Goal: Task Accomplishment & Management: Manage account settings

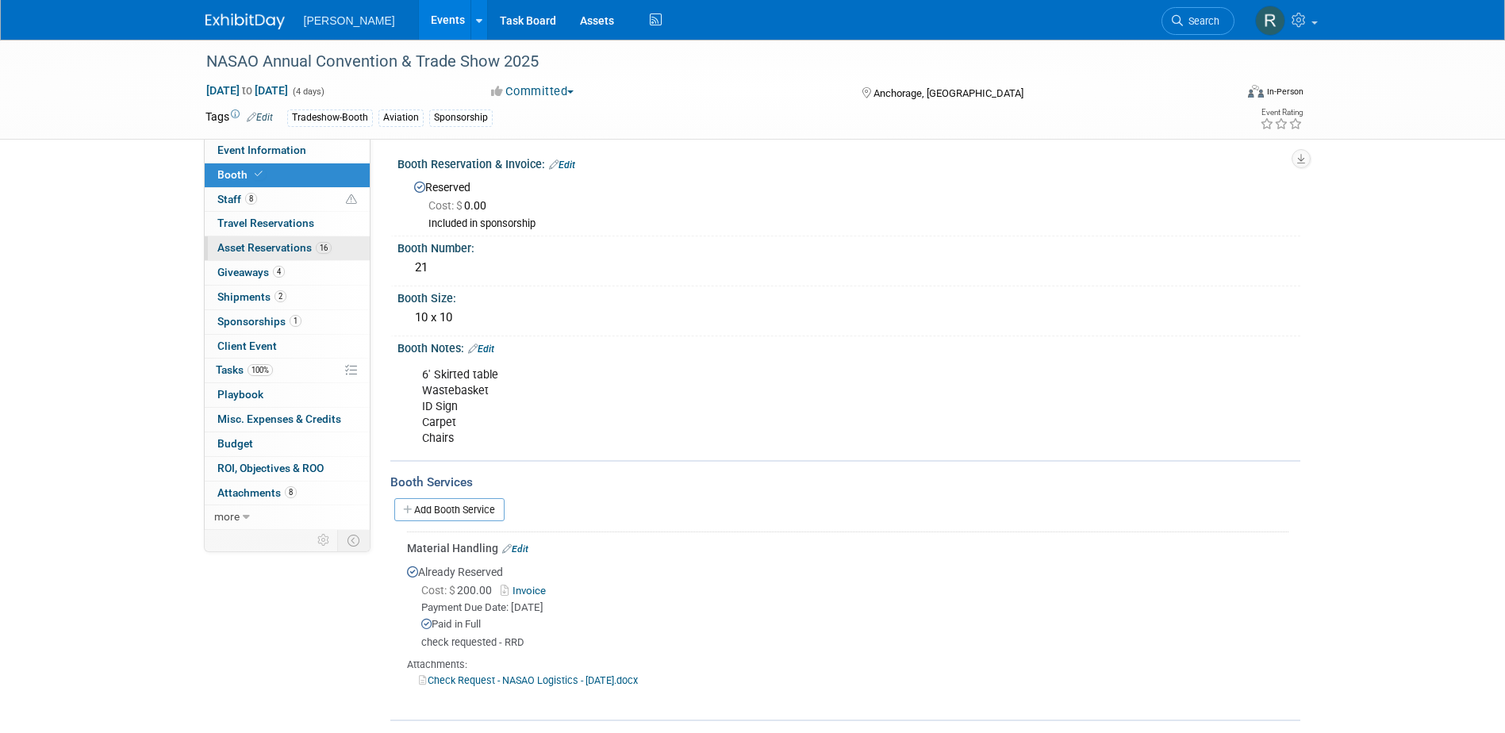
click at [262, 239] on link "16 Asset Reservations 16" at bounding box center [287, 248] width 165 height 24
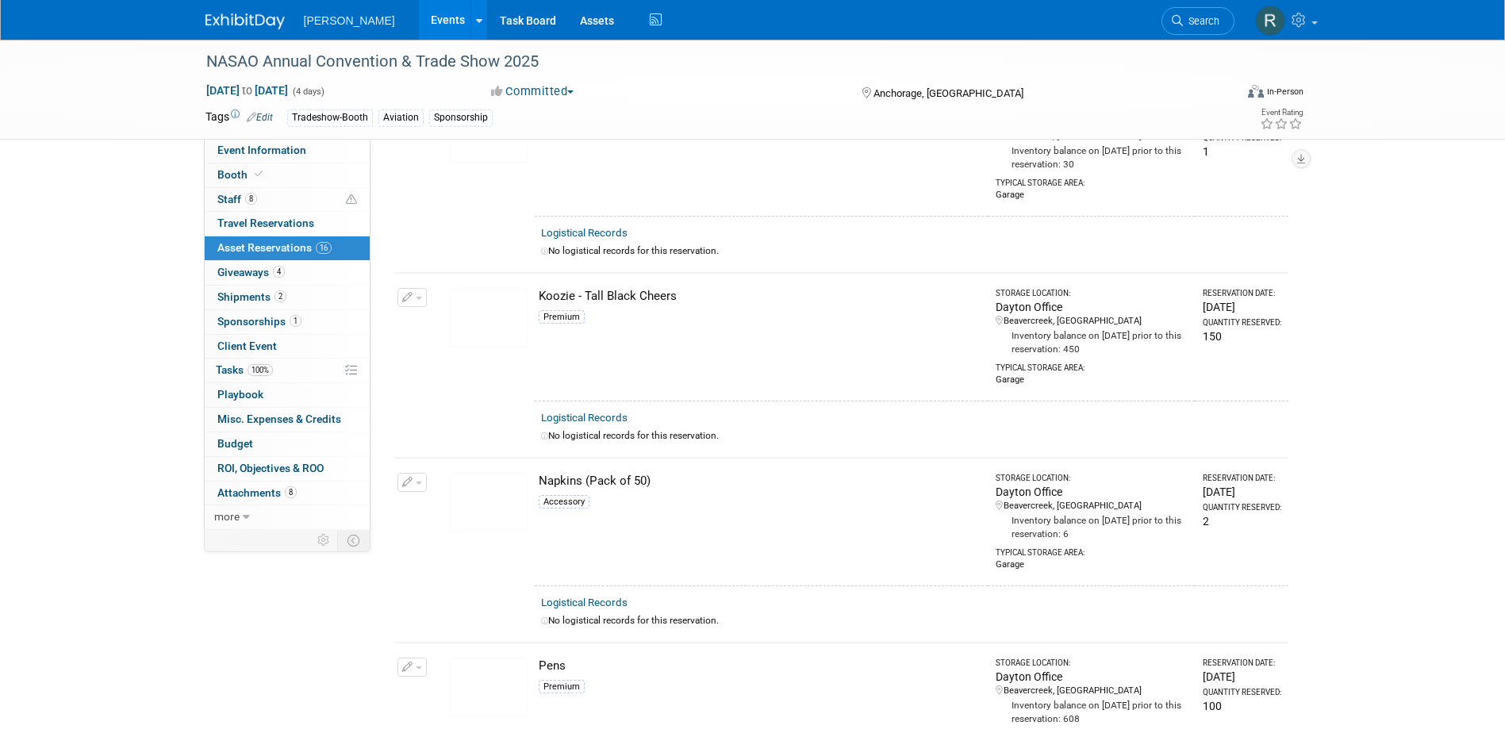
scroll to position [1495, 0]
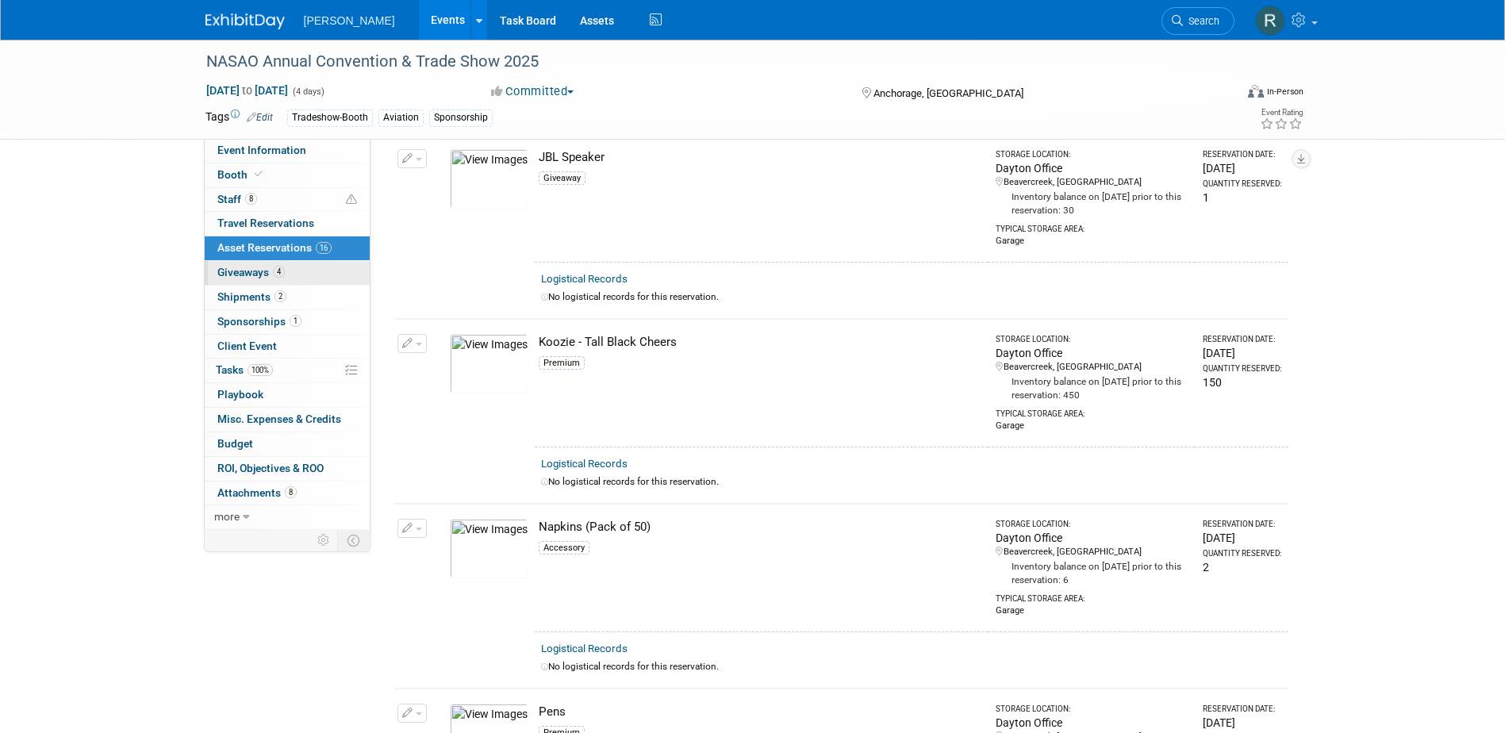
click at [236, 271] on span "Giveaways 4" at bounding box center [250, 272] width 67 height 13
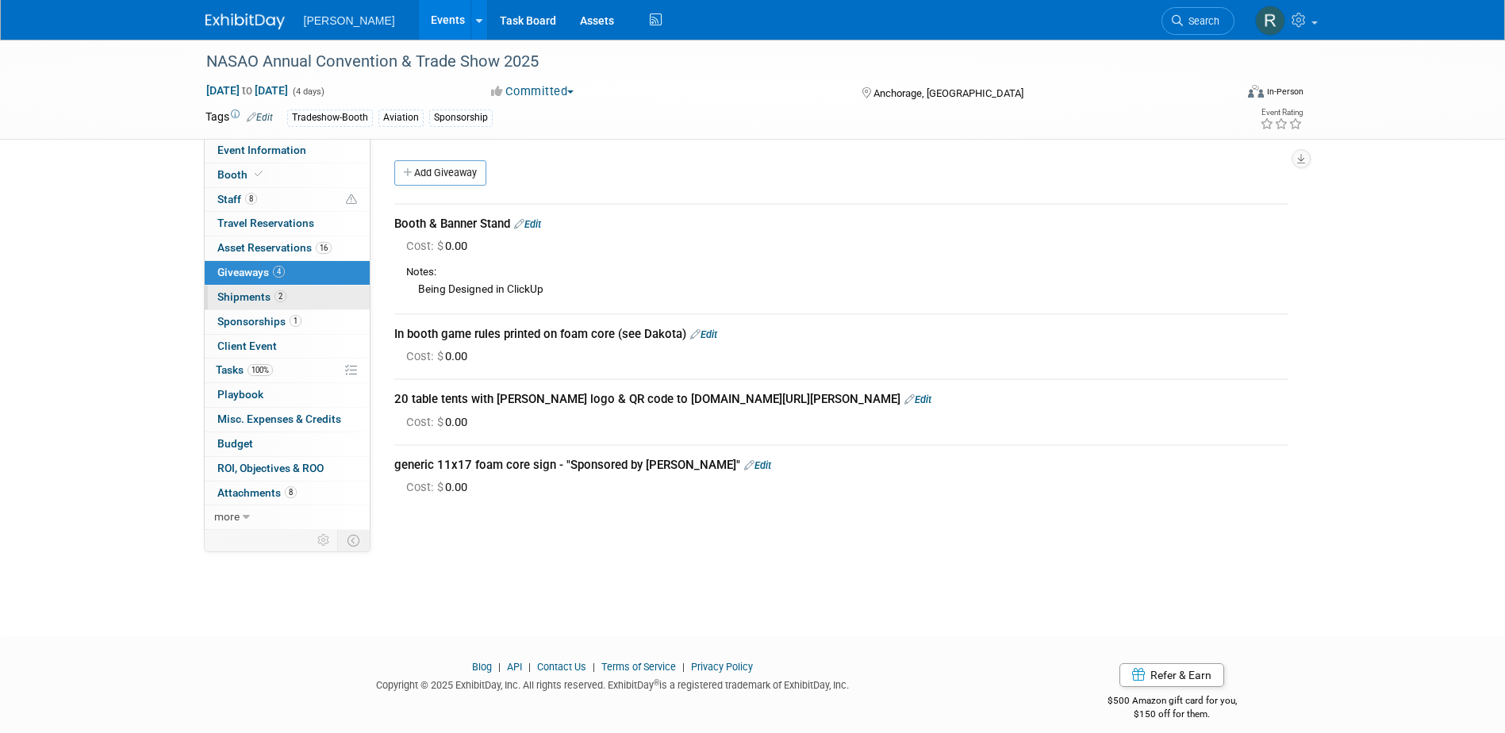
click at [266, 298] on span "Shipments 2" at bounding box center [251, 296] width 69 height 13
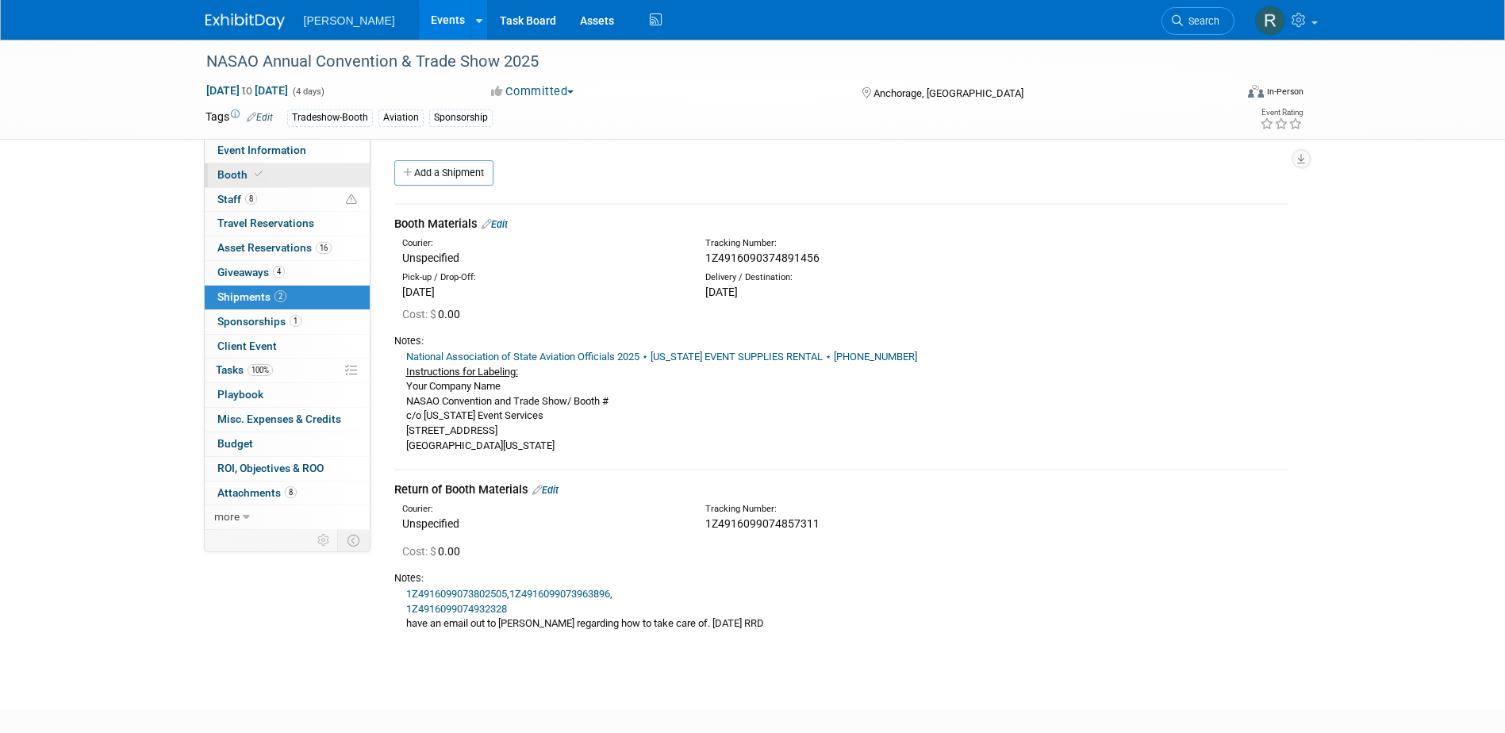
click at [230, 173] on span "Booth" at bounding box center [241, 174] width 48 height 13
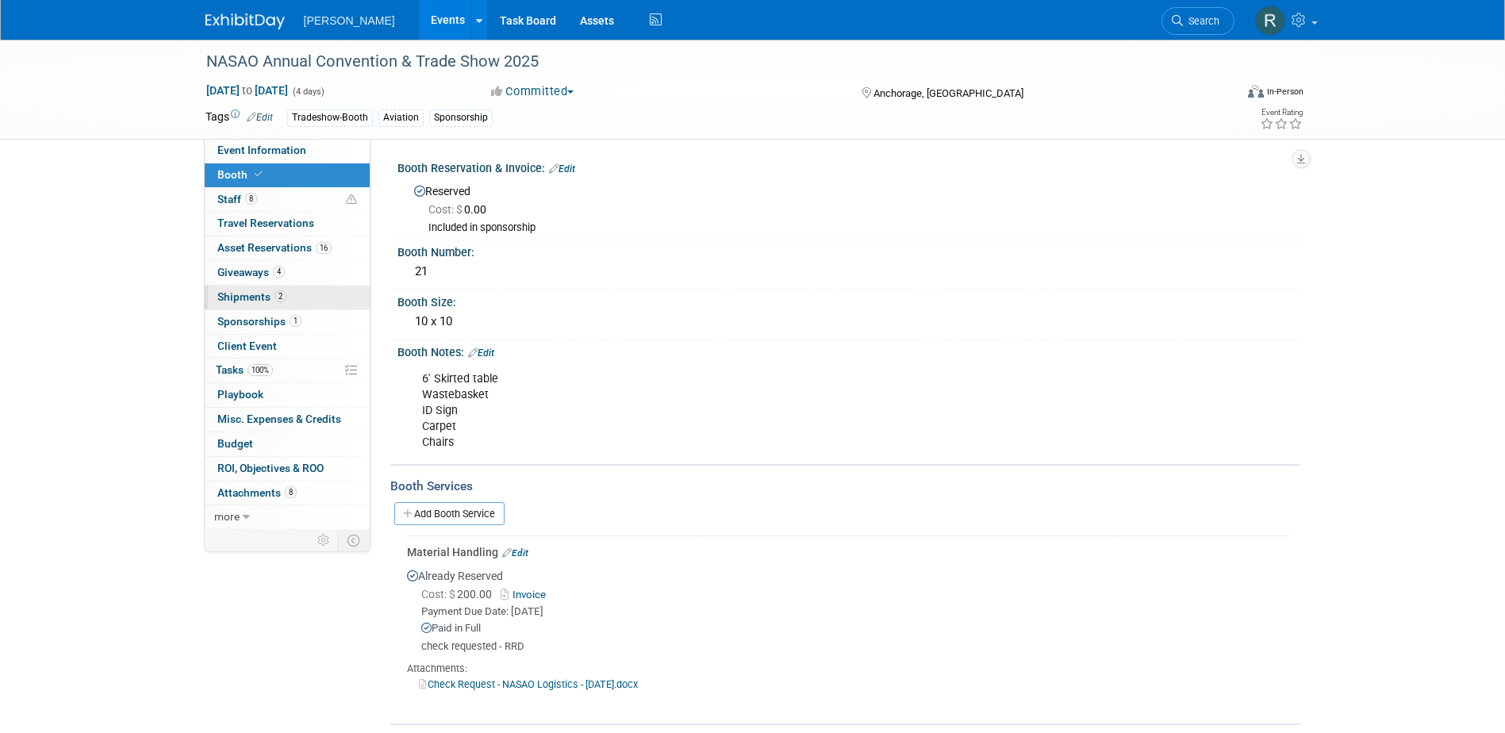
click at [263, 298] on span "Shipments 2" at bounding box center [251, 296] width 69 height 13
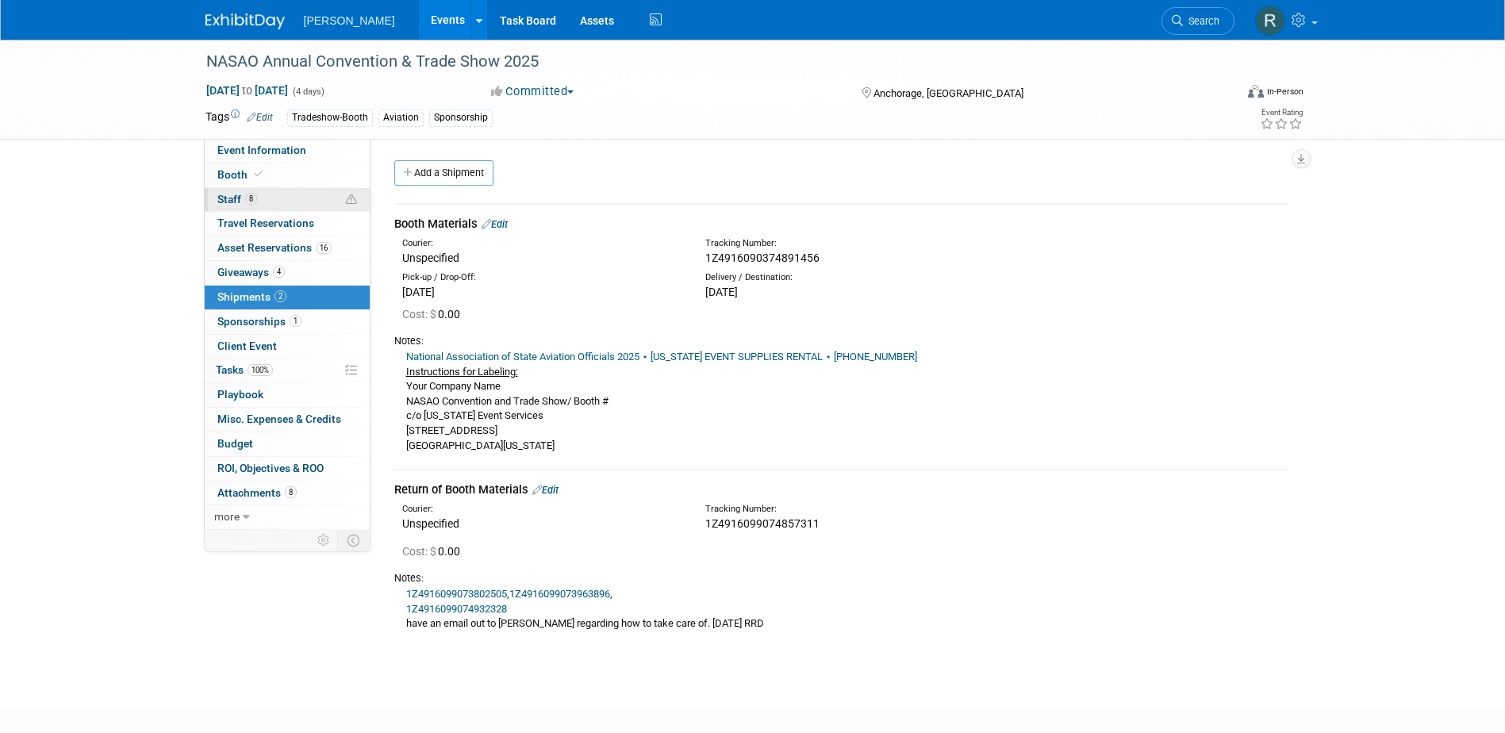
drag, startPoint x: 239, startPoint y: 203, endPoint x: 259, endPoint y: 204, distance: 20.6
click at [239, 203] on span "Staff 8" at bounding box center [237, 199] width 40 height 13
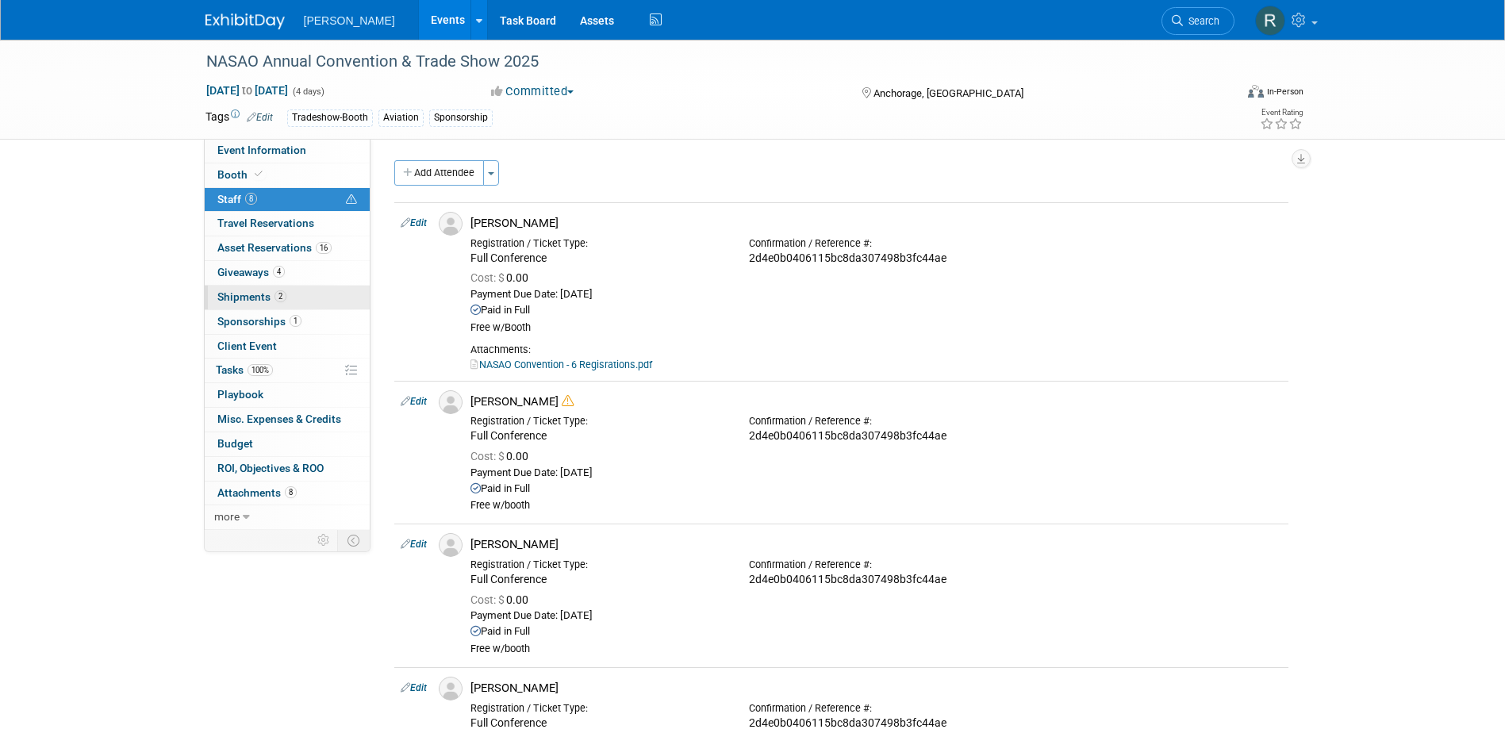
click at [245, 294] on span "Shipments 2" at bounding box center [251, 296] width 69 height 13
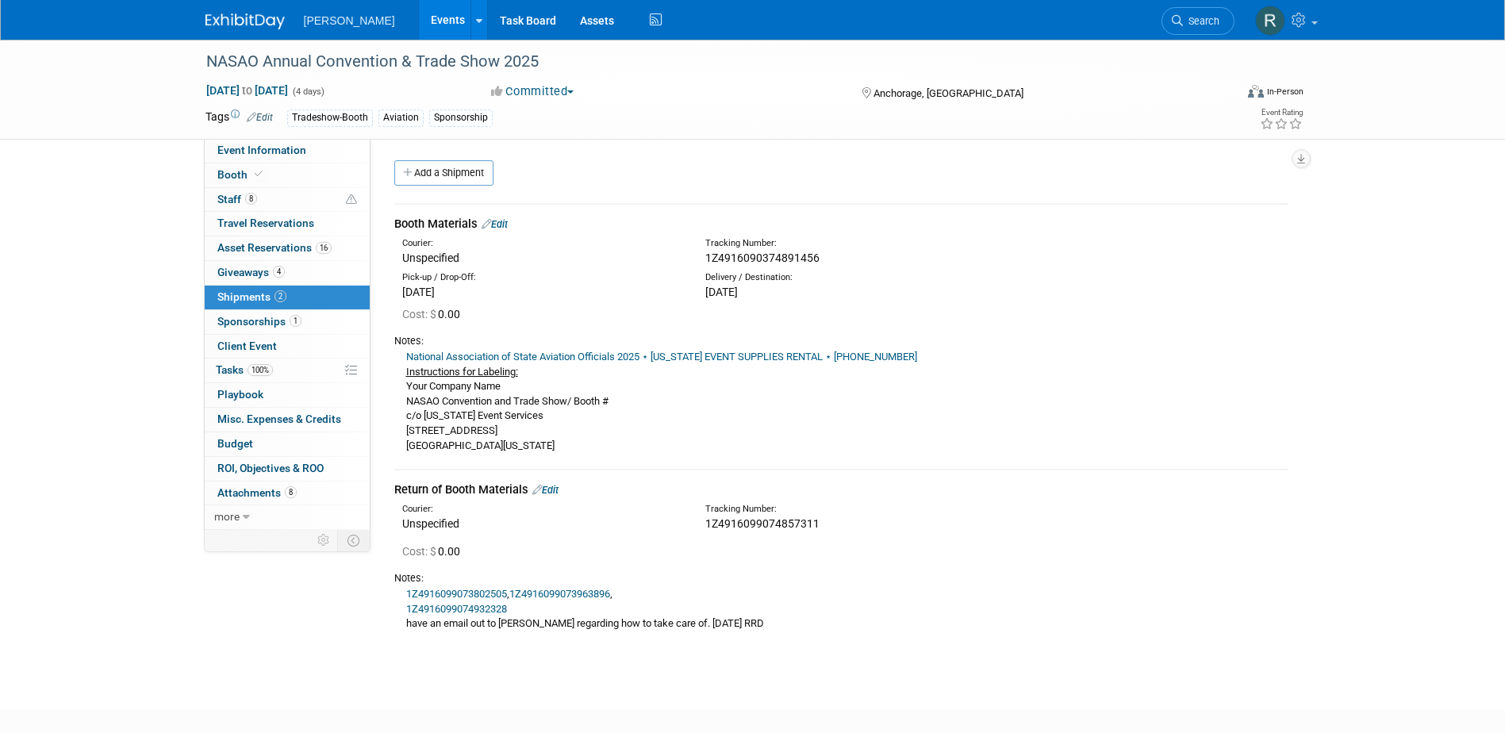
click at [513, 223] on div "Booth Materials Edit" at bounding box center [841, 224] width 894 height 17
click at [505, 223] on link "Edit" at bounding box center [495, 224] width 26 height 12
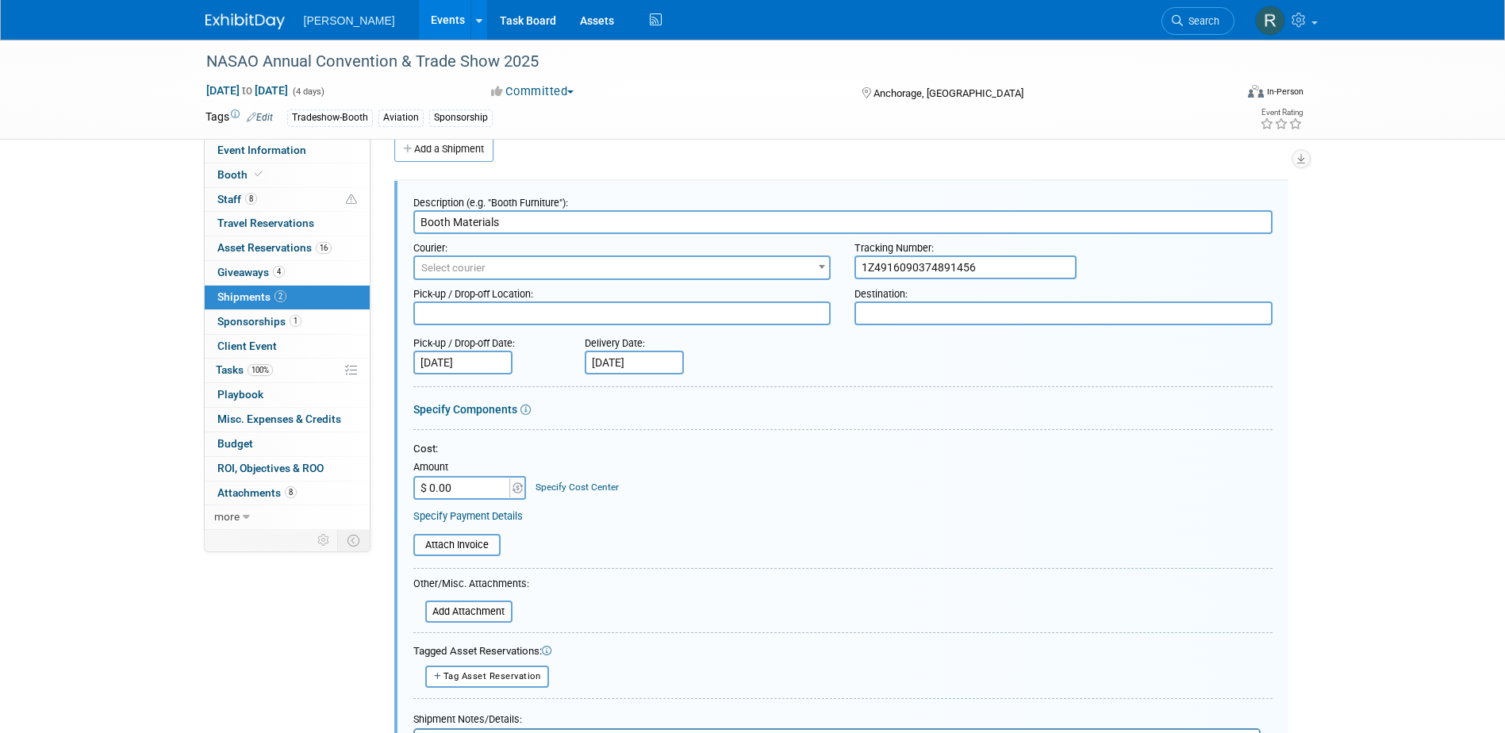
click at [551, 482] on link "Specify Cost Center" at bounding box center [577, 487] width 83 height 11
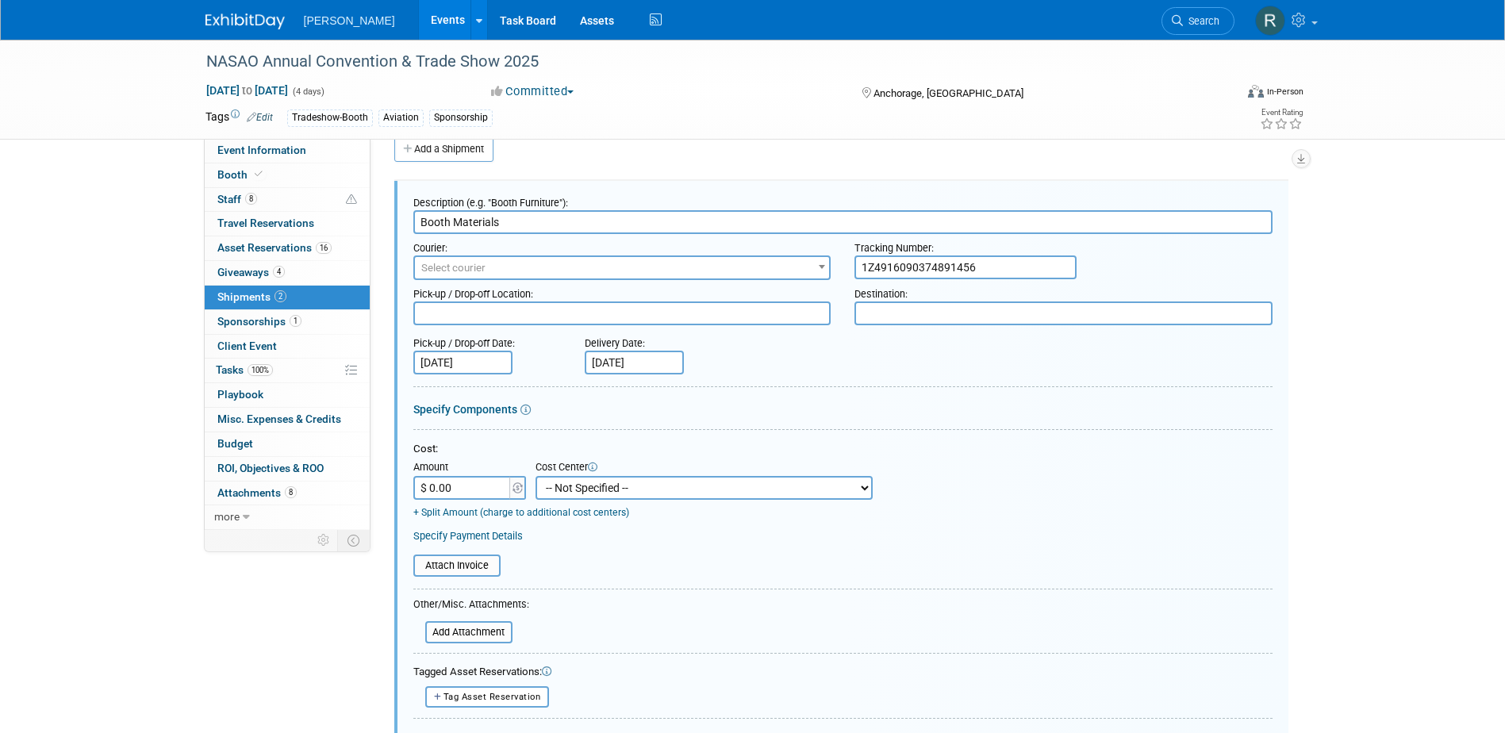
click at [551, 489] on select "-- Not Specified -- Advisory Services - Expenses_1001.502 Aerial Acquisition - …" at bounding box center [704, 488] width 337 height 24
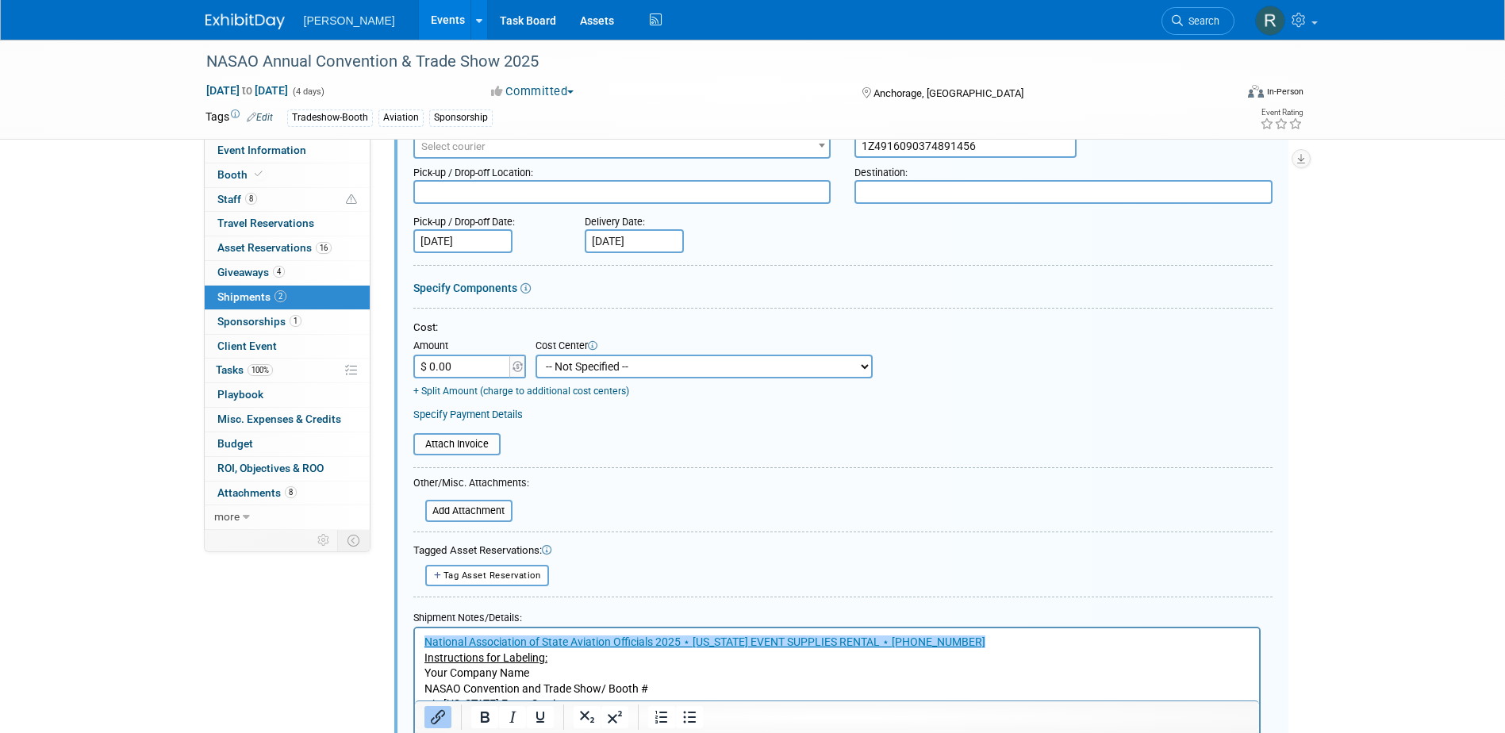
scroll to position [341, 0]
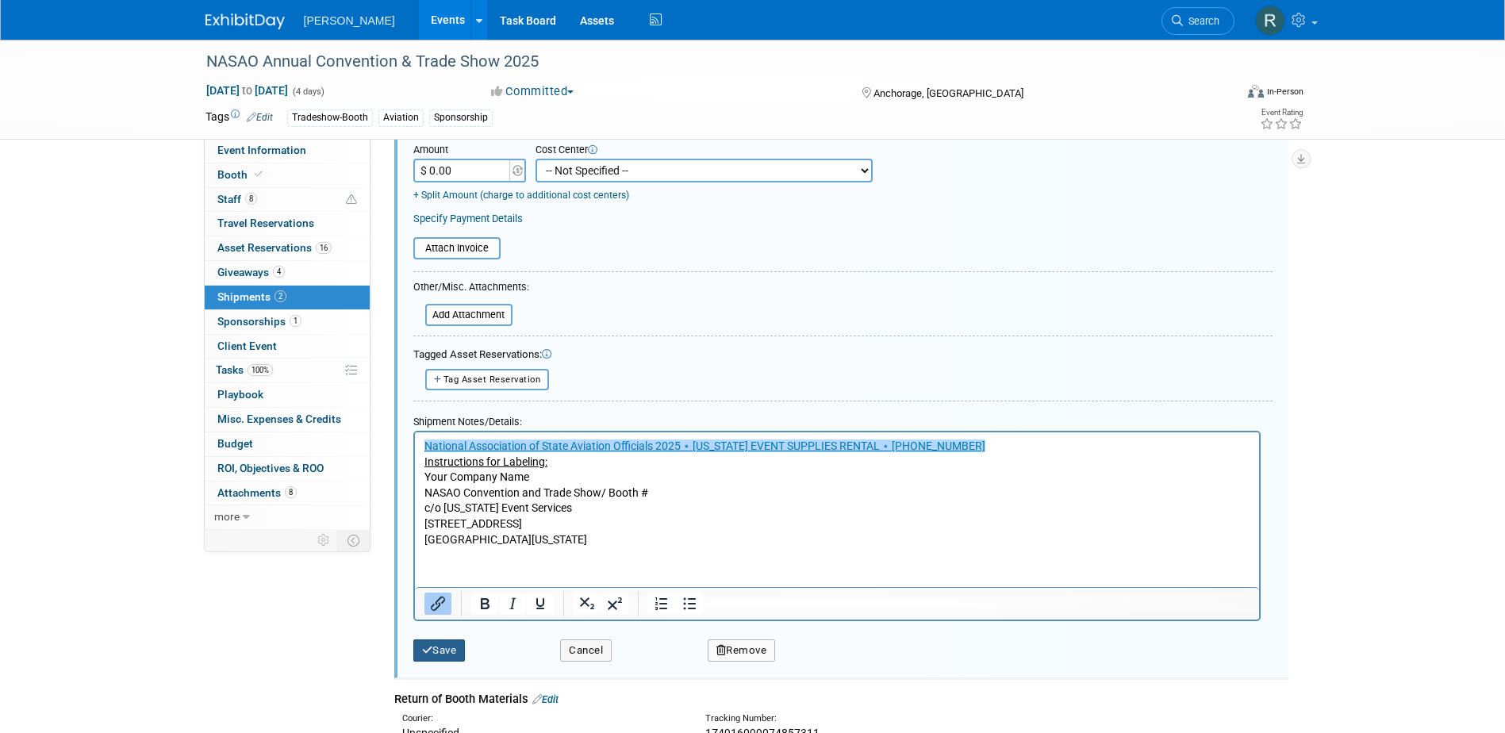
click at [454, 650] on button "Save" at bounding box center [439, 650] width 52 height 22
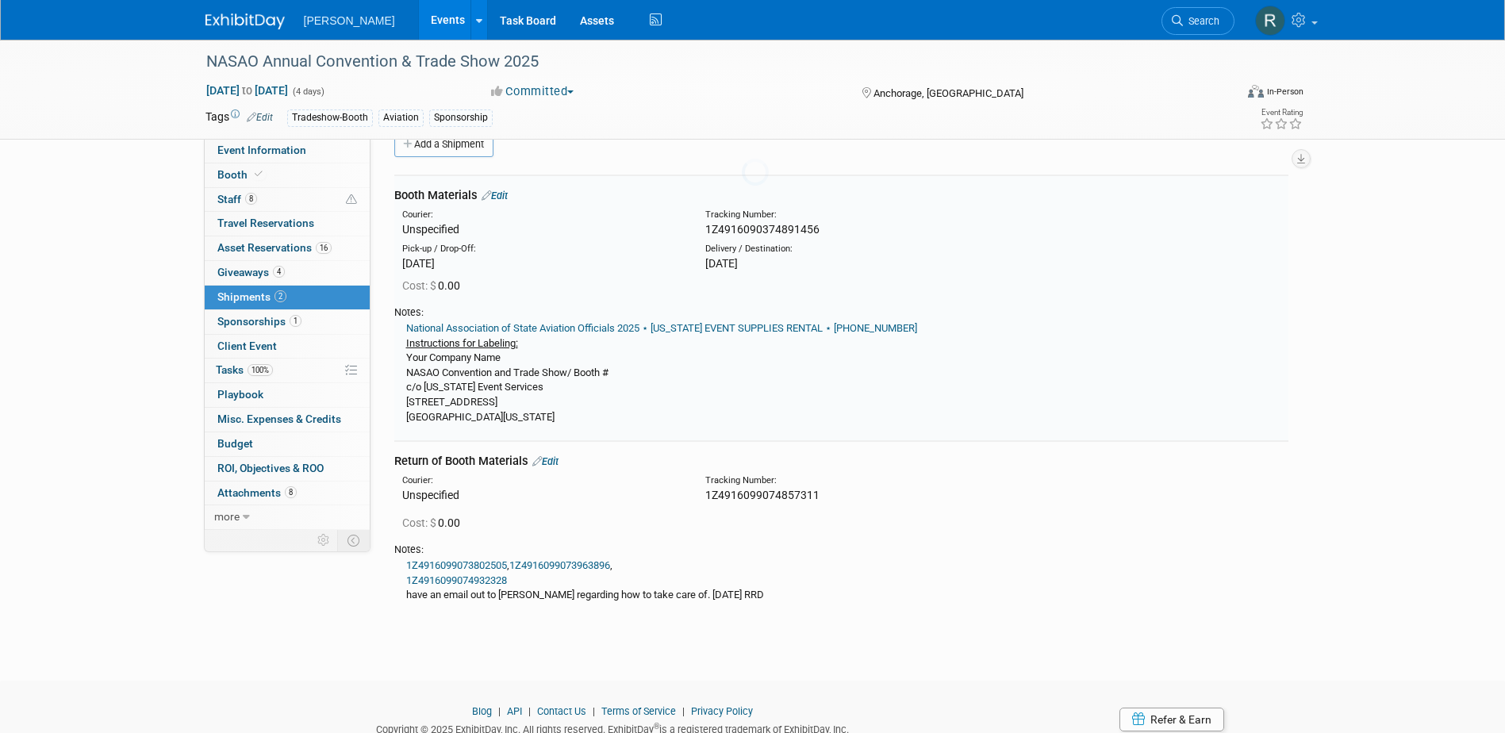
scroll to position [24, 0]
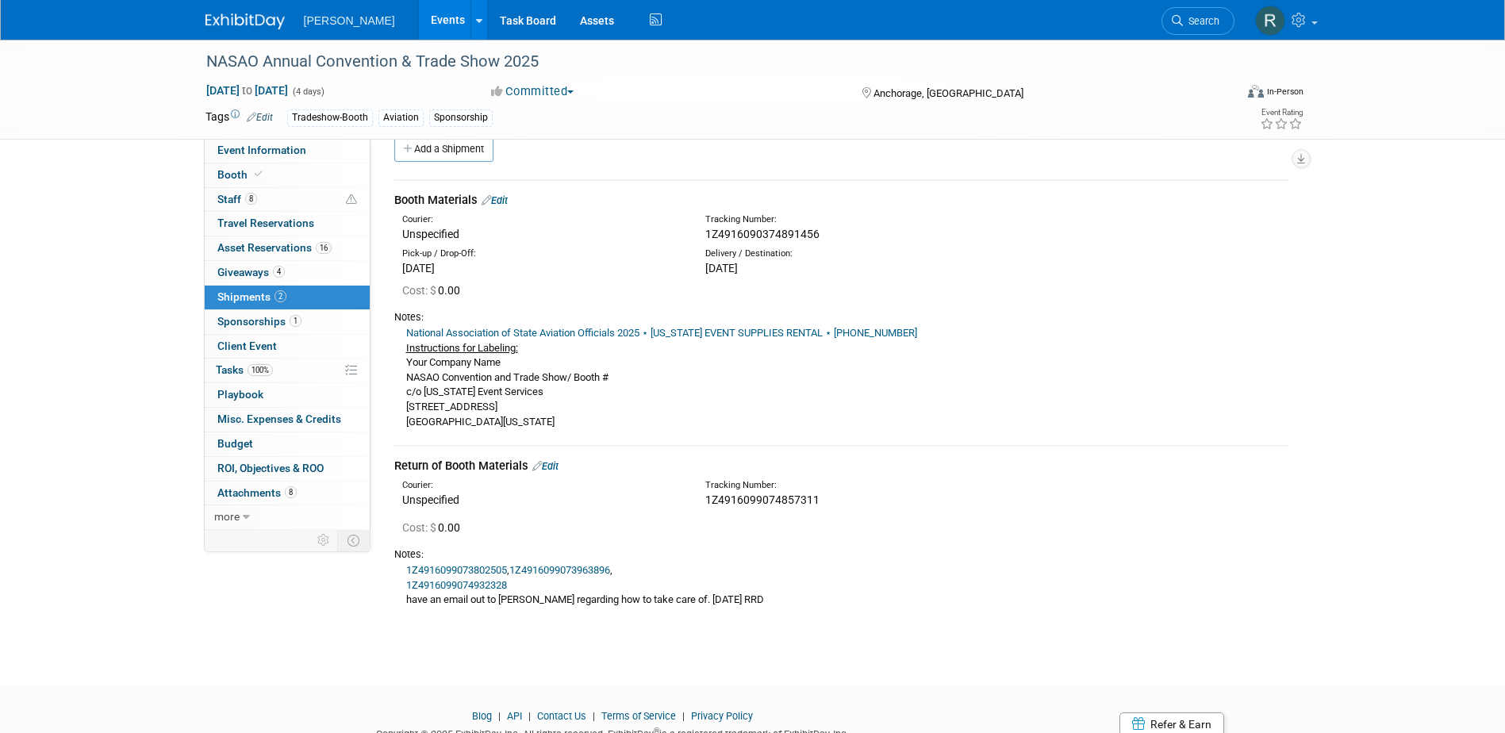
drag, startPoint x: 1202, startPoint y: 19, endPoint x: 1184, endPoint y: 22, distance: 17.7
click at [1202, 19] on span "Search" at bounding box center [1201, 21] width 36 height 12
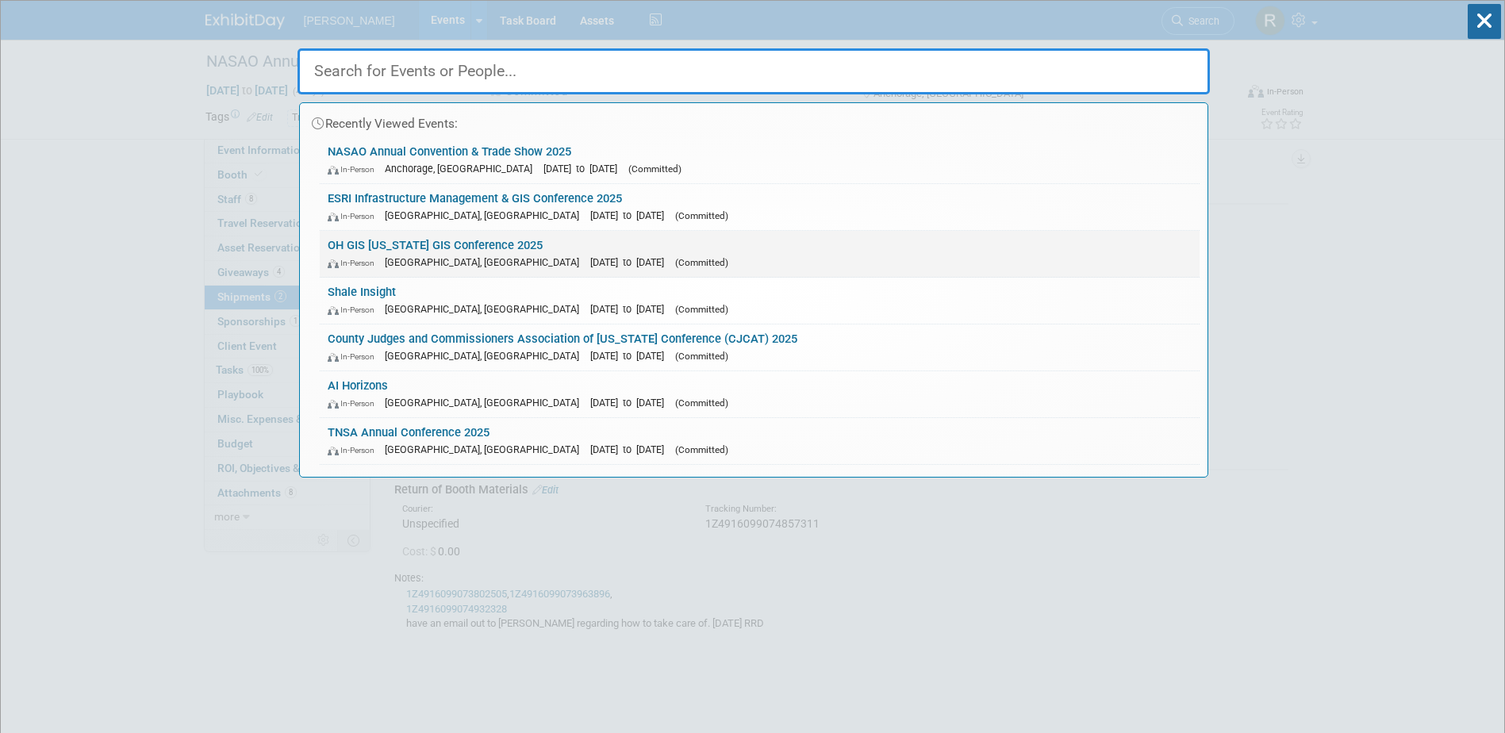
click at [349, 244] on link "OH GIS Ohio GIS Conference 2025 In-Person Columbus, OH Sep 14, 2025 to Sep 16, …" at bounding box center [760, 254] width 880 height 46
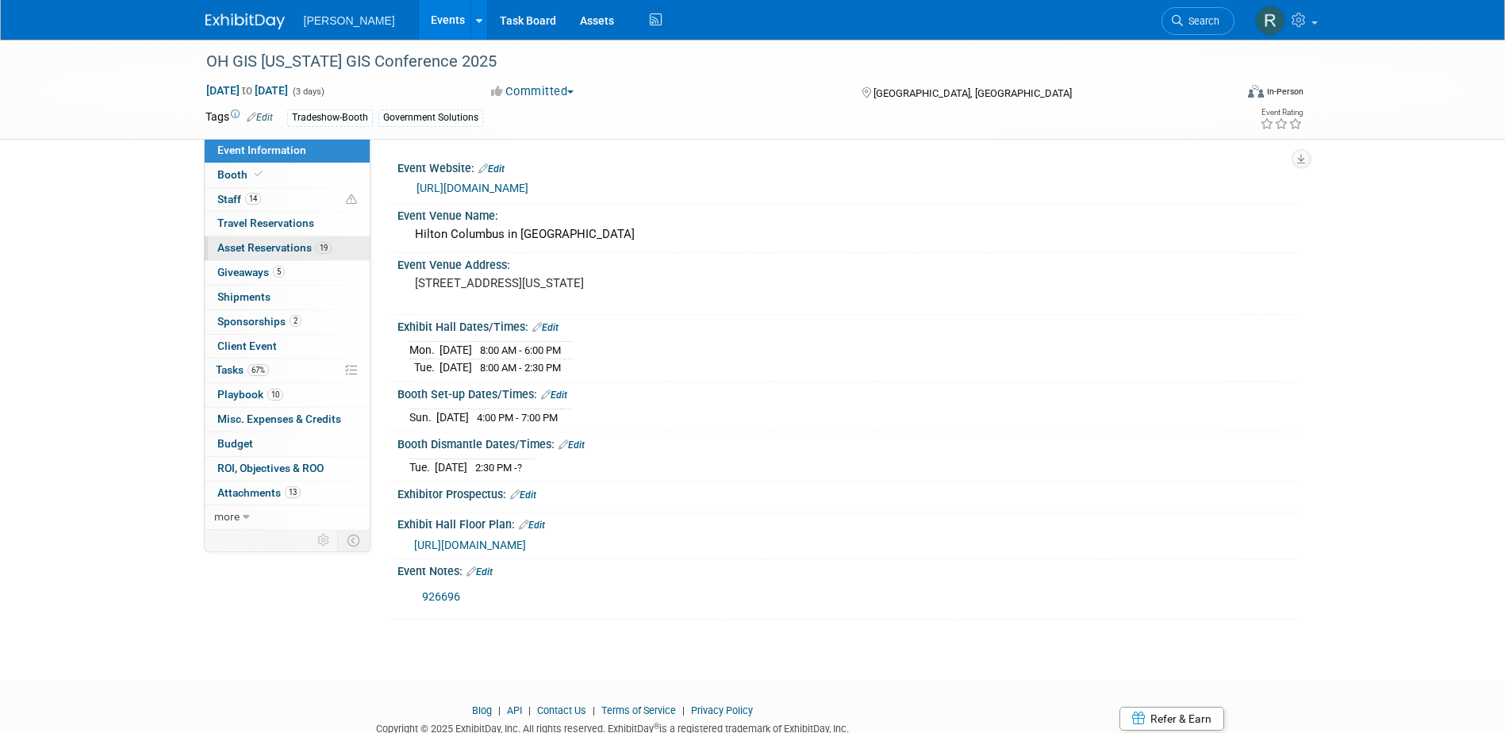
click at [251, 246] on span "Asset Reservations 19" at bounding box center [274, 247] width 114 height 13
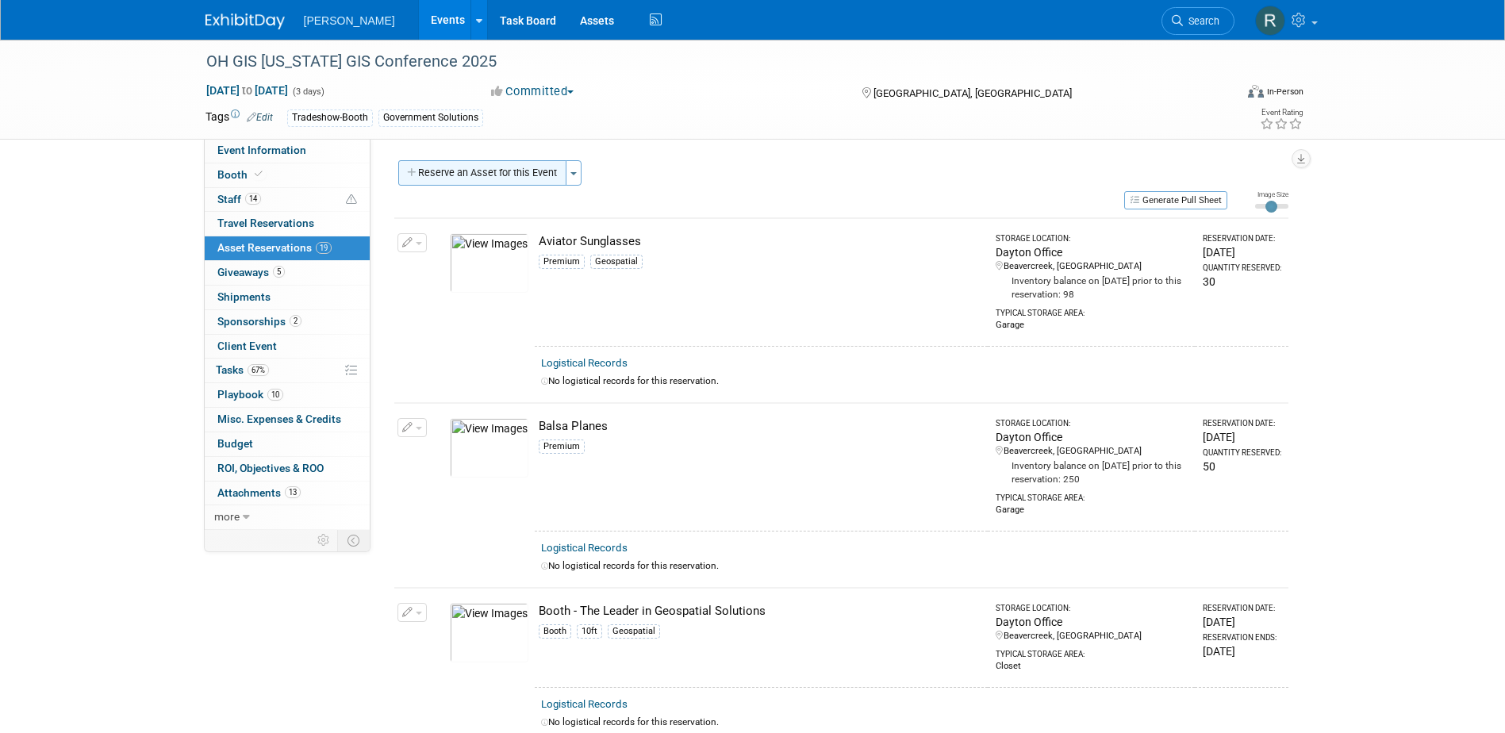
click at [478, 177] on button "Reserve an Asset for this Event" at bounding box center [482, 172] width 168 height 25
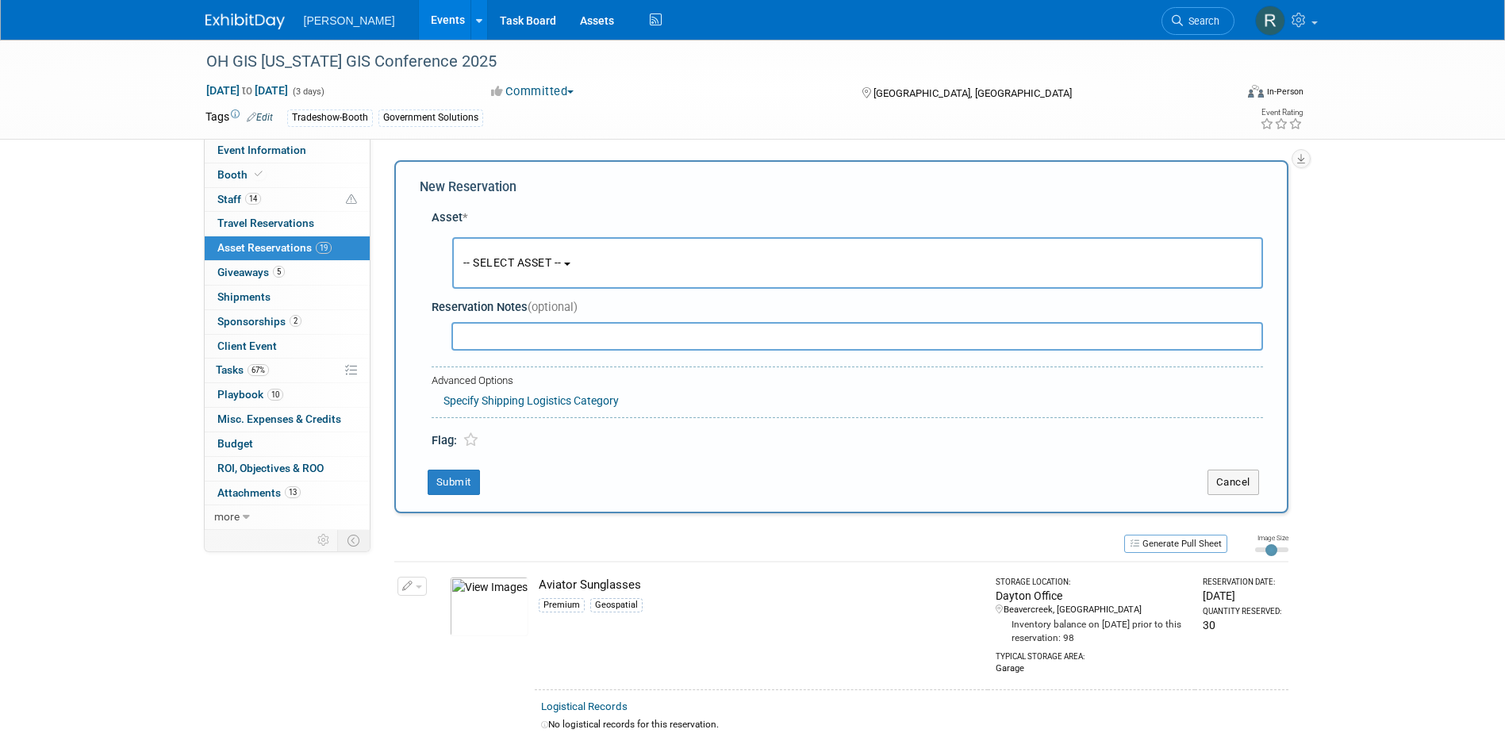
scroll to position [15, 0]
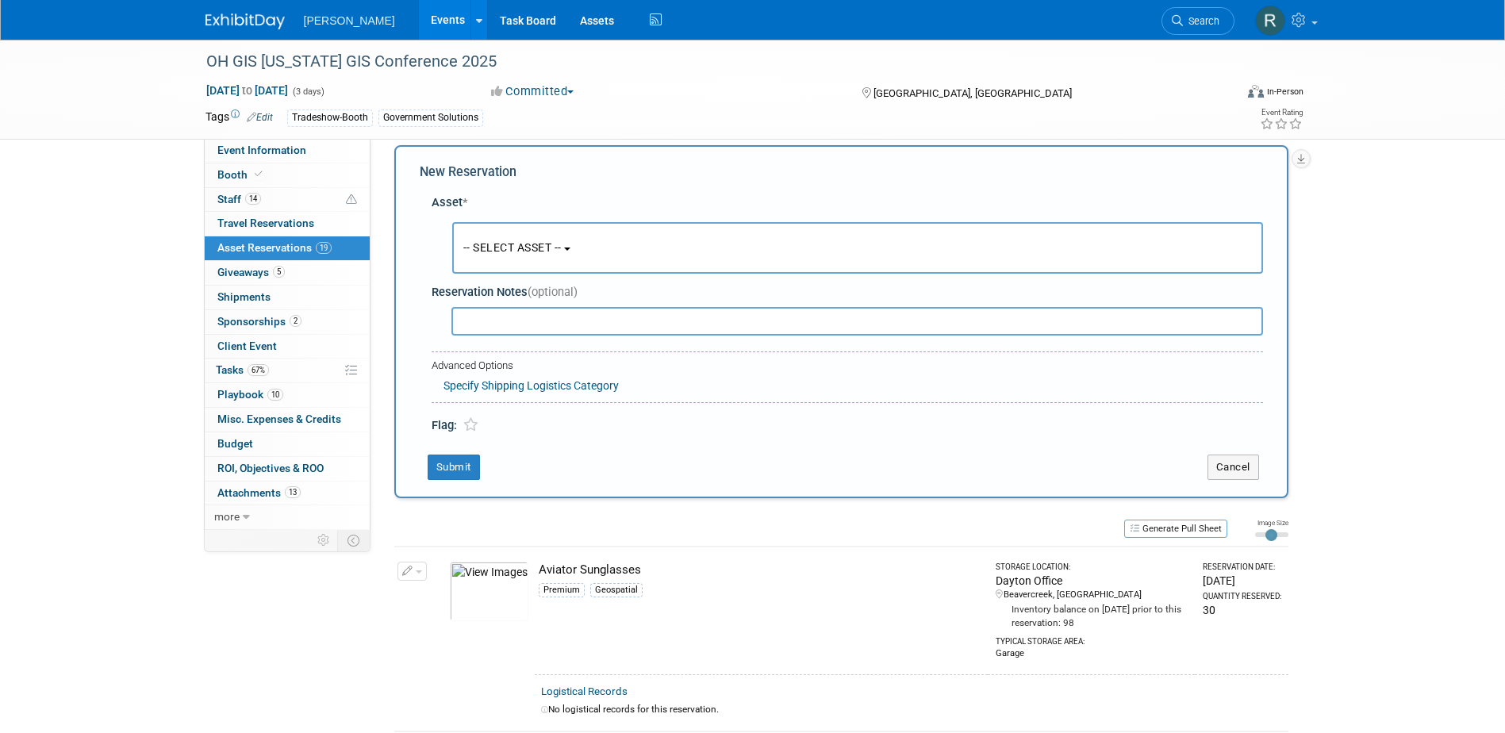
click at [475, 248] on span "-- SELECT ASSET --" at bounding box center [512, 247] width 98 height 13
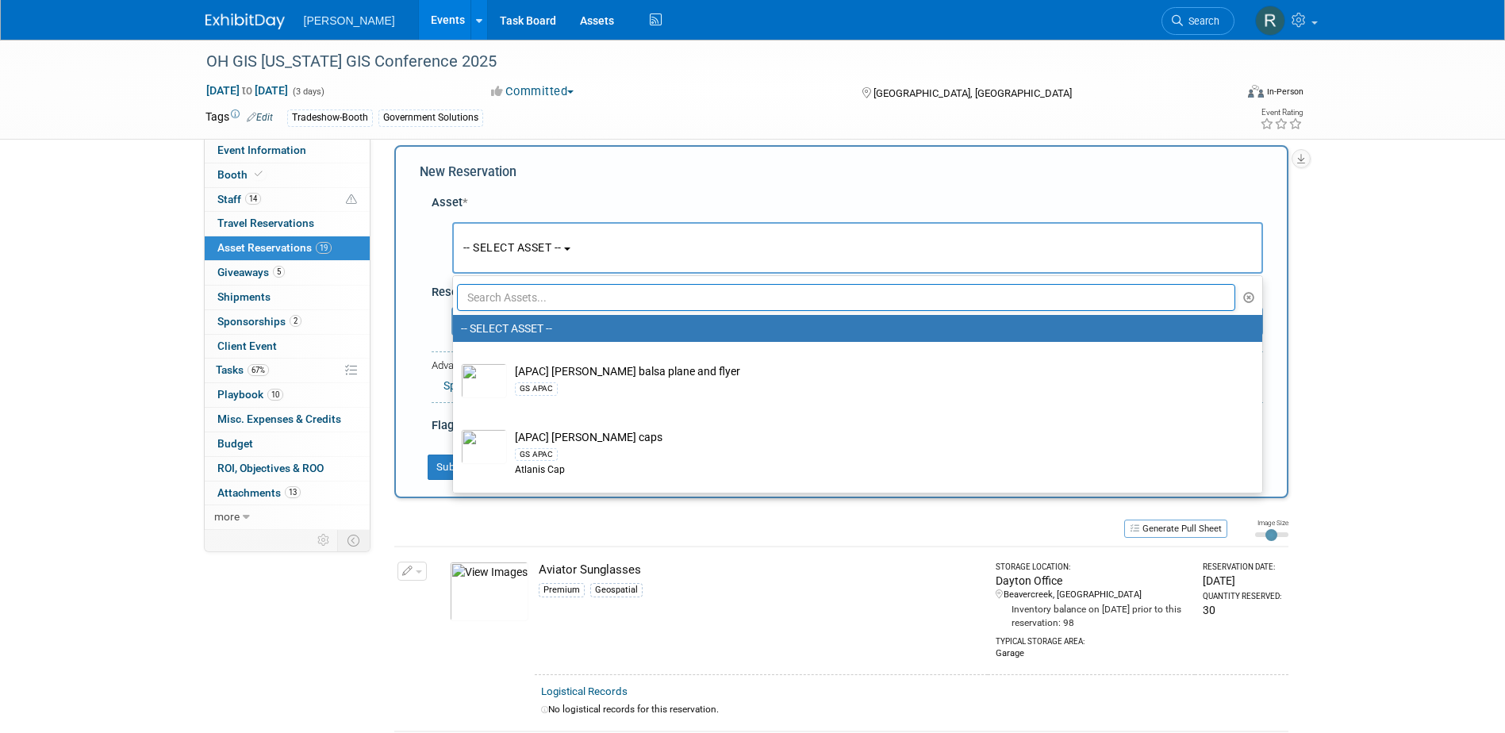
click at [506, 293] on input "text" at bounding box center [846, 297] width 779 height 27
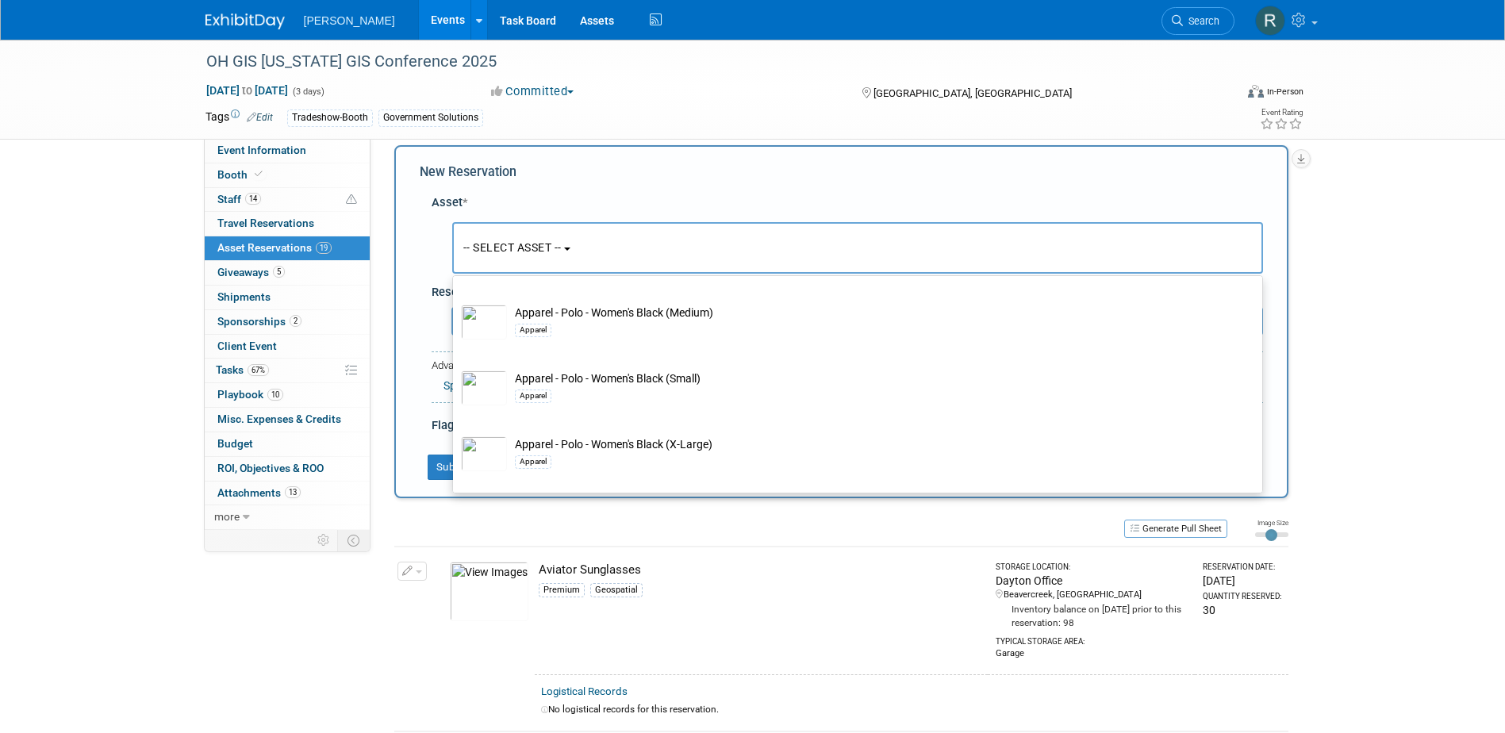
scroll to position [1269, 0]
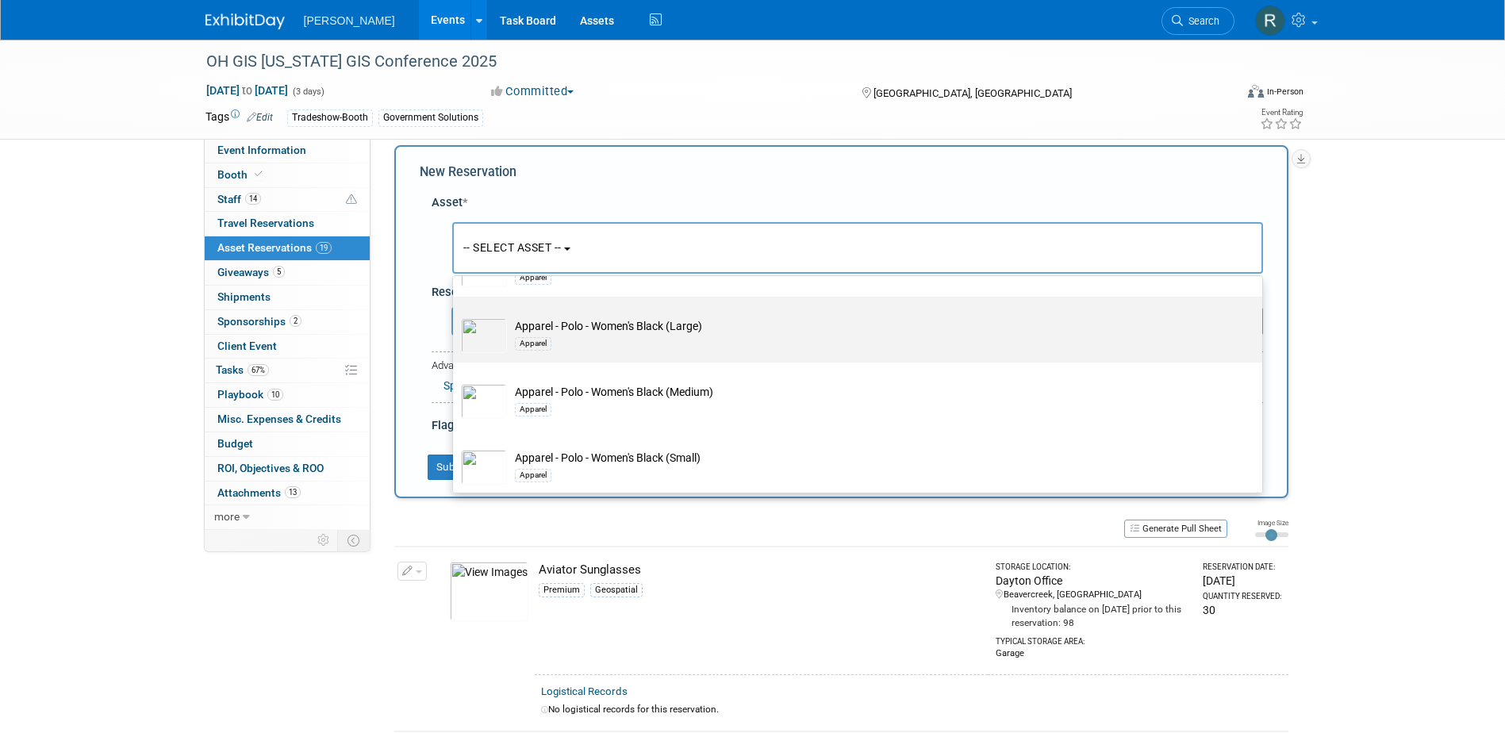
type input "Apparel"
click at [580, 352] on div "Apparel" at bounding box center [873, 343] width 716 height 18
click at [455, 316] on input "Apparel - Polo - Women's Black (Large) Apparel" at bounding box center [450, 310] width 10 height 10
select select "10728448"
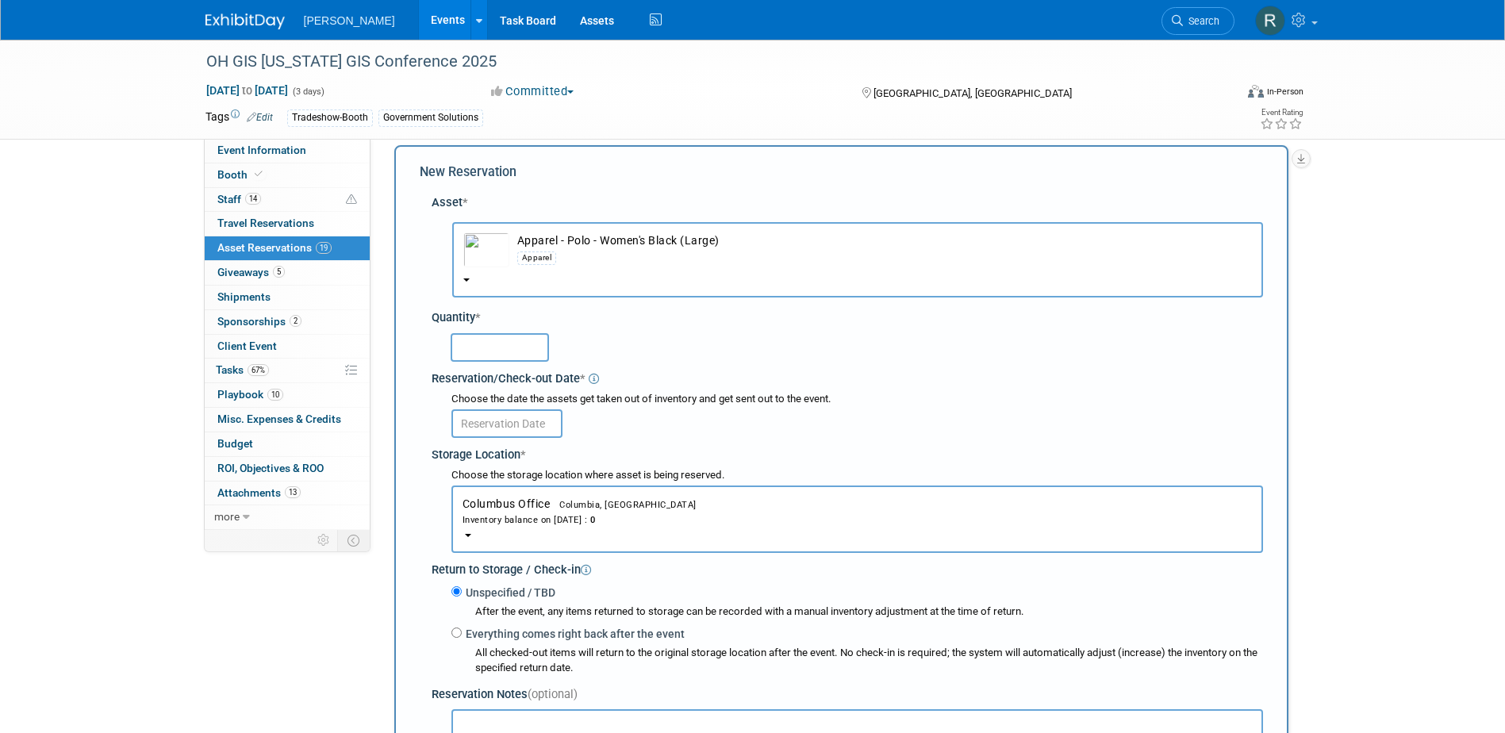
click at [495, 353] on input "text" at bounding box center [500, 347] width 98 height 29
type input "1"
click at [501, 428] on input "text" at bounding box center [506, 423] width 111 height 29
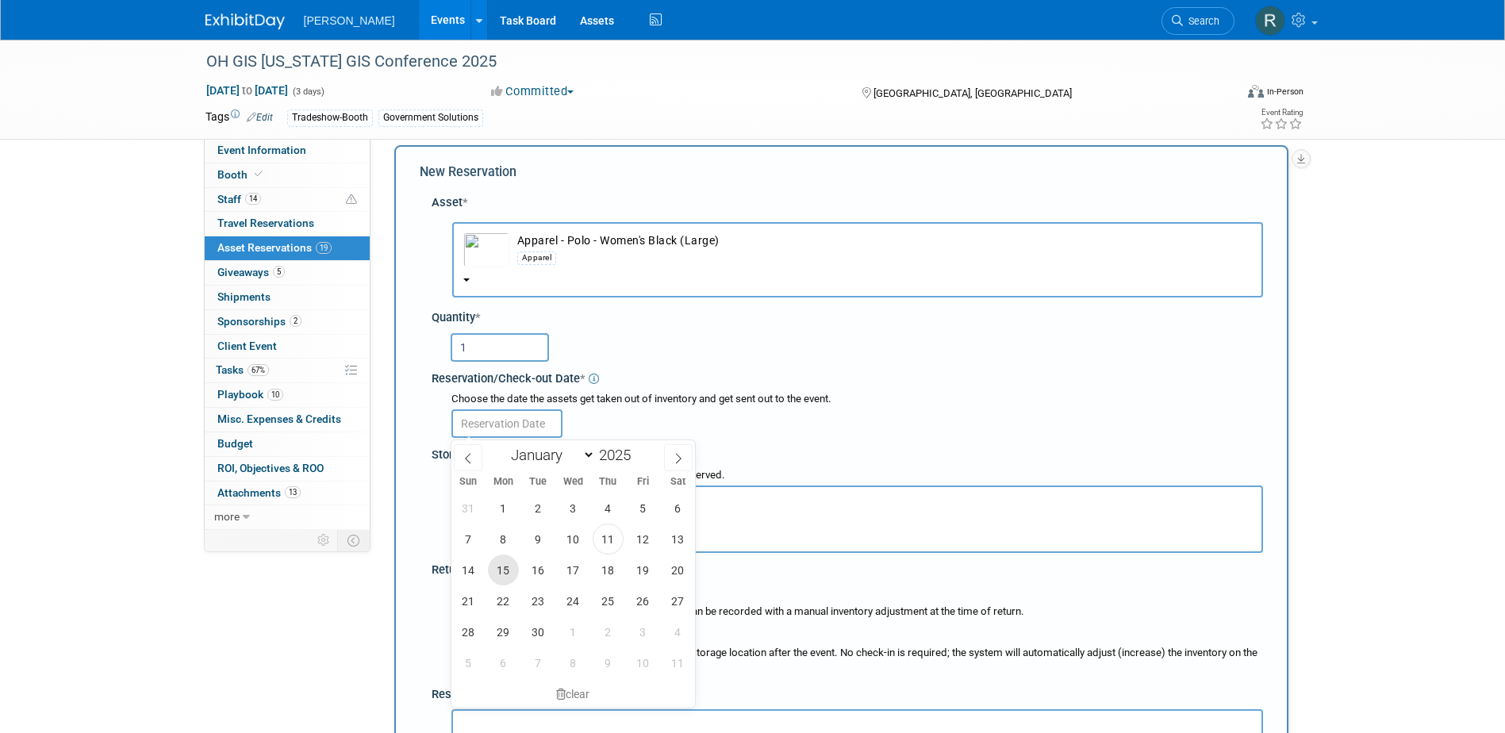
click at [503, 570] on span "15" at bounding box center [503, 570] width 31 height 31
type input "Sep 15, 2025"
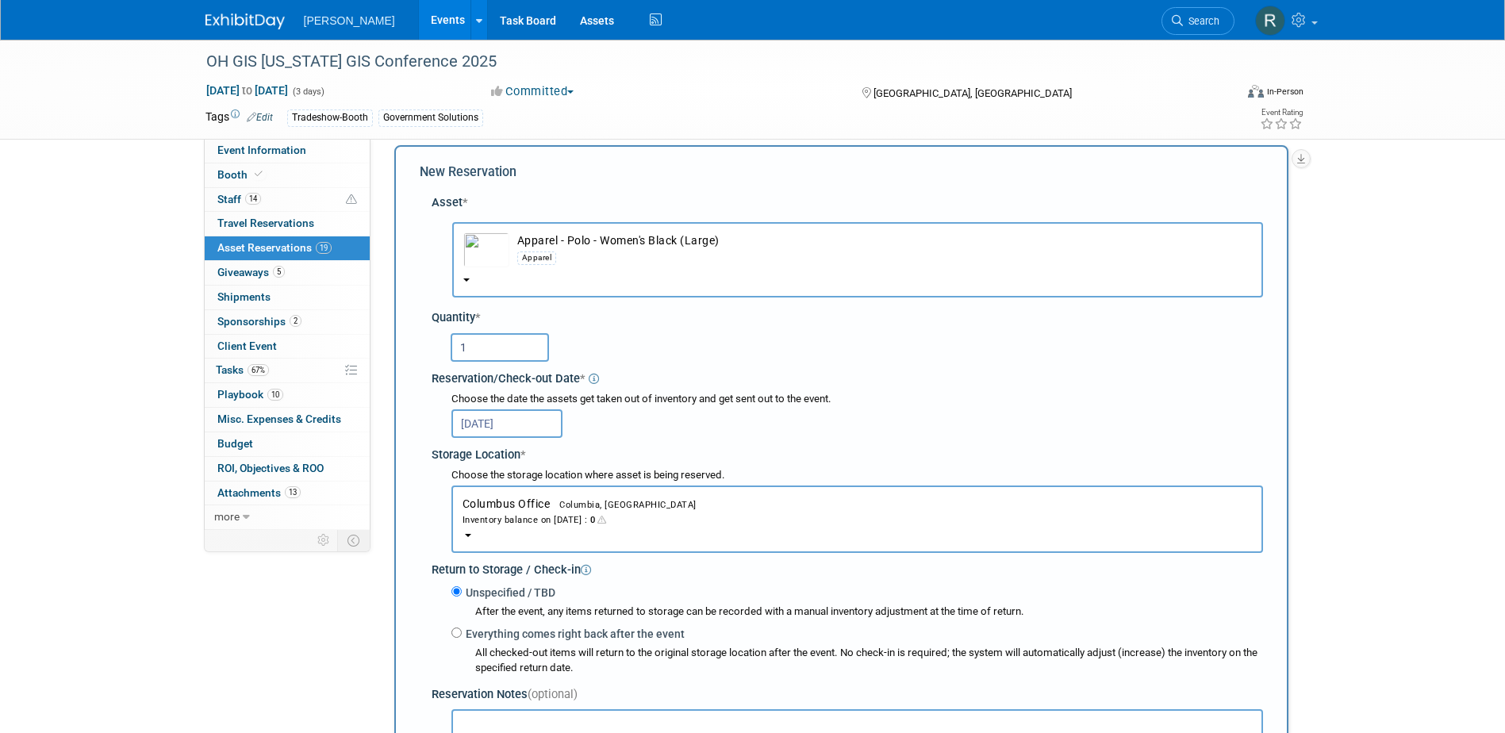
click at [491, 532] on button "Columbus Office Columbia, SC Inventory balance on Sep 15, 2025 : 0" at bounding box center [857, 519] width 812 height 67
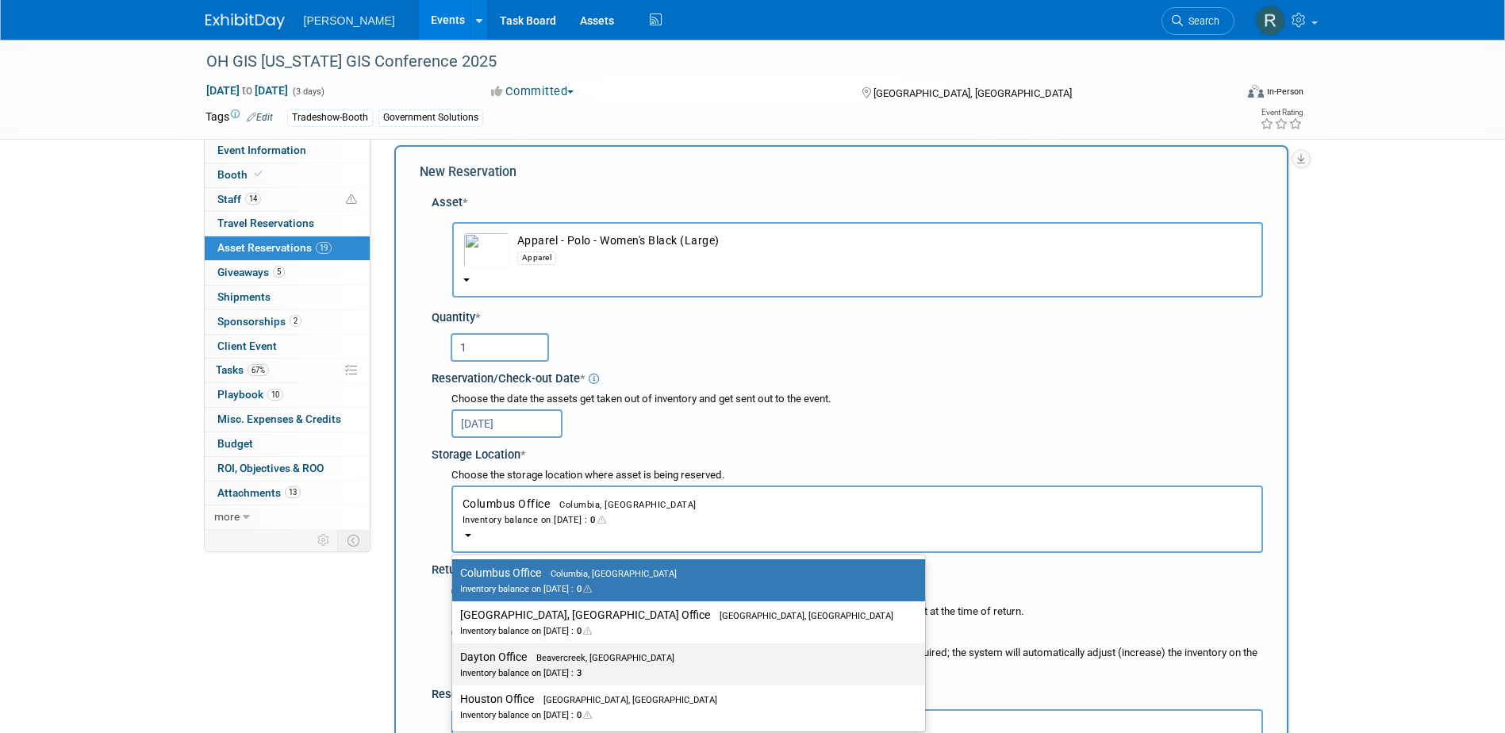
click at [497, 665] on label "Dayton Office Beavercreek, OH Inventory balance on Sep 15, 2025 : 3" at bounding box center [684, 665] width 449 height 36
click at [455, 662] on input "Dayton Office Beavercreek, OH Inventory balance on Sep 15, 2025 : 3" at bounding box center [449, 657] width 10 height 10
select select "11223930"
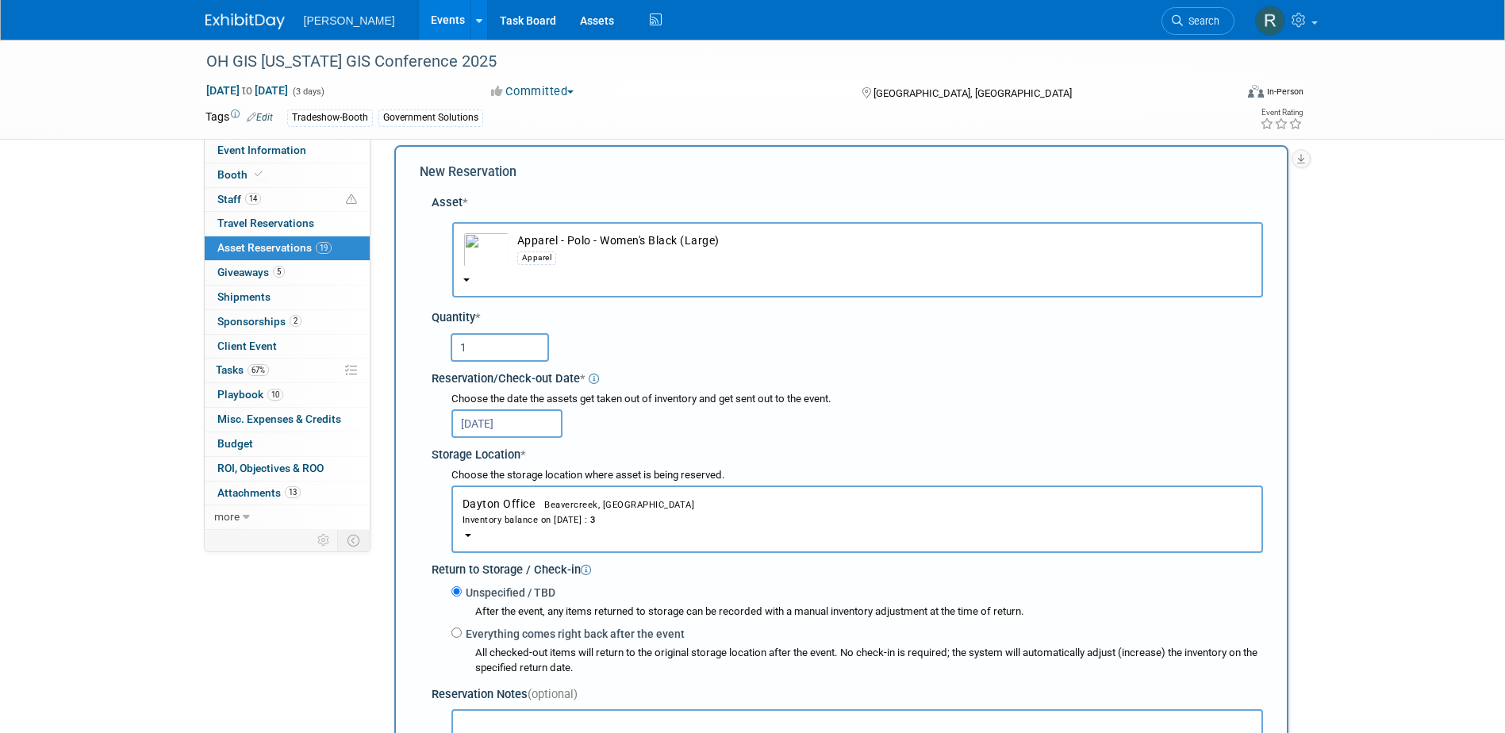
scroll to position [174, 0]
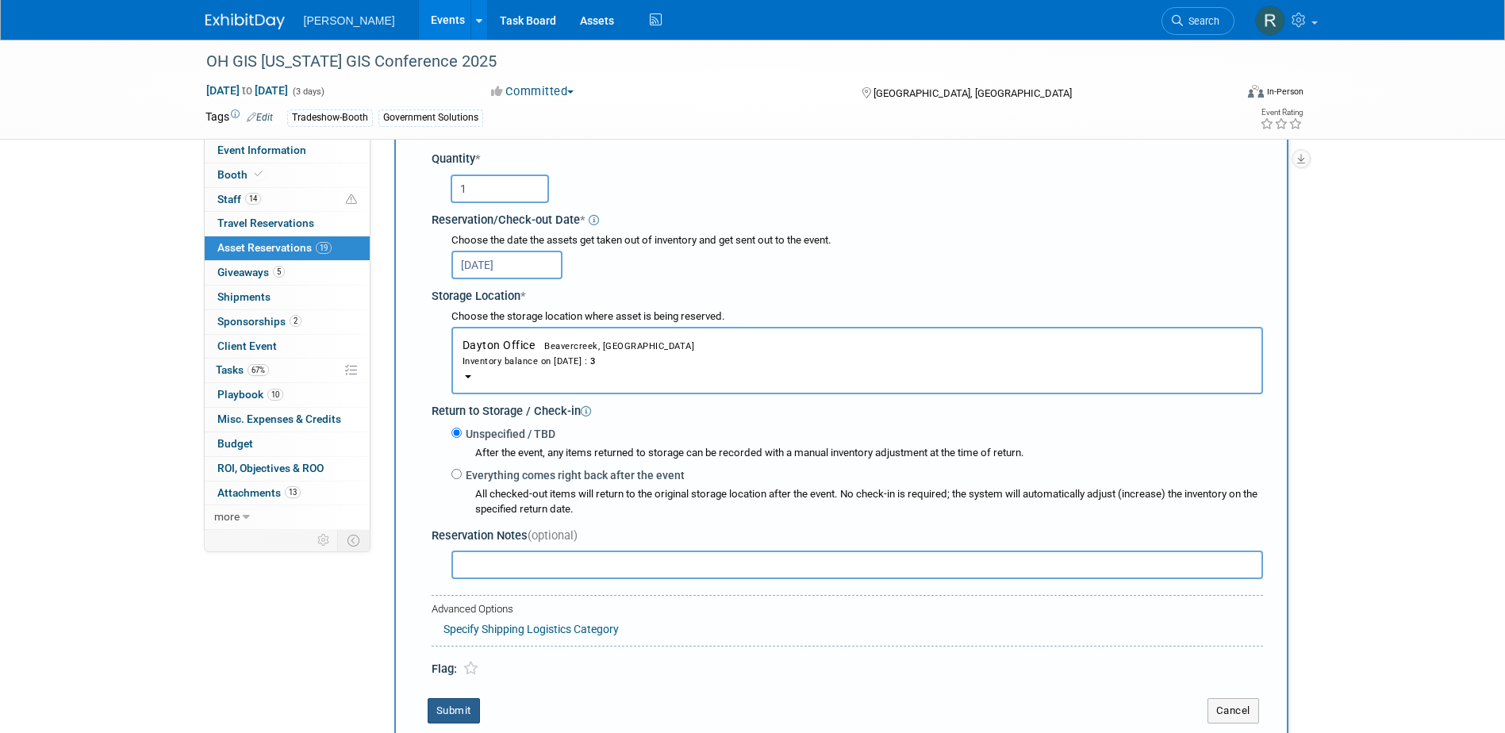
click at [451, 710] on button "Submit" at bounding box center [454, 710] width 52 height 25
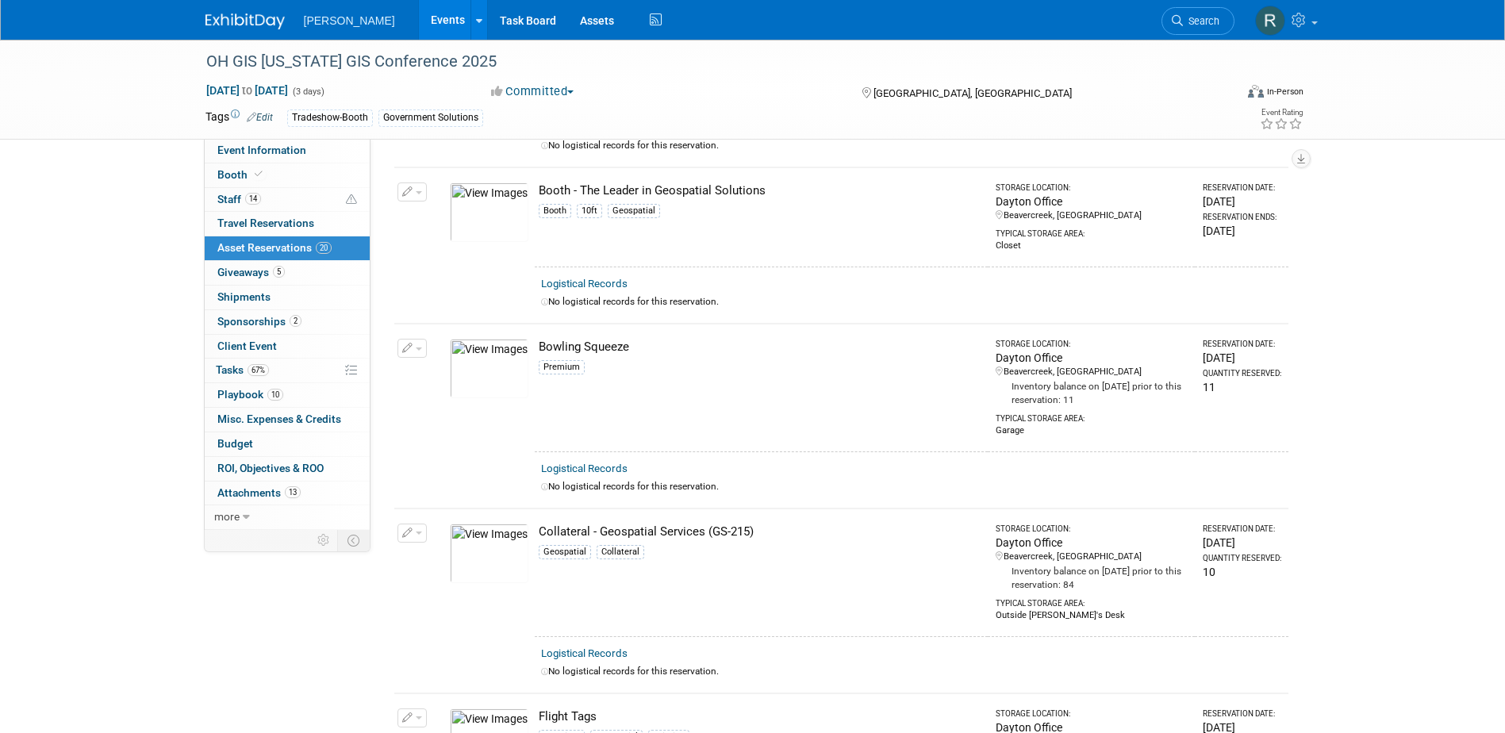
scroll to position [0, 0]
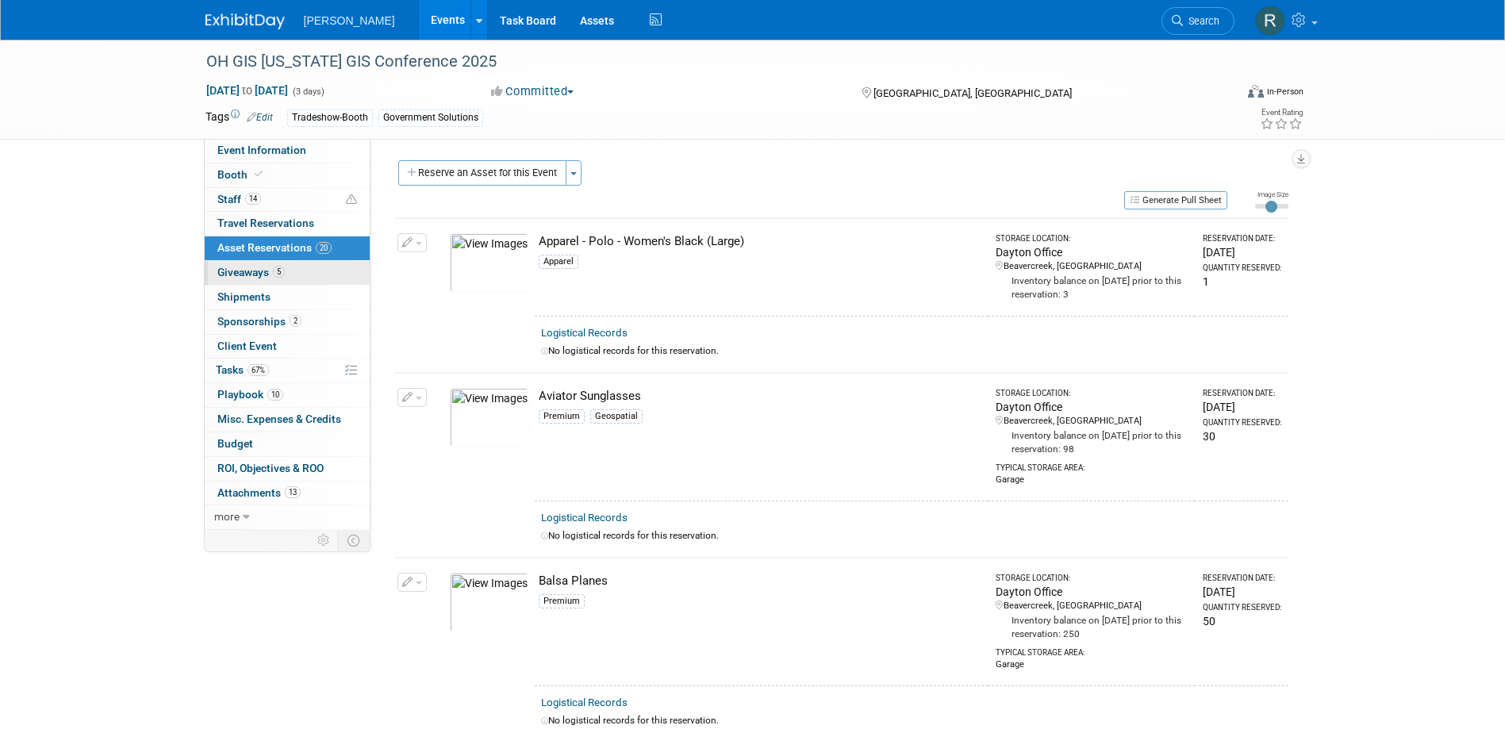
click at [263, 278] on span "Giveaways 5" at bounding box center [250, 272] width 67 height 13
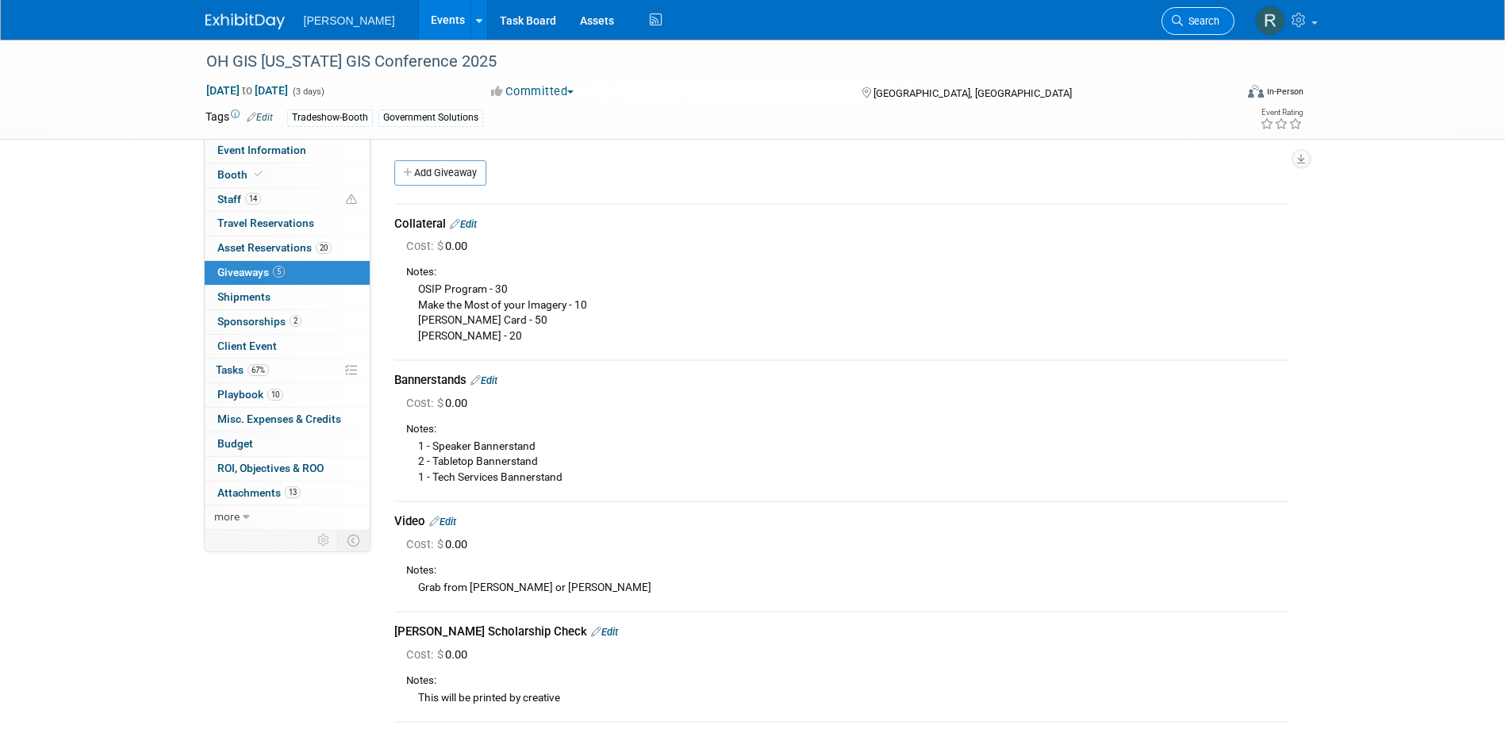
click at [1187, 27] on link "Search" at bounding box center [1197, 21] width 73 height 28
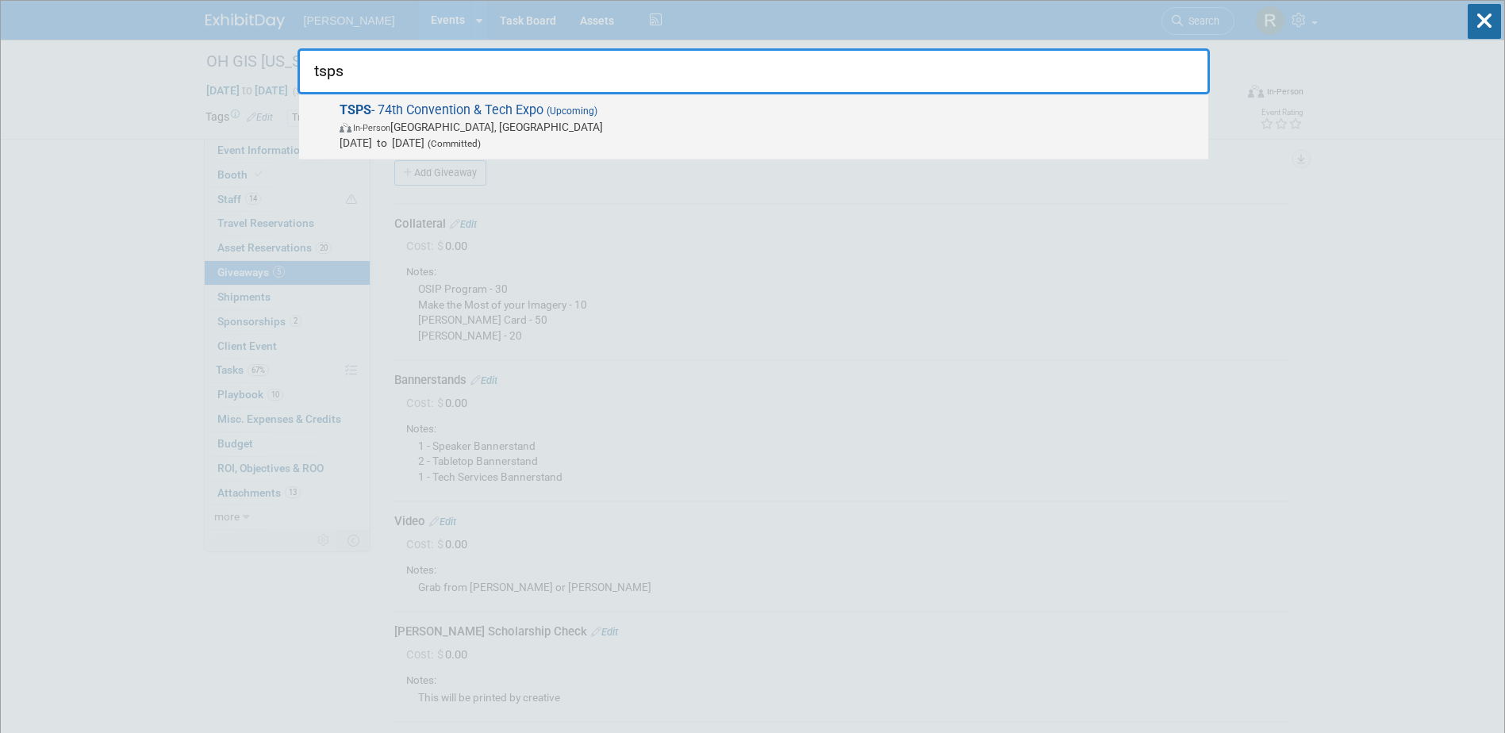
type input "tsps"
click at [528, 125] on span "In-Person San Antonio, TX" at bounding box center [770, 127] width 861 height 16
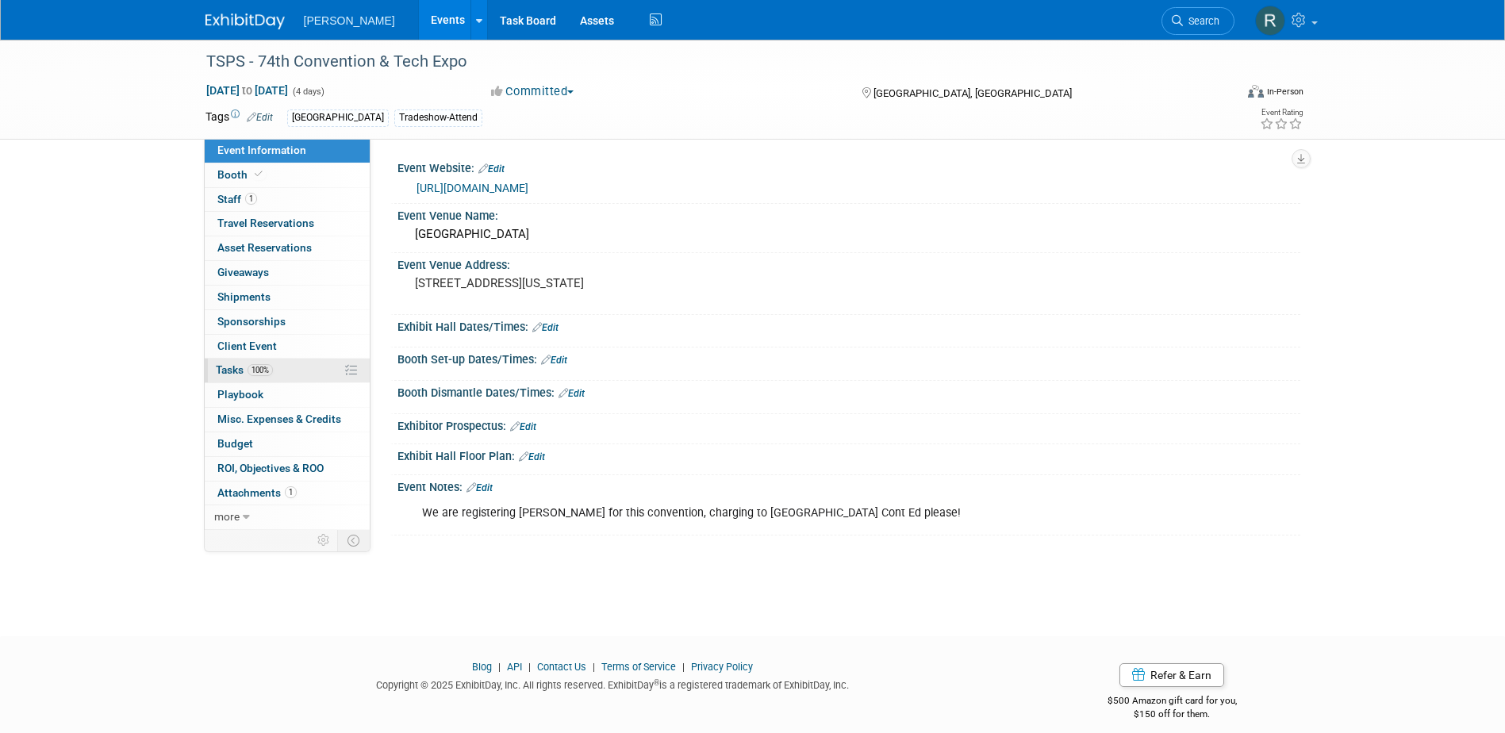
click at [263, 367] on span "100%" at bounding box center [260, 370] width 25 height 12
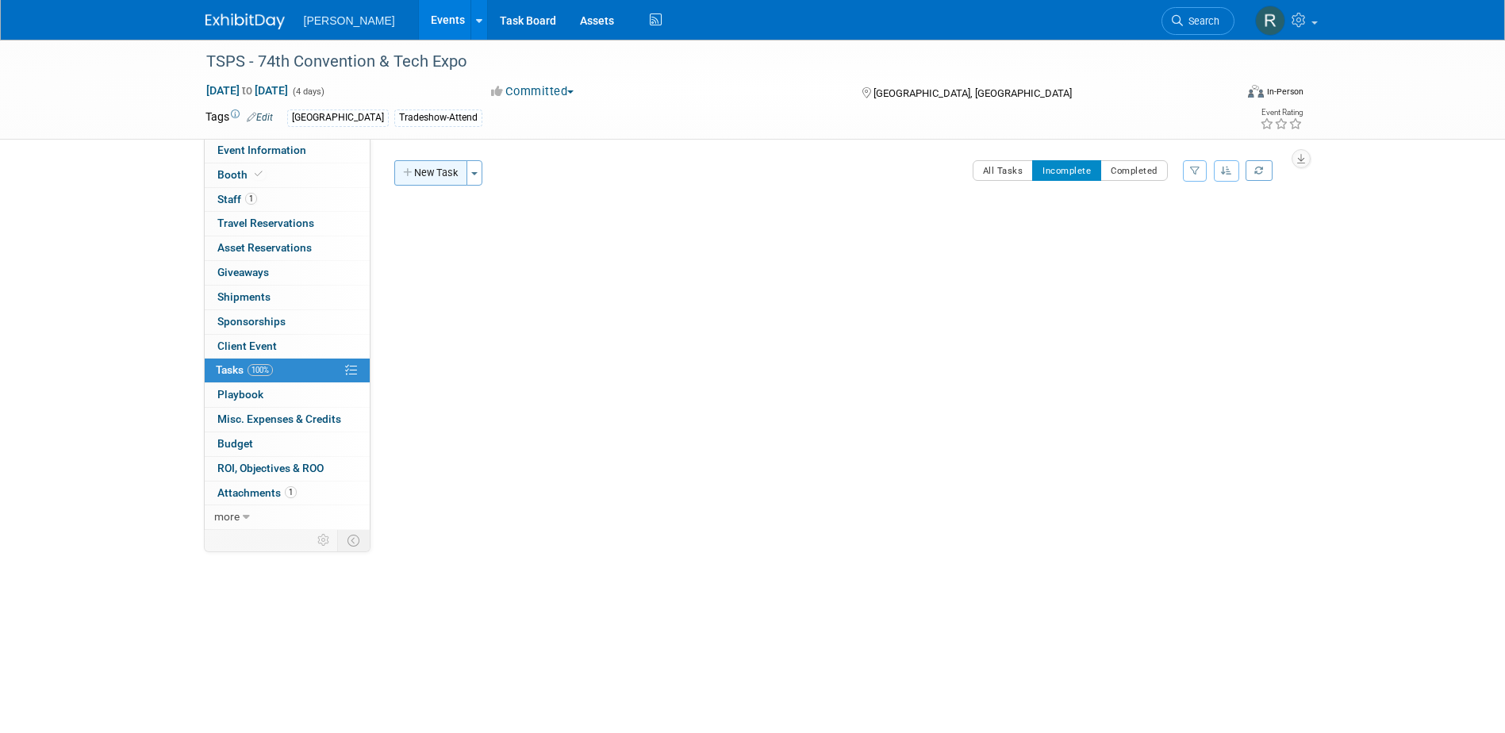
click at [446, 182] on button "New Task" at bounding box center [430, 172] width 73 height 25
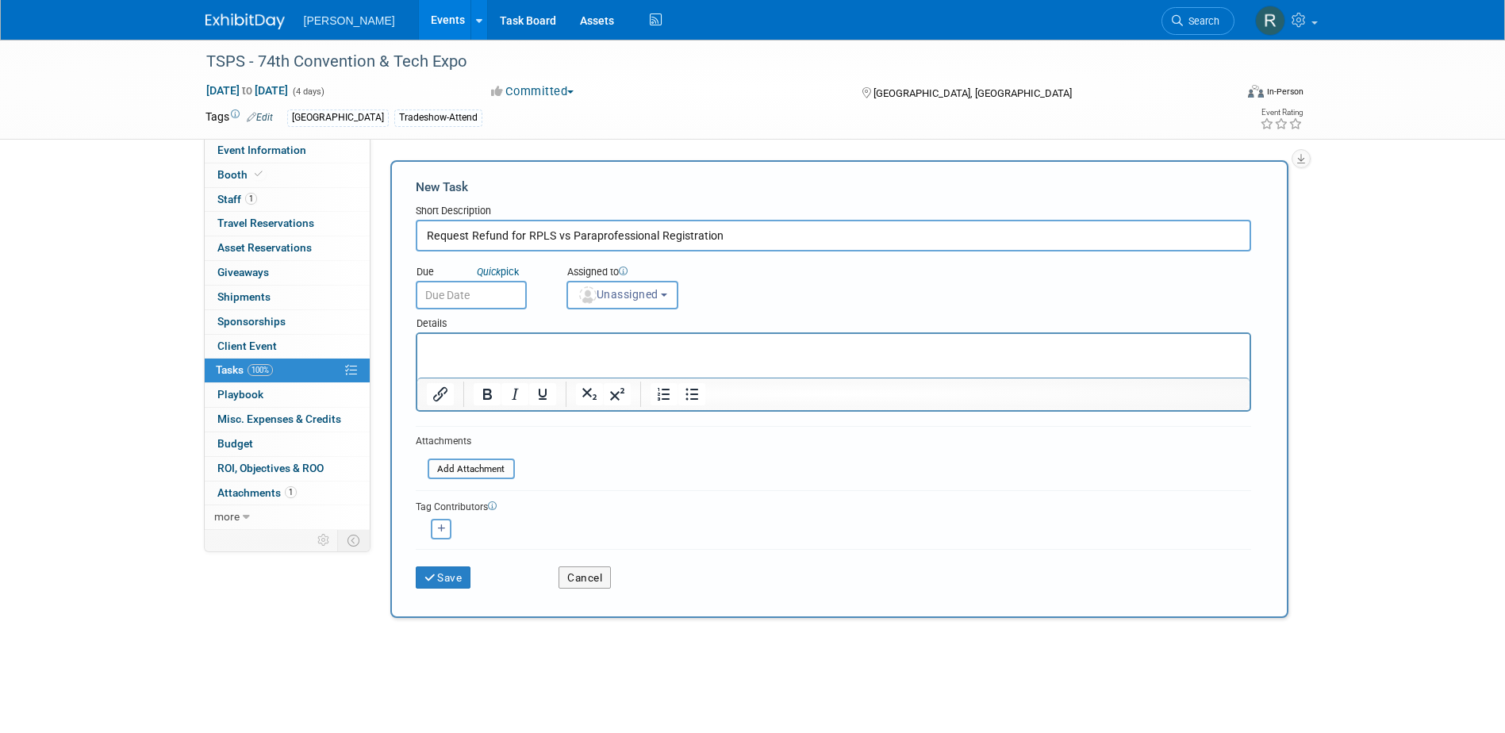
type input "Request Refund for RPLS vs Paraprofessional Registration"
click at [501, 298] on input "text" at bounding box center [471, 295] width 111 height 29
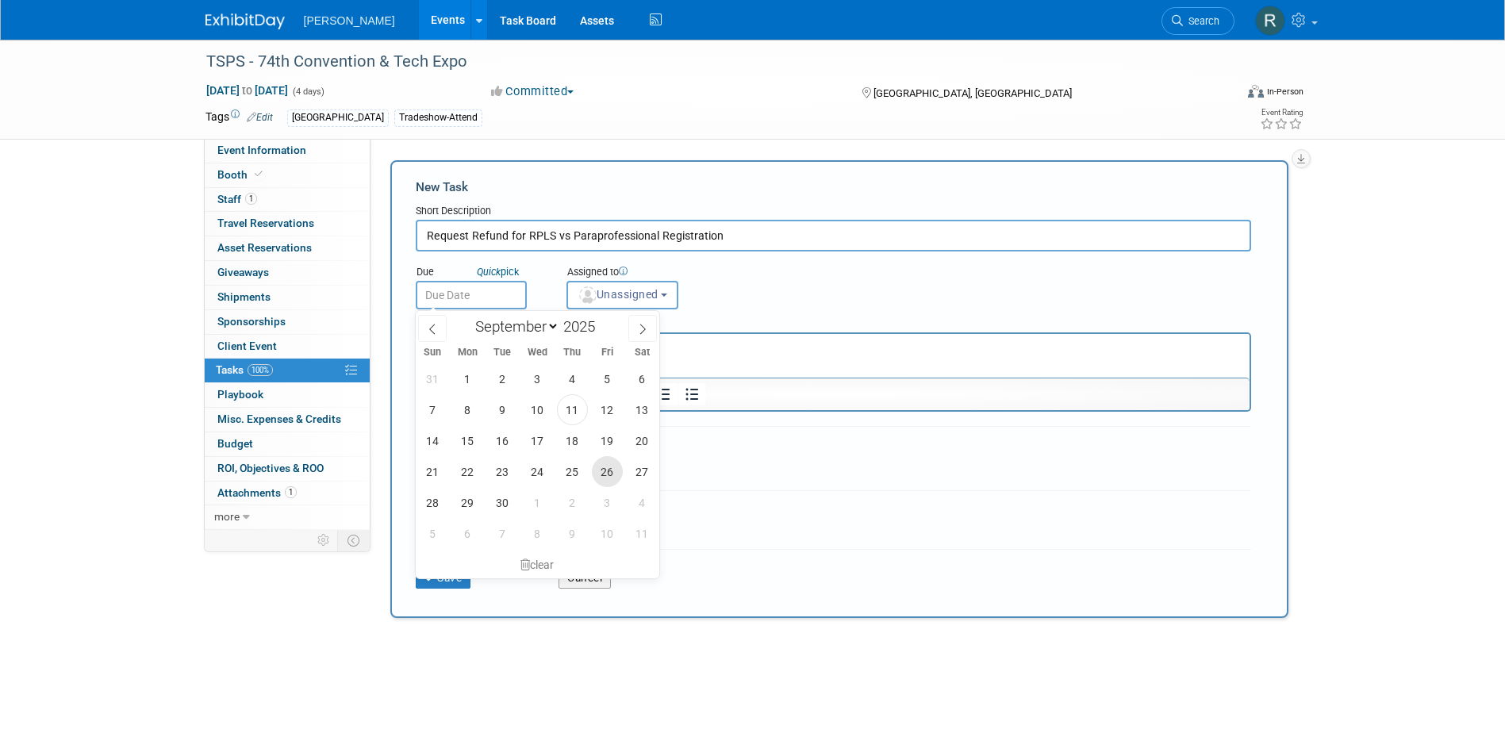
click at [598, 474] on span "26" at bounding box center [607, 471] width 31 height 31
type input "Sep 26, 2025"
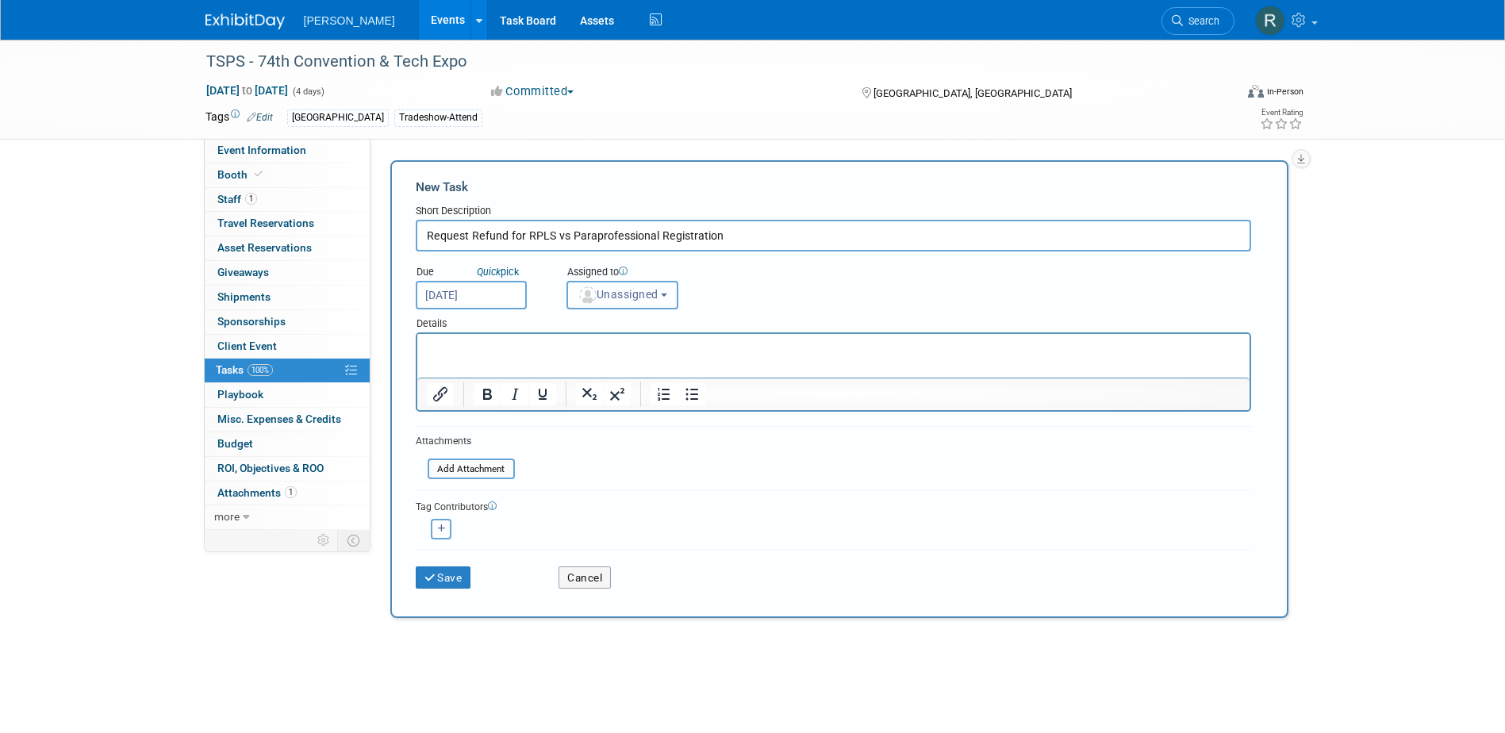
click at [626, 301] on span "Unassigned" at bounding box center [618, 294] width 81 height 13
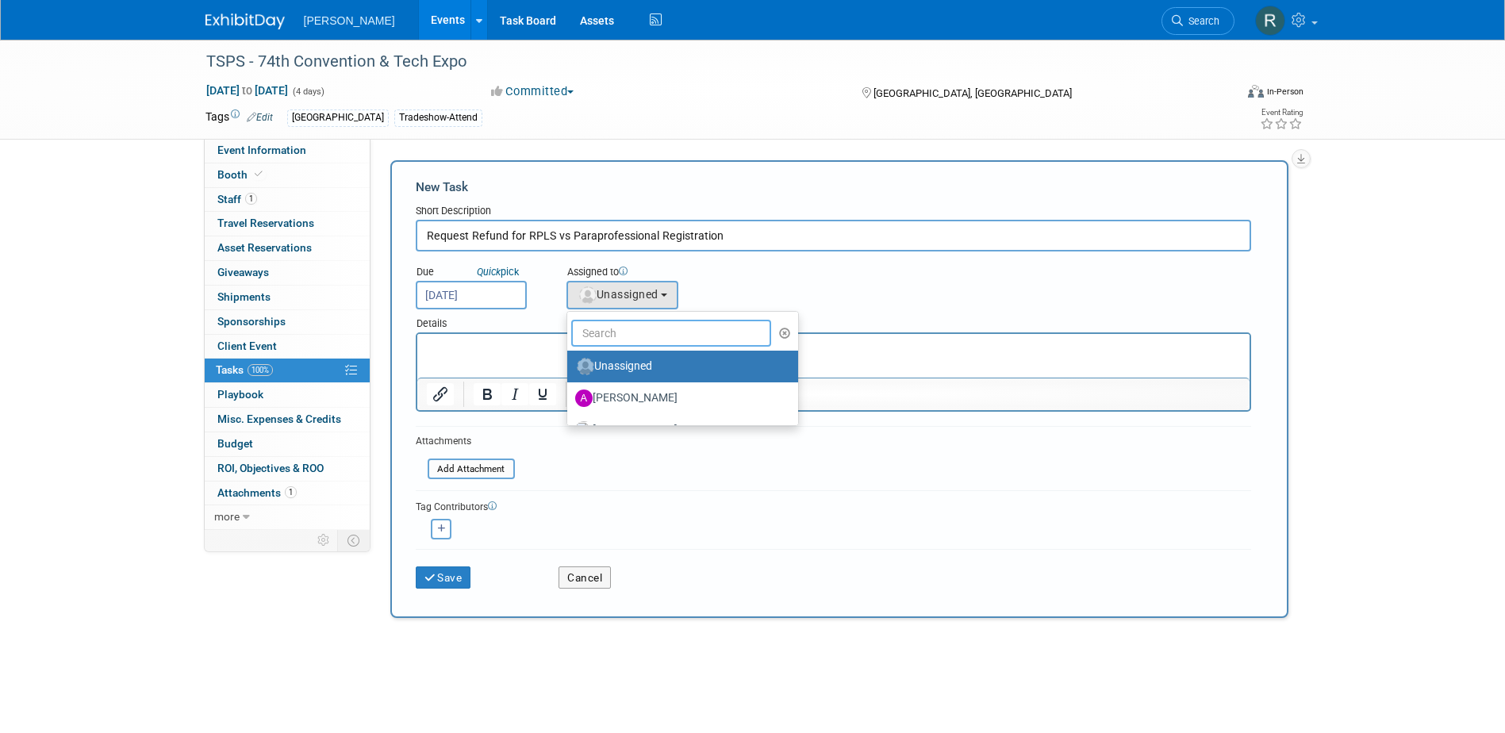
click at [626, 325] on input "text" at bounding box center [671, 333] width 201 height 27
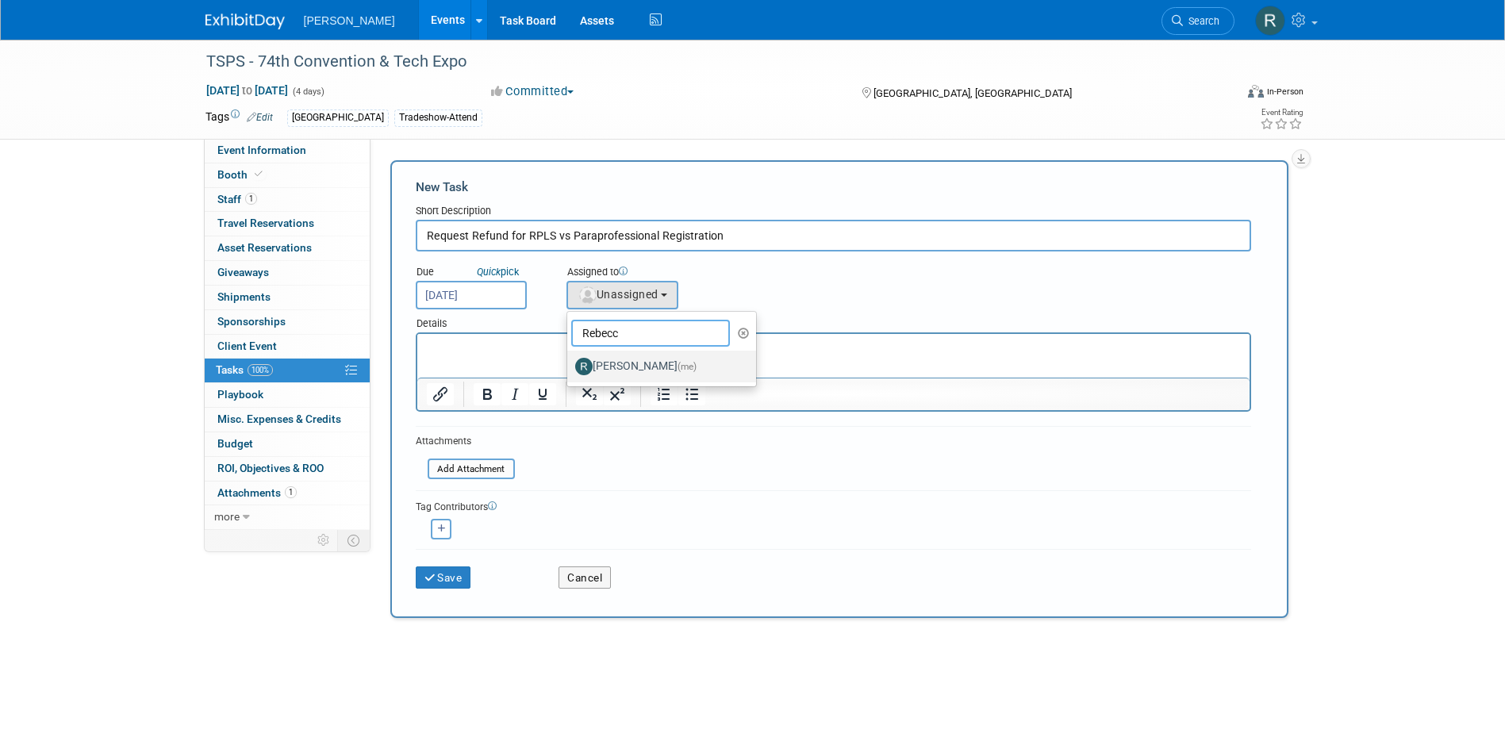
type input "Rebecc"
click at [629, 359] on label "Rebecca Deis (me)" at bounding box center [658, 366] width 166 height 25
click at [570, 359] on input "Rebecca Deis (me)" at bounding box center [564, 364] width 10 height 10
select select "844a177d-a181-44ff-a72a-5731d68e4351"
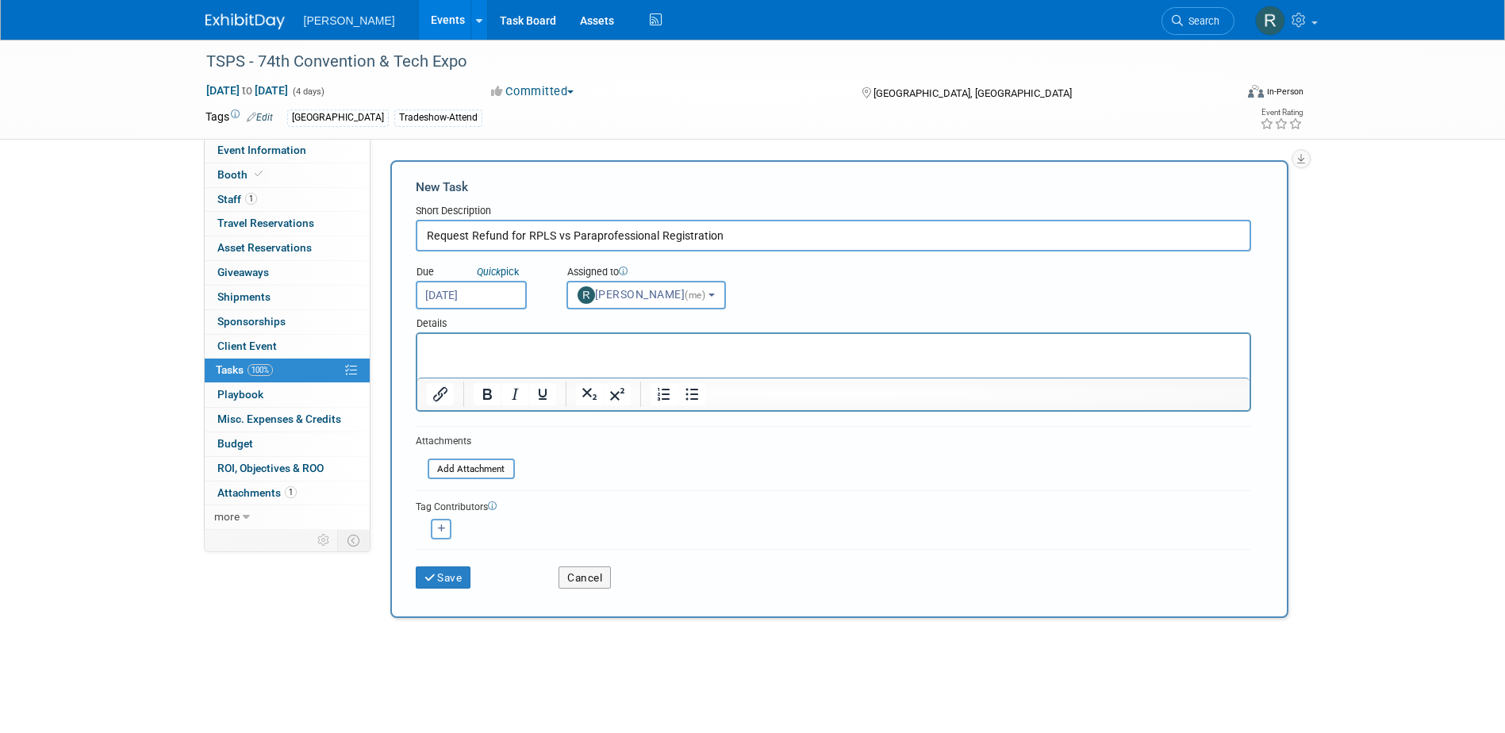
click at [536, 356] on html at bounding box center [833, 345] width 832 height 22
click at [432, 581] on icon "submit" at bounding box center [430, 578] width 13 height 11
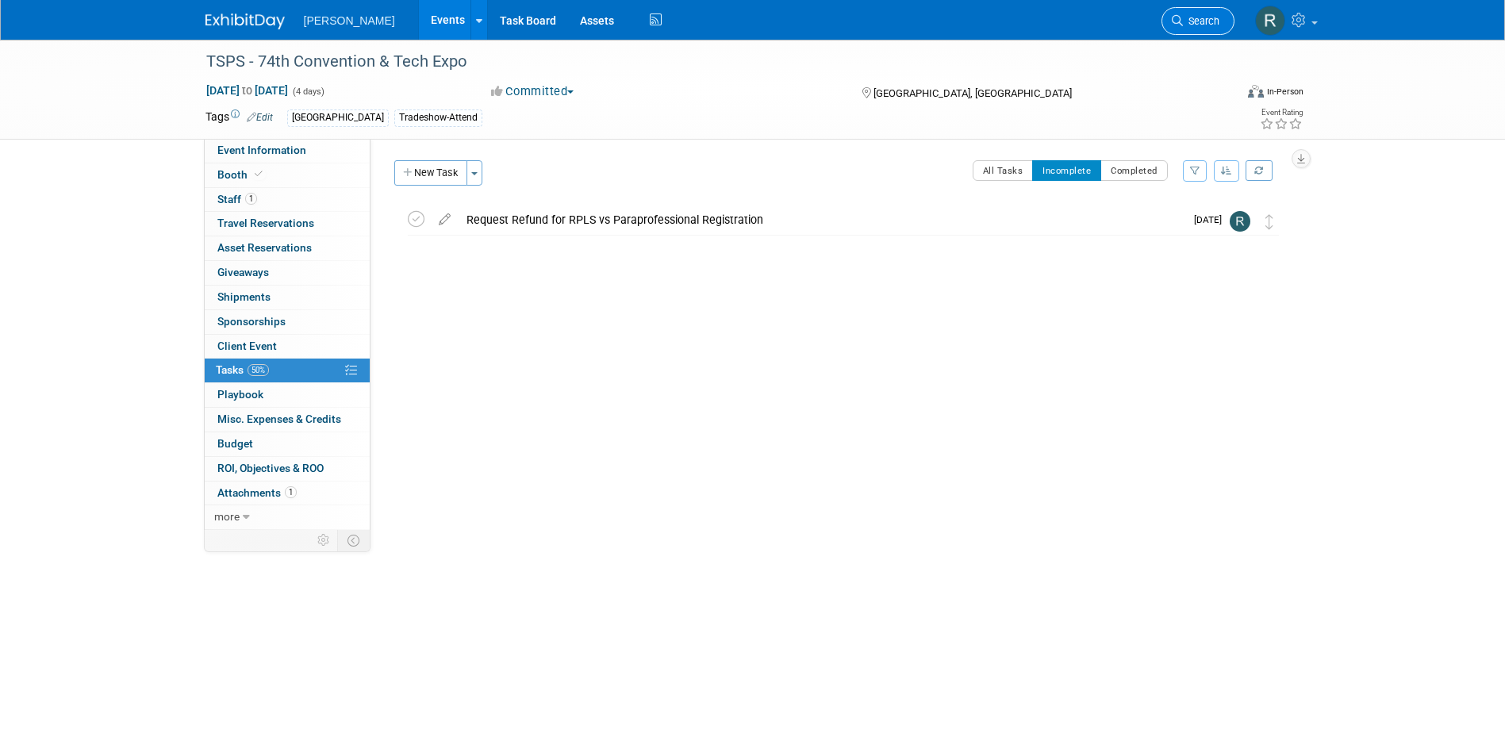
click at [1183, 23] on span "Search" at bounding box center [1201, 21] width 36 height 12
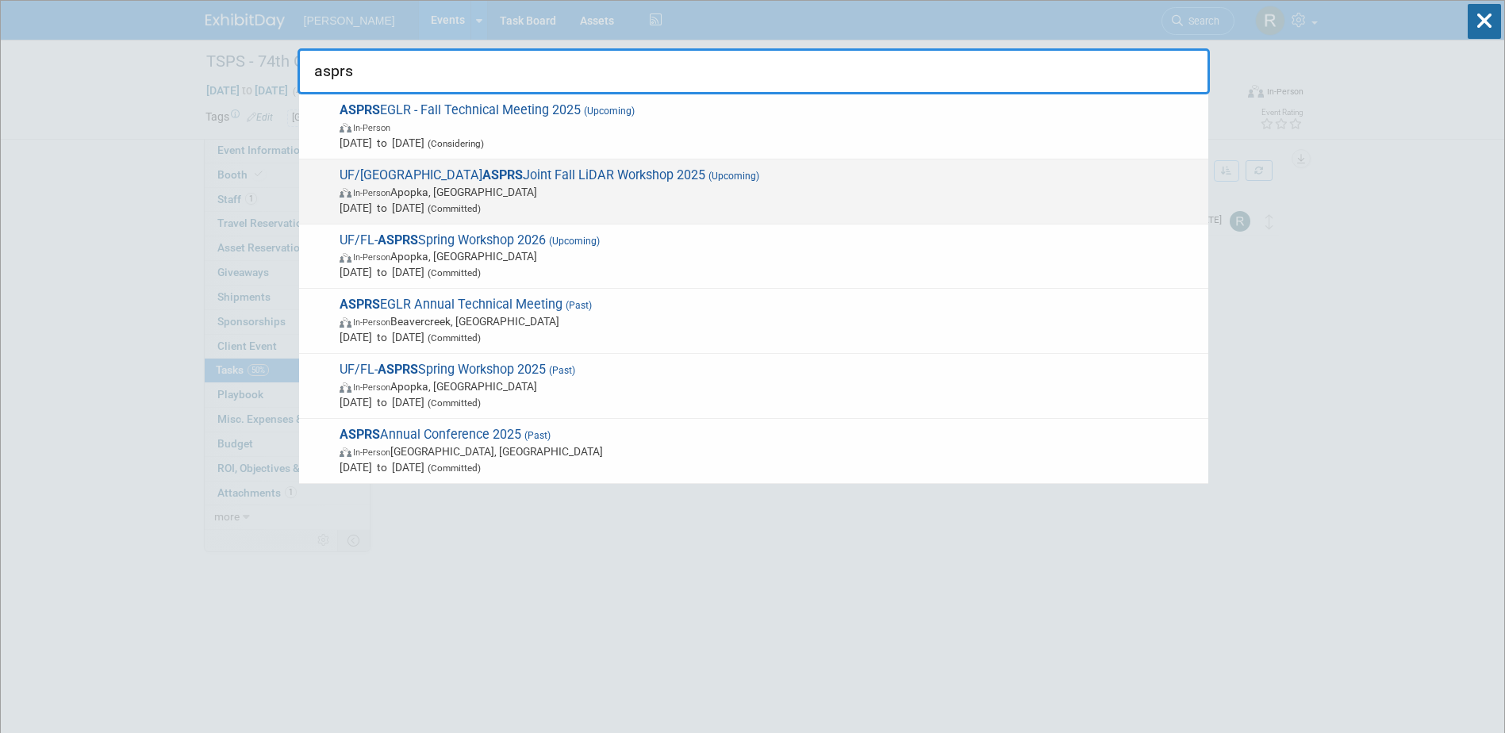
type input "asprs"
click at [558, 182] on span "UF/FL ASPRS Joint Fall LiDAR Workshop 2025 (Upcoming) In-Person Apopka, FL Nov …" at bounding box center [768, 191] width 866 height 48
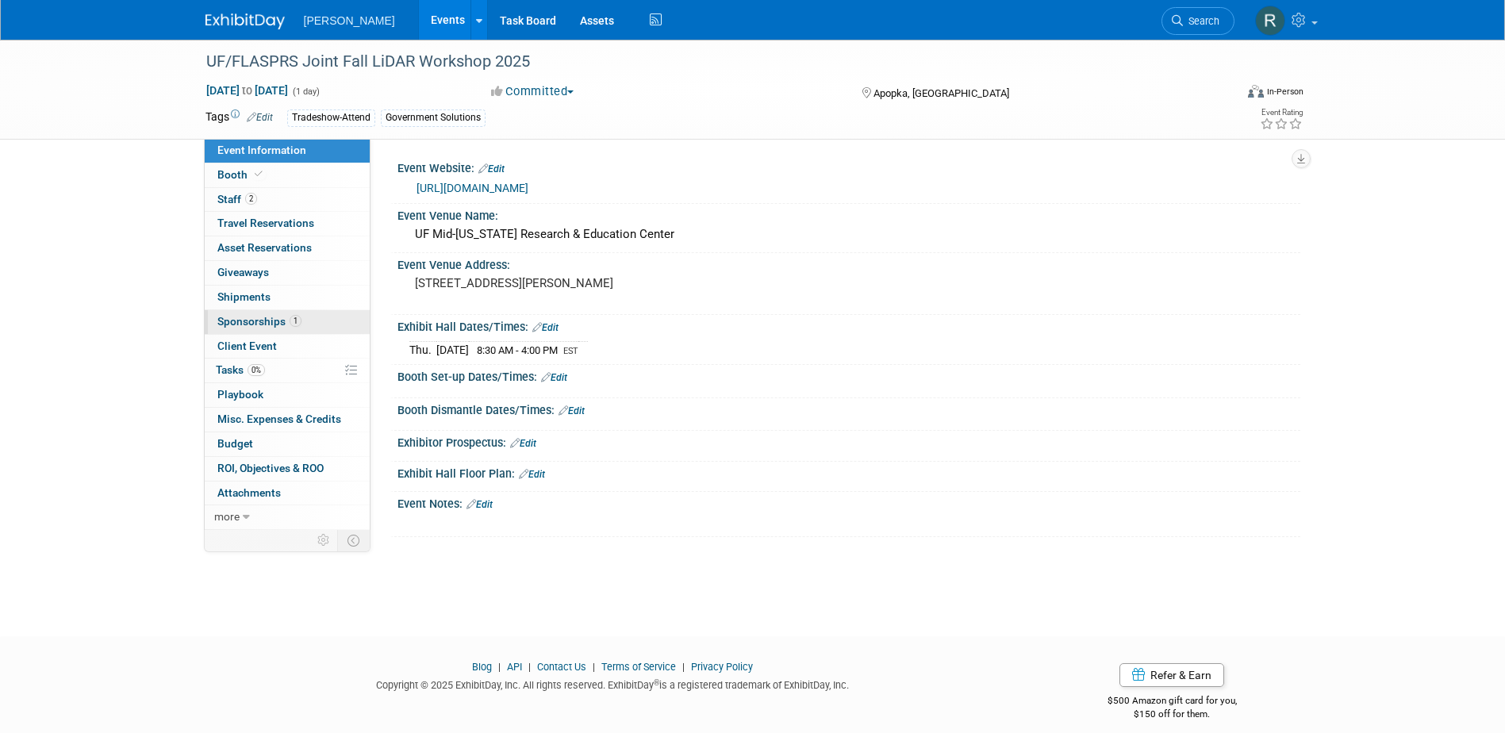
click at [269, 317] on span "Sponsorships 1" at bounding box center [259, 321] width 84 height 13
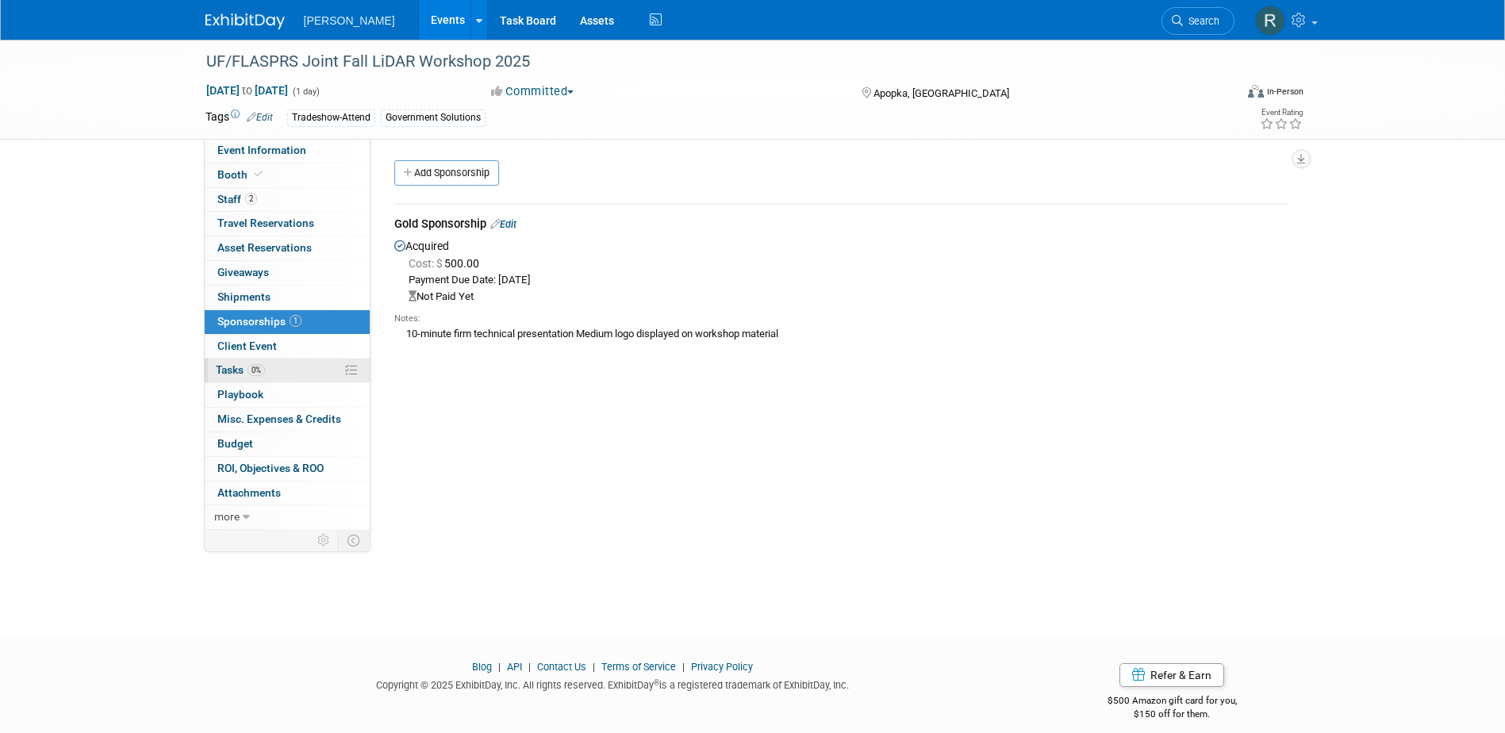
click at [263, 370] on span "0%" at bounding box center [256, 370] width 17 height 12
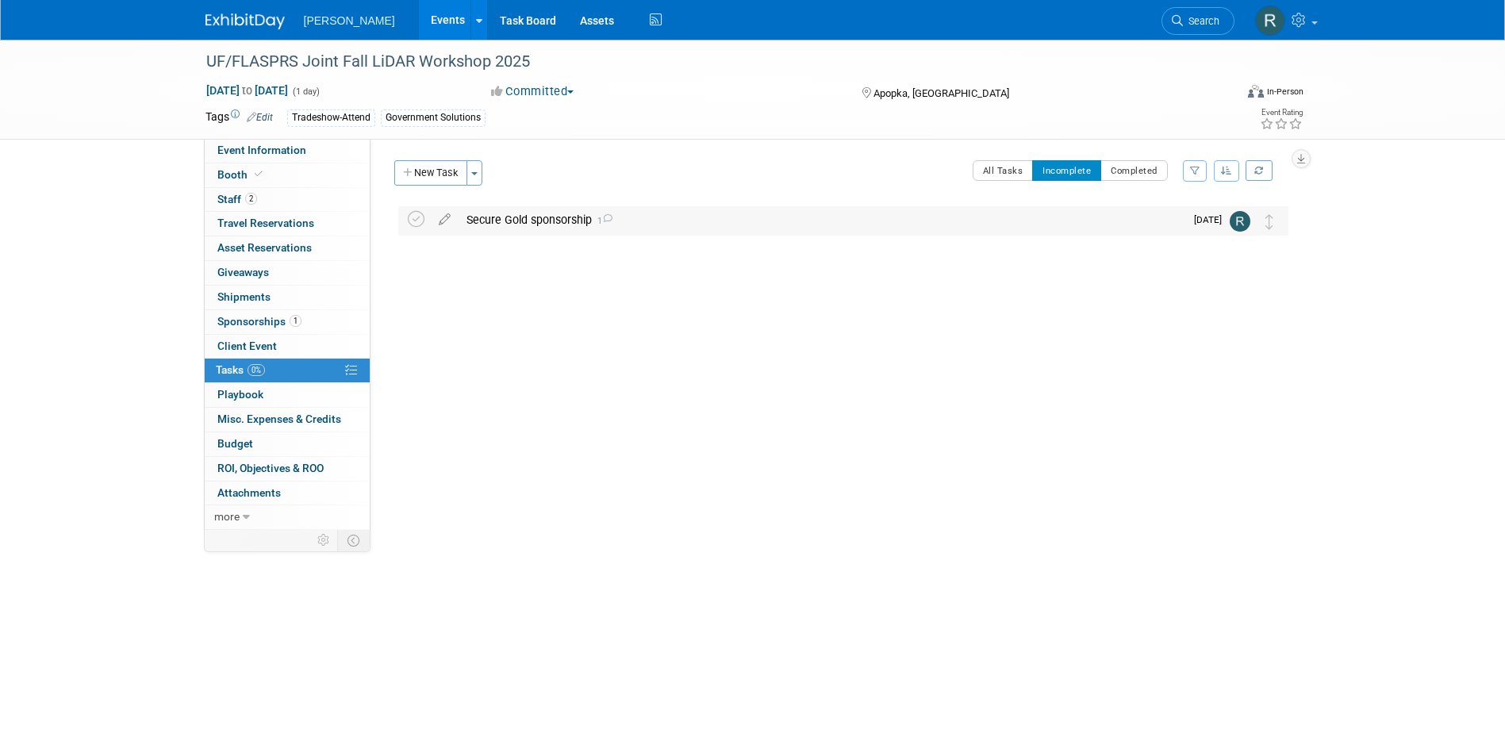
click at [467, 221] on div "Secure Gold sponsorship 1" at bounding box center [822, 219] width 726 height 27
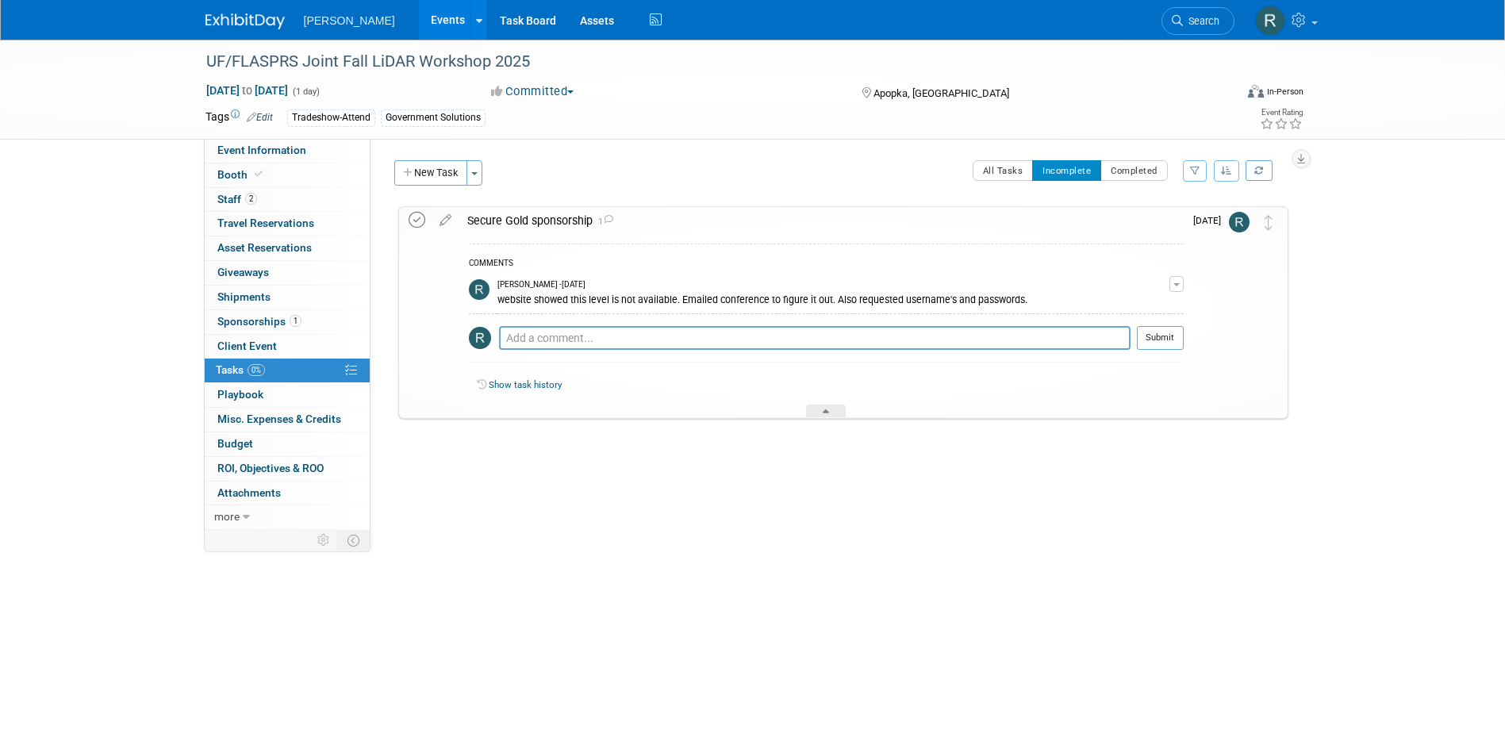
click at [413, 217] on icon at bounding box center [417, 220] width 17 height 17
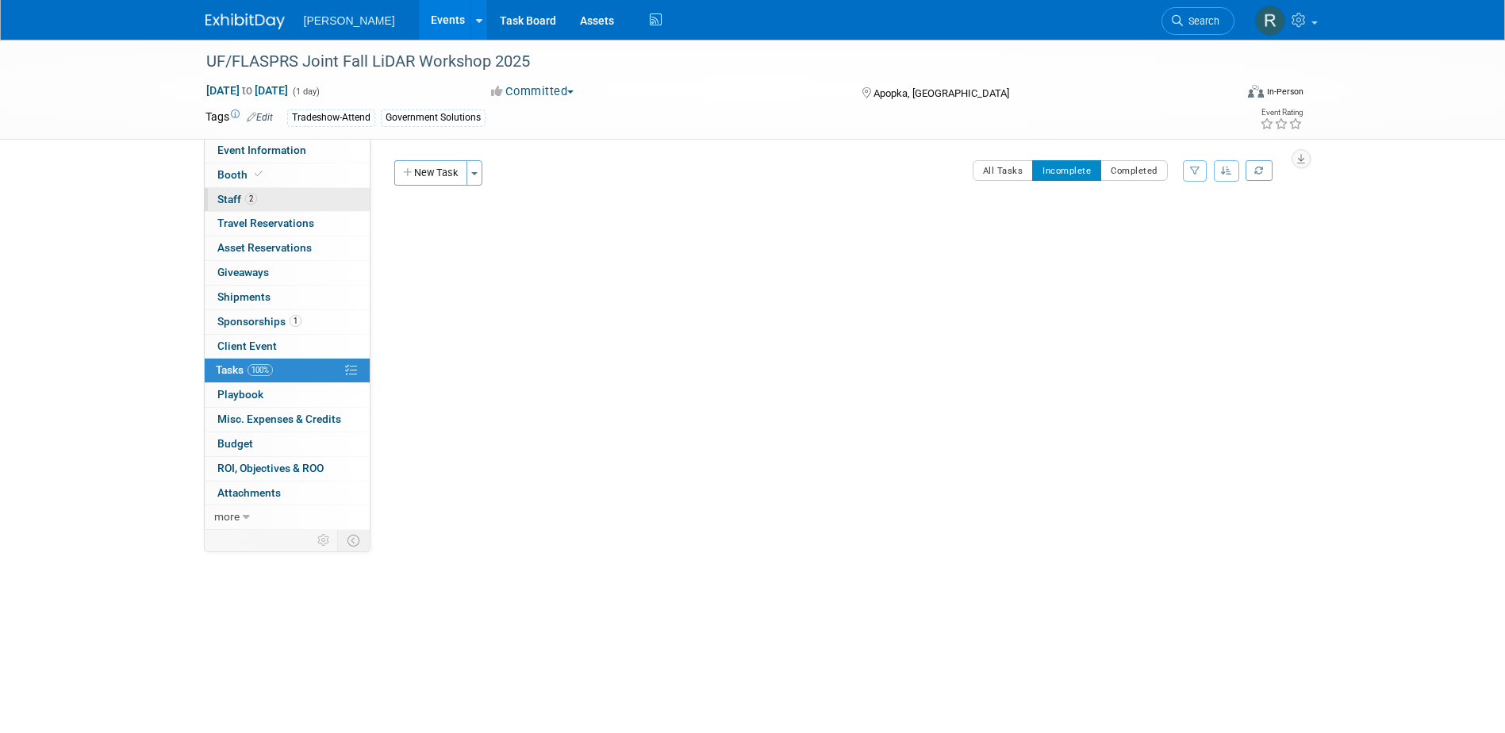
click at [245, 192] on link "2 Staff 2" at bounding box center [287, 200] width 165 height 24
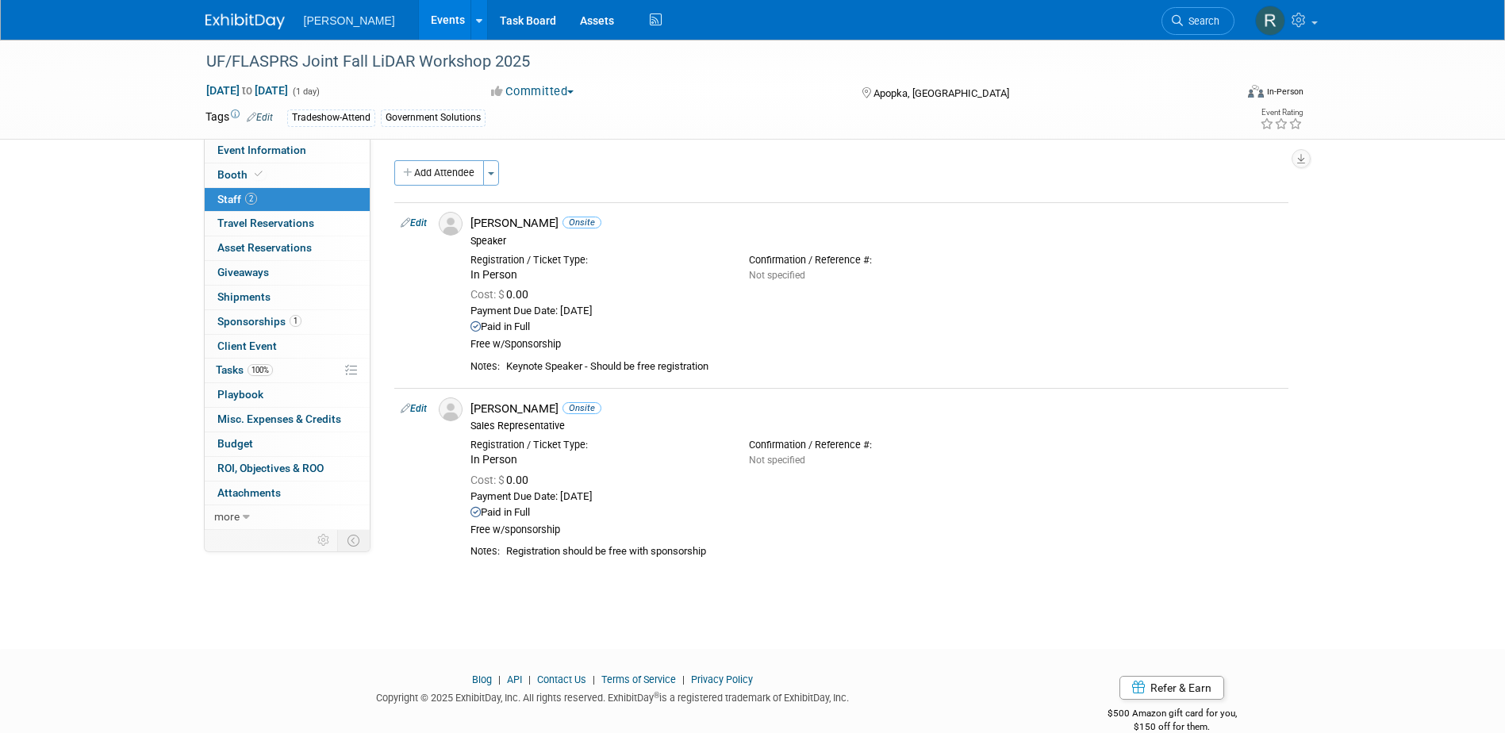
click at [420, 221] on link "Edit" at bounding box center [414, 222] width 26 height 11
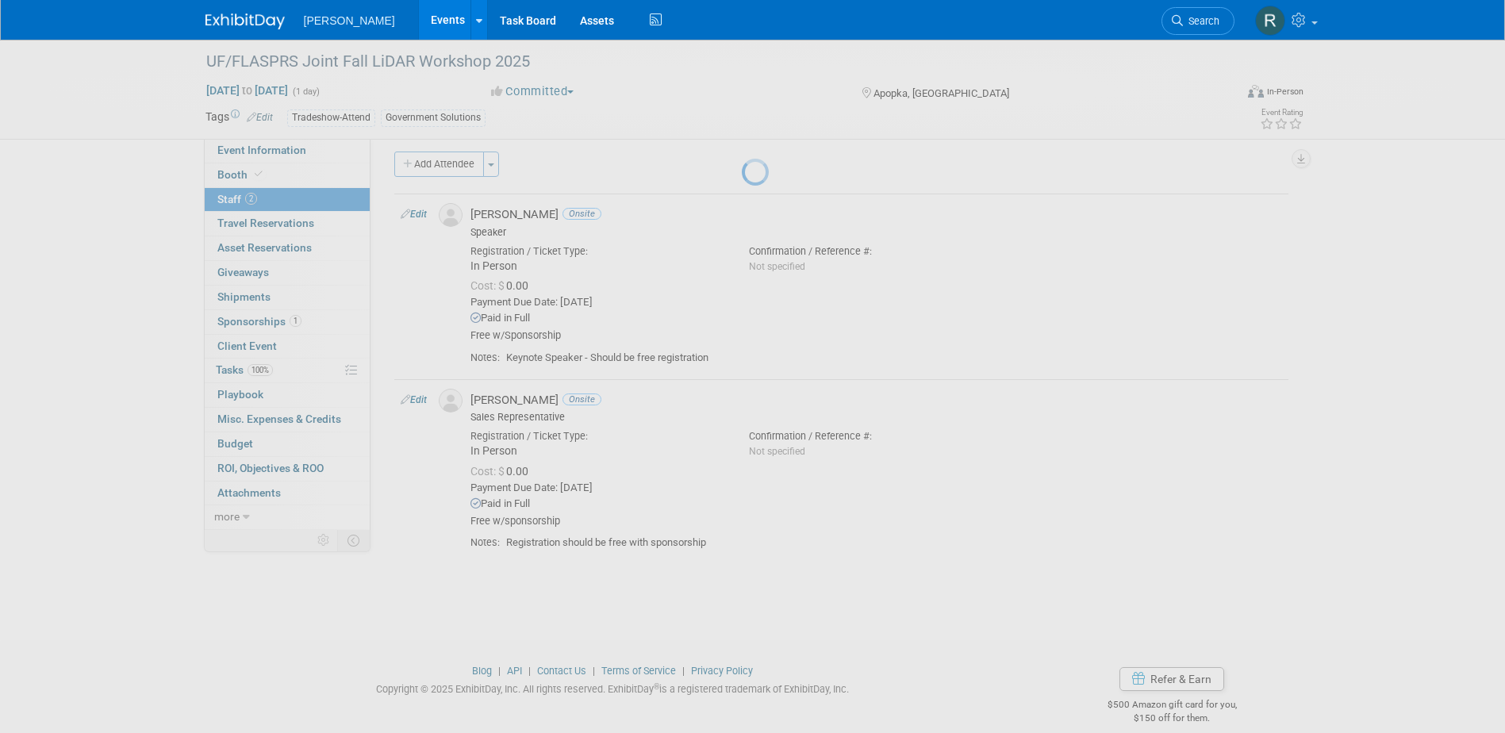
select select "0af0cf59-3cf7-4174-b959-4434b9acd1b5"
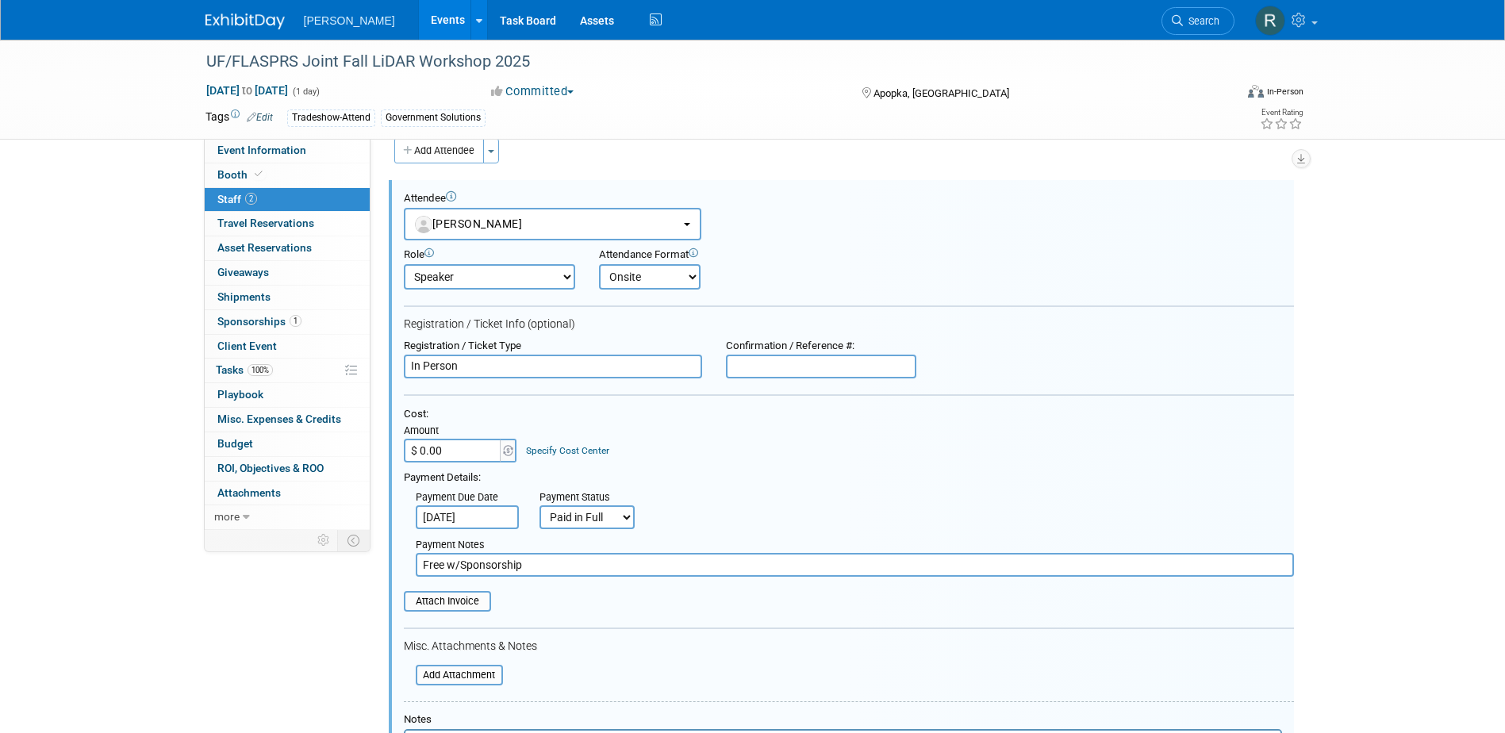
click at [585, 450] on link "Specify Cost Center" at bounding box center [567, 450] width 83 height 11
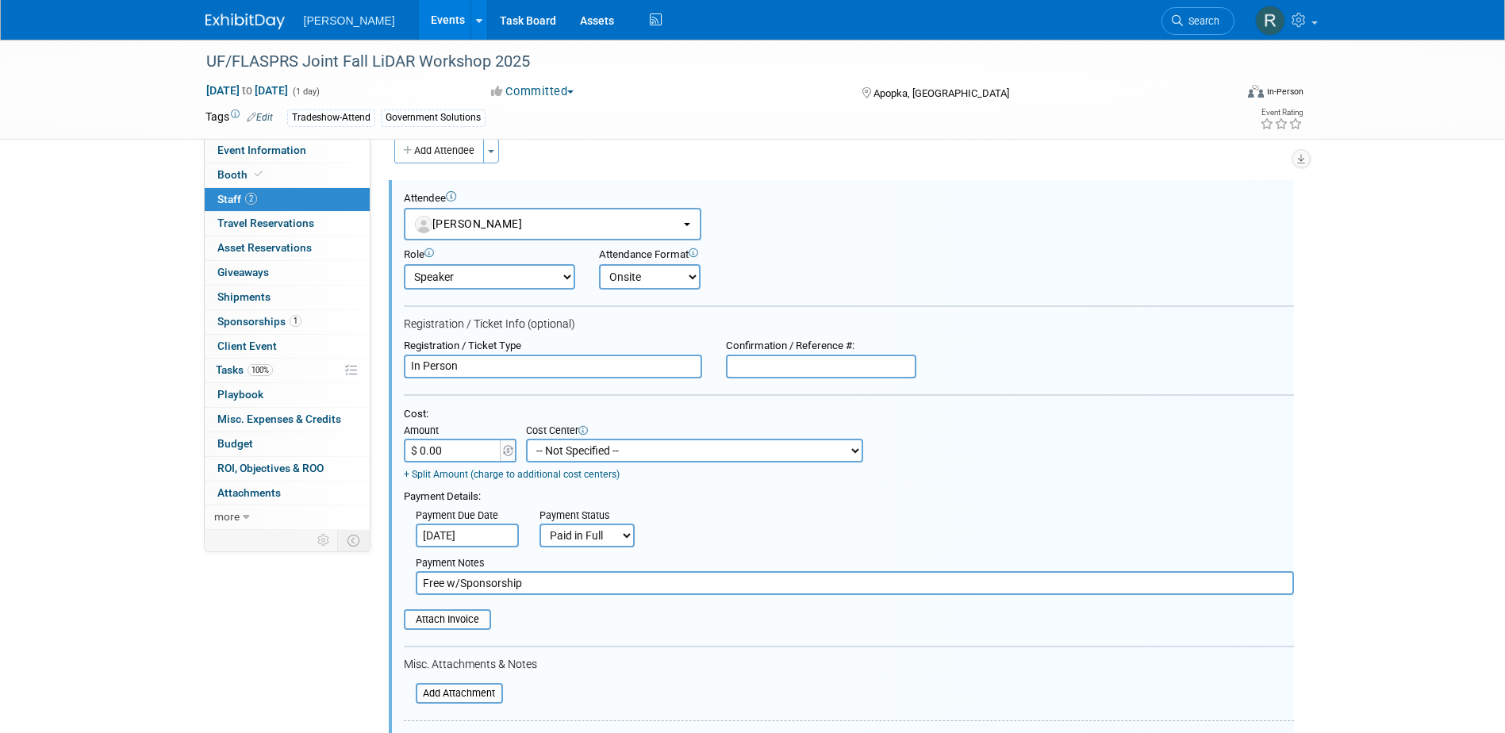
click at [585, 450] on select "-- Not Specified -- Advisory Services - Expenses_1001.502 Aerial Acquisition - …" at bounding box center [694, 451] width 337 height 24
click at [666, 493] on div "Payment Details:" at bounding box center [849, 495] width 890 height 18
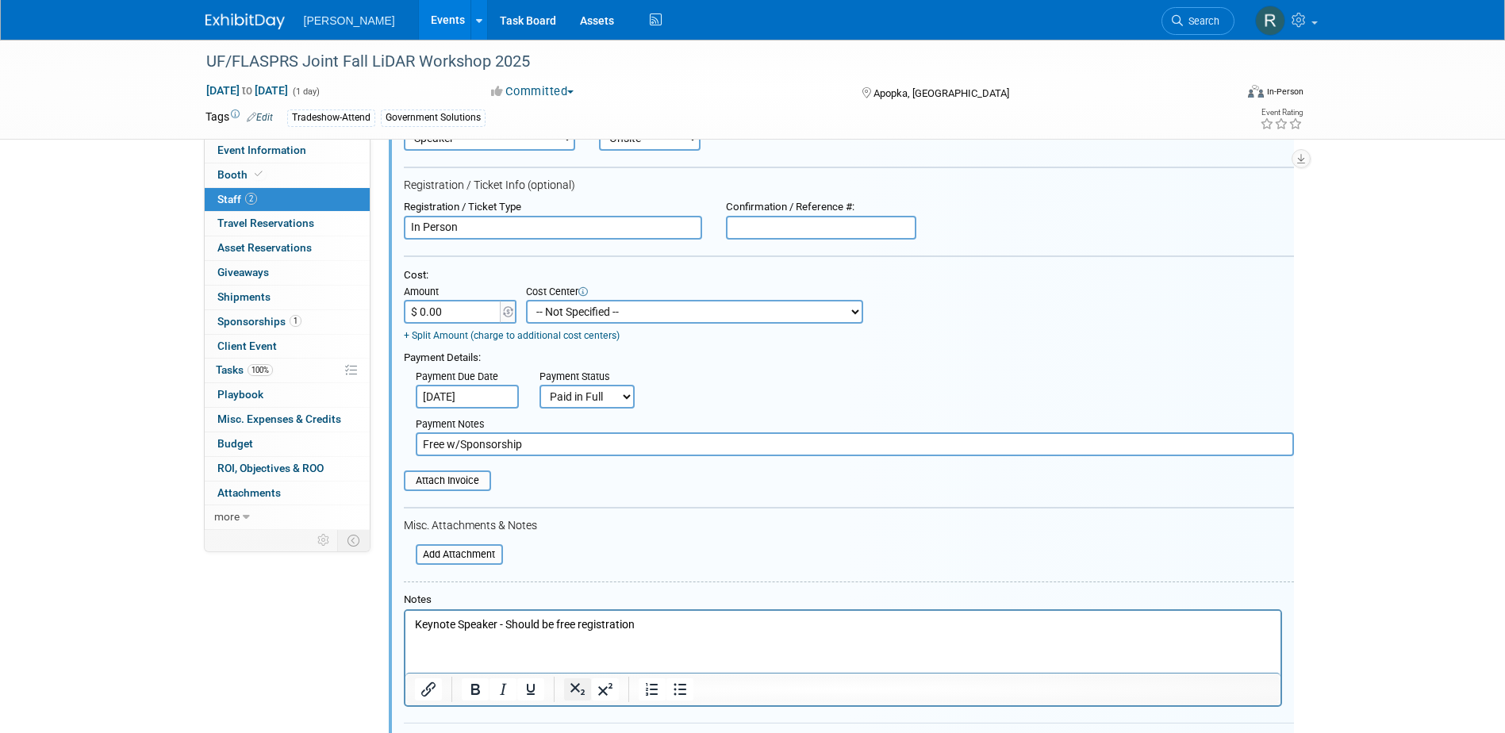
scroll to position [340, 0]
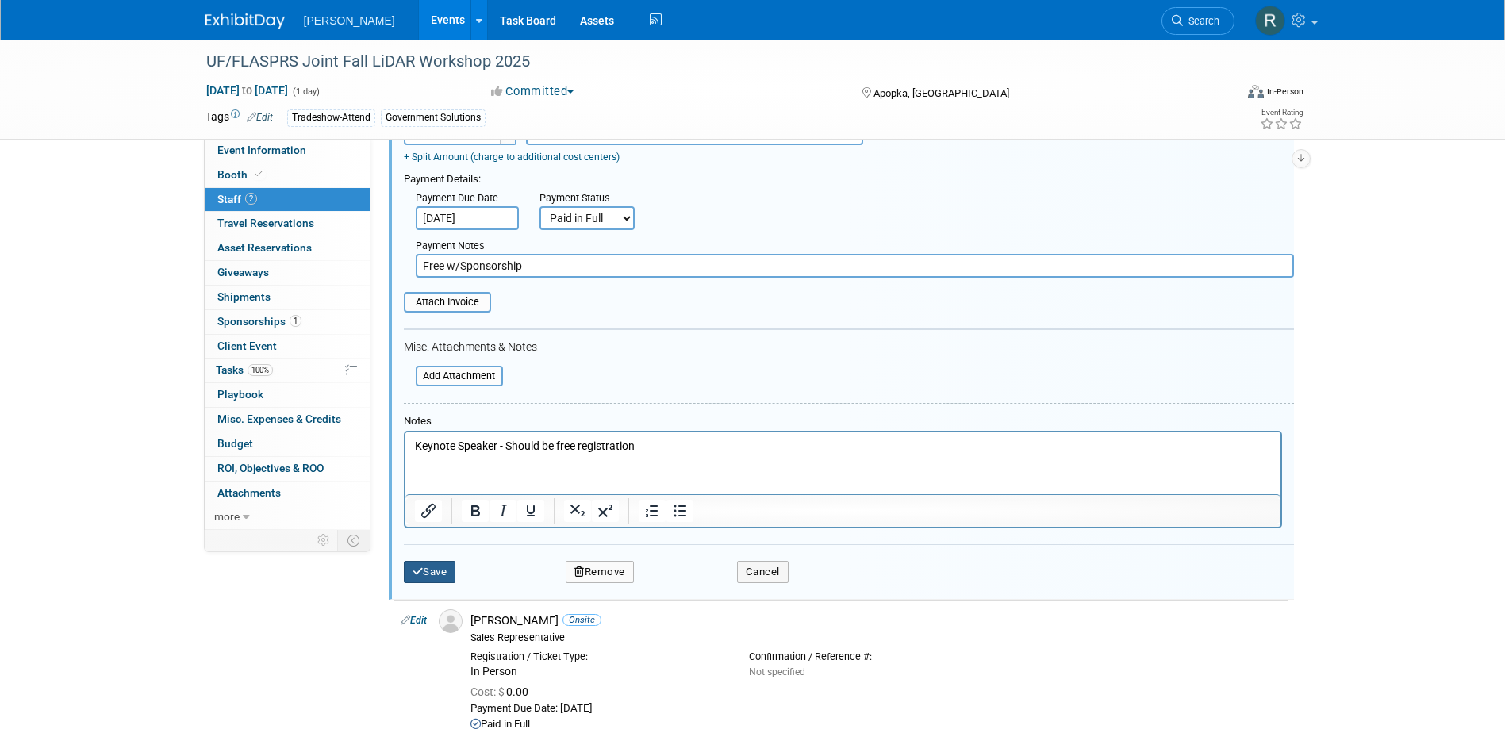
click at [446, 568] on button "Save" at bounding box center [430, 572] width 52 height 22
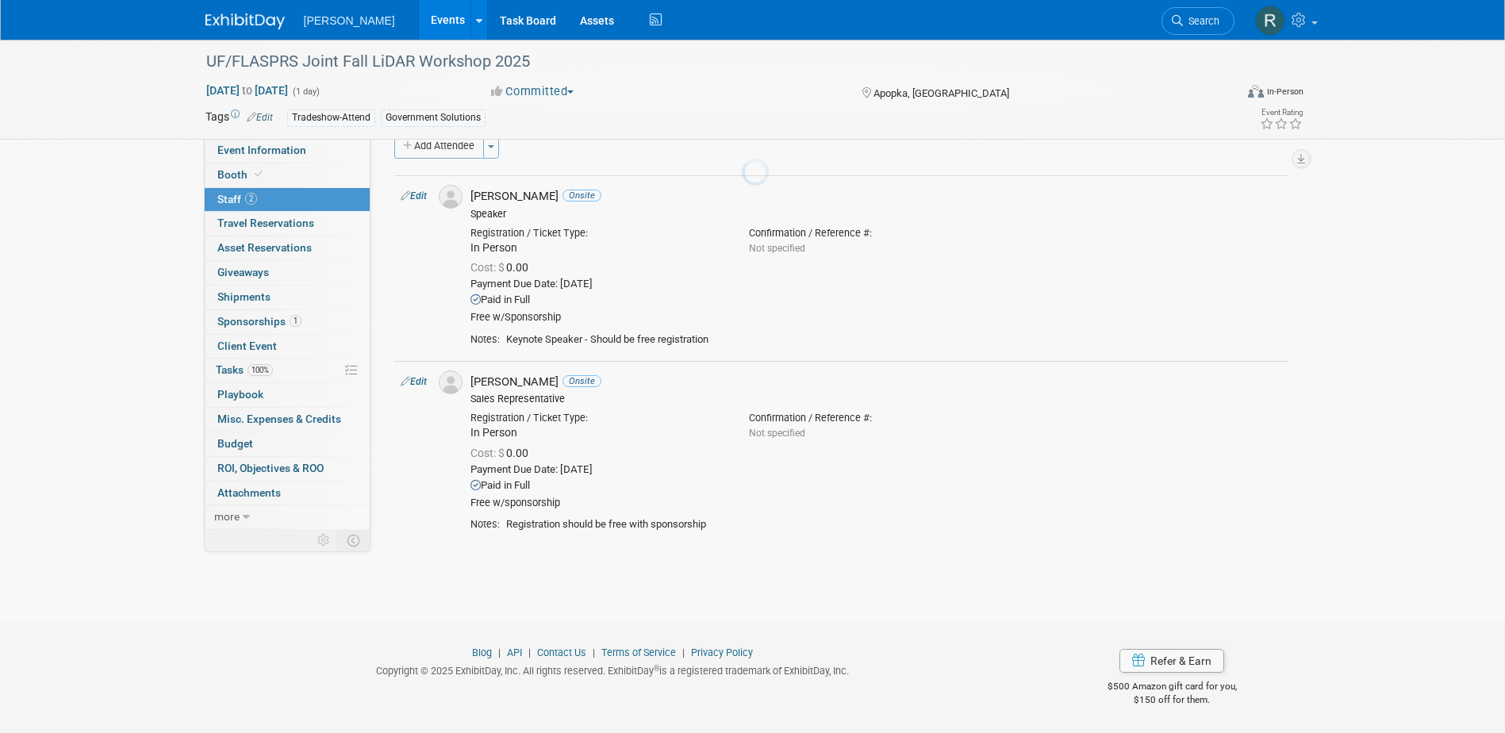
scroll to position [27, 0]
click at [1186, 22] on span "Search" at bounding box center [1201, 21] width 36 height 12
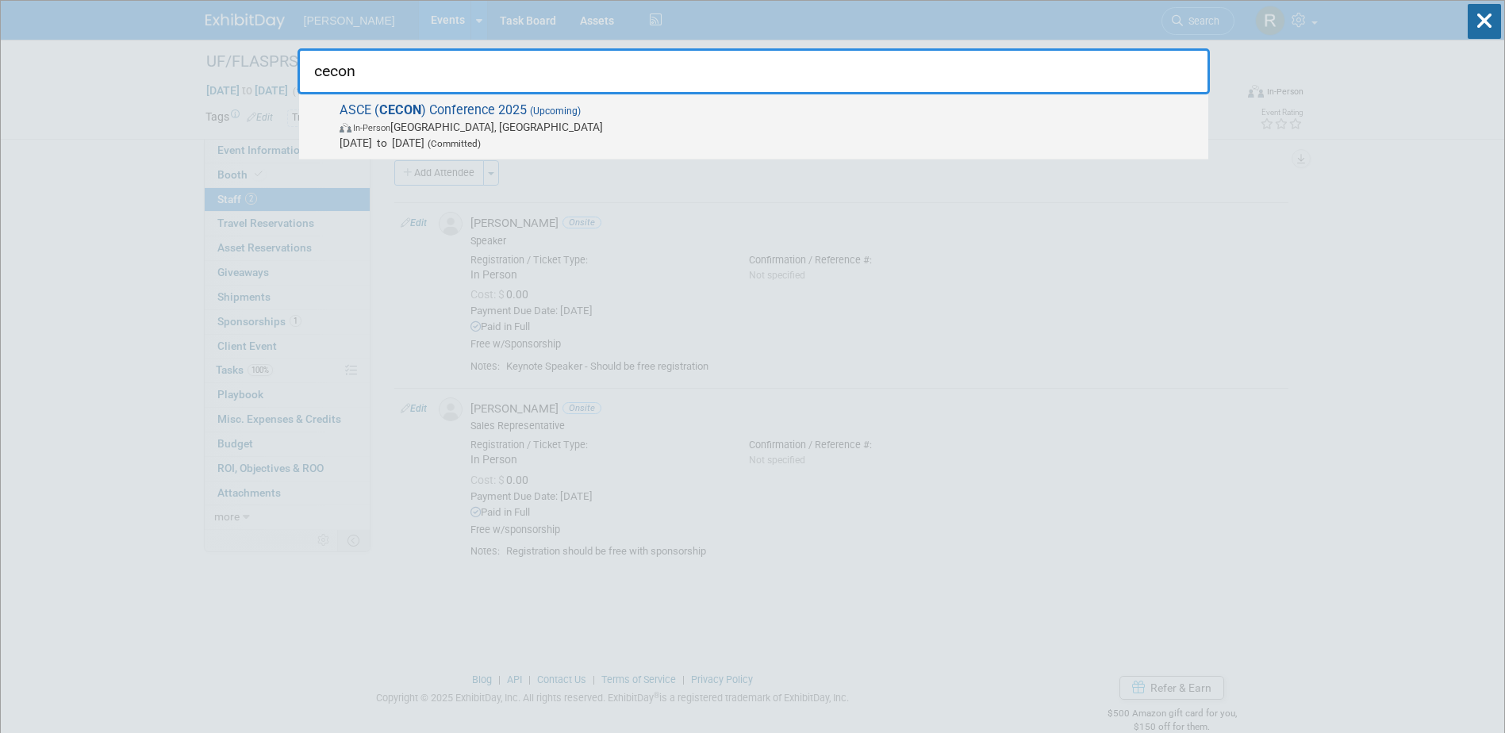
type input "cecon"
click at [571, 104] on span "ASCE ( CECON ) Conference 2025 (Upcoming) In-Person San Marcos, TX Sep 17, 2025…" at bounding box center [768, 126] width 866 height 48
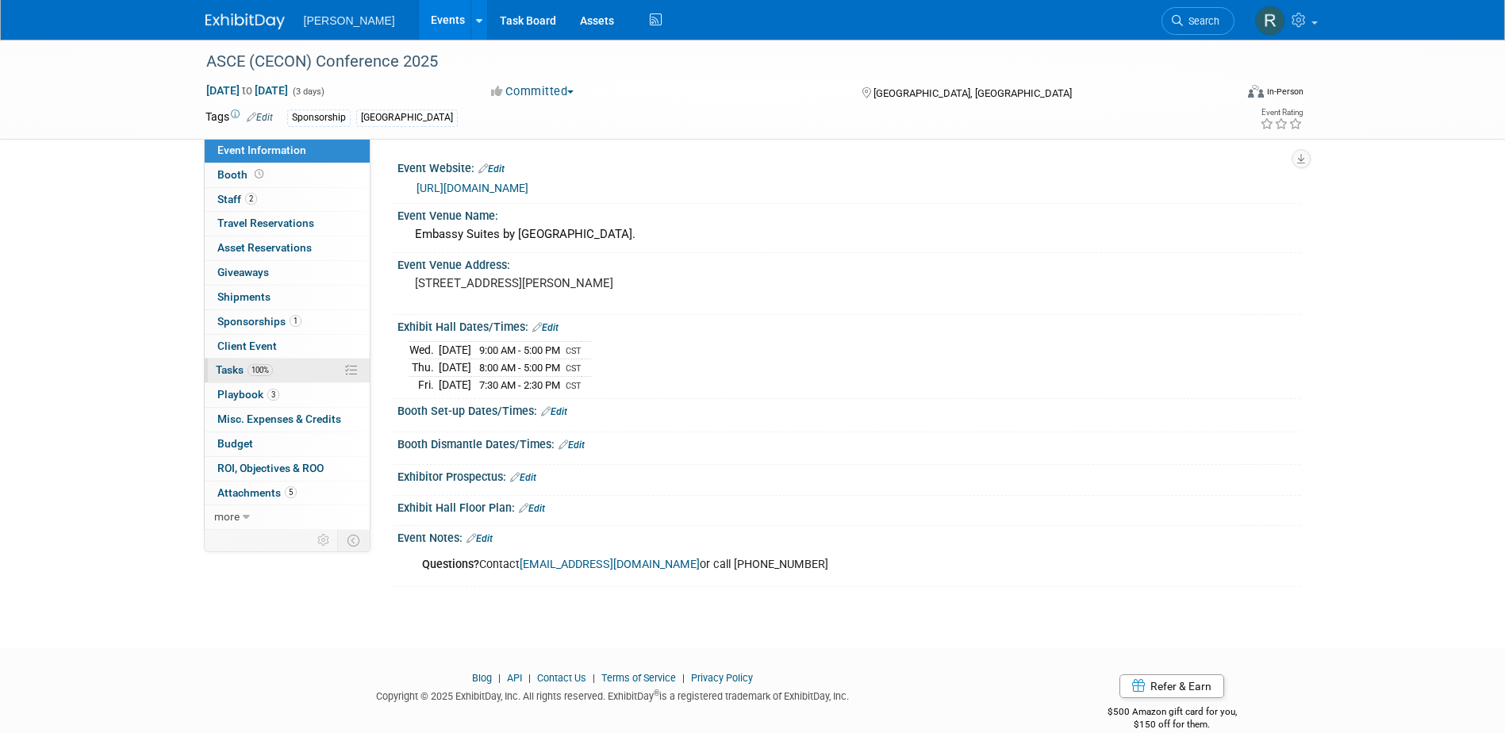
click at [239, 370] on span "Tasks 100%" at bounding box center [244, 369] width 57 height 13
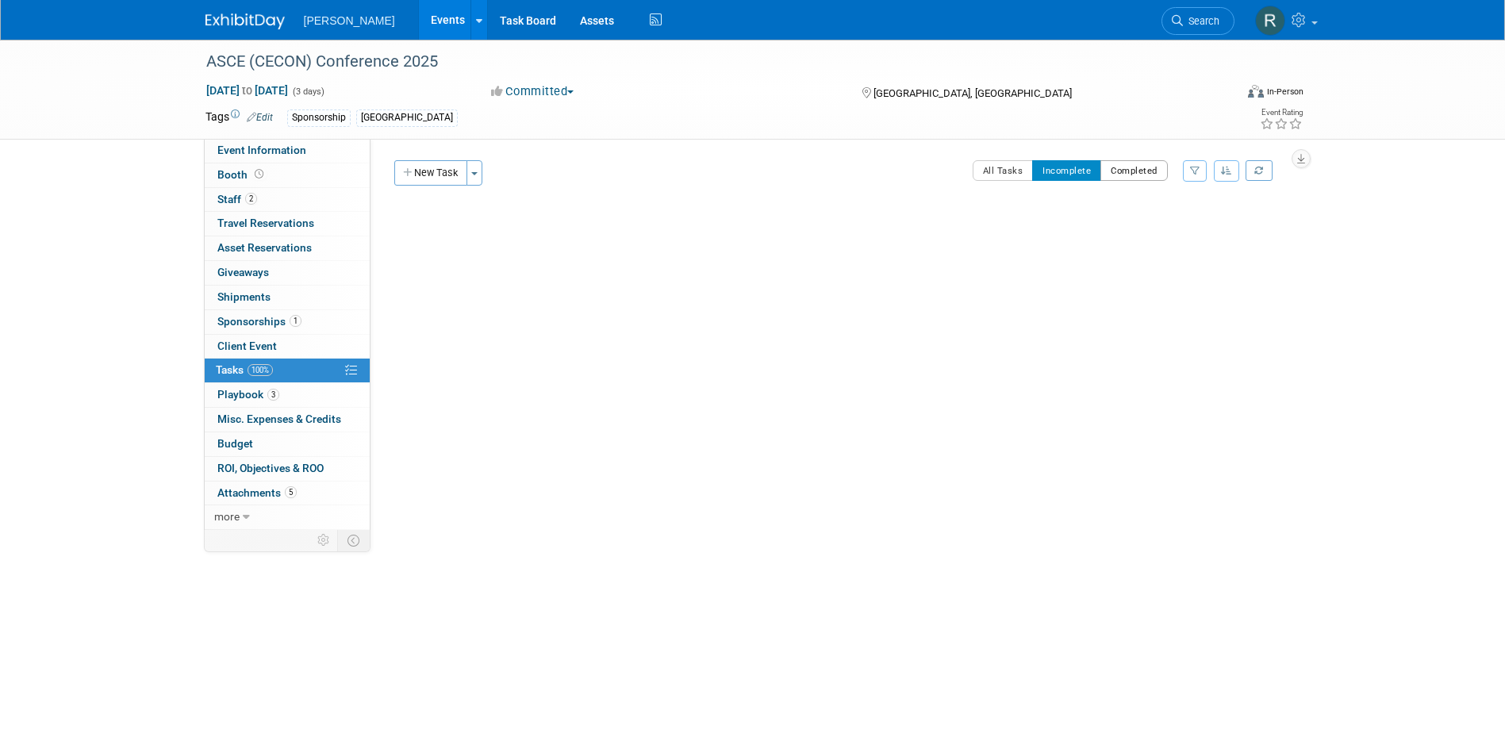
click at [1156, 167] on button "Completed" at bounding box center [1133, 170] width 67 height 21
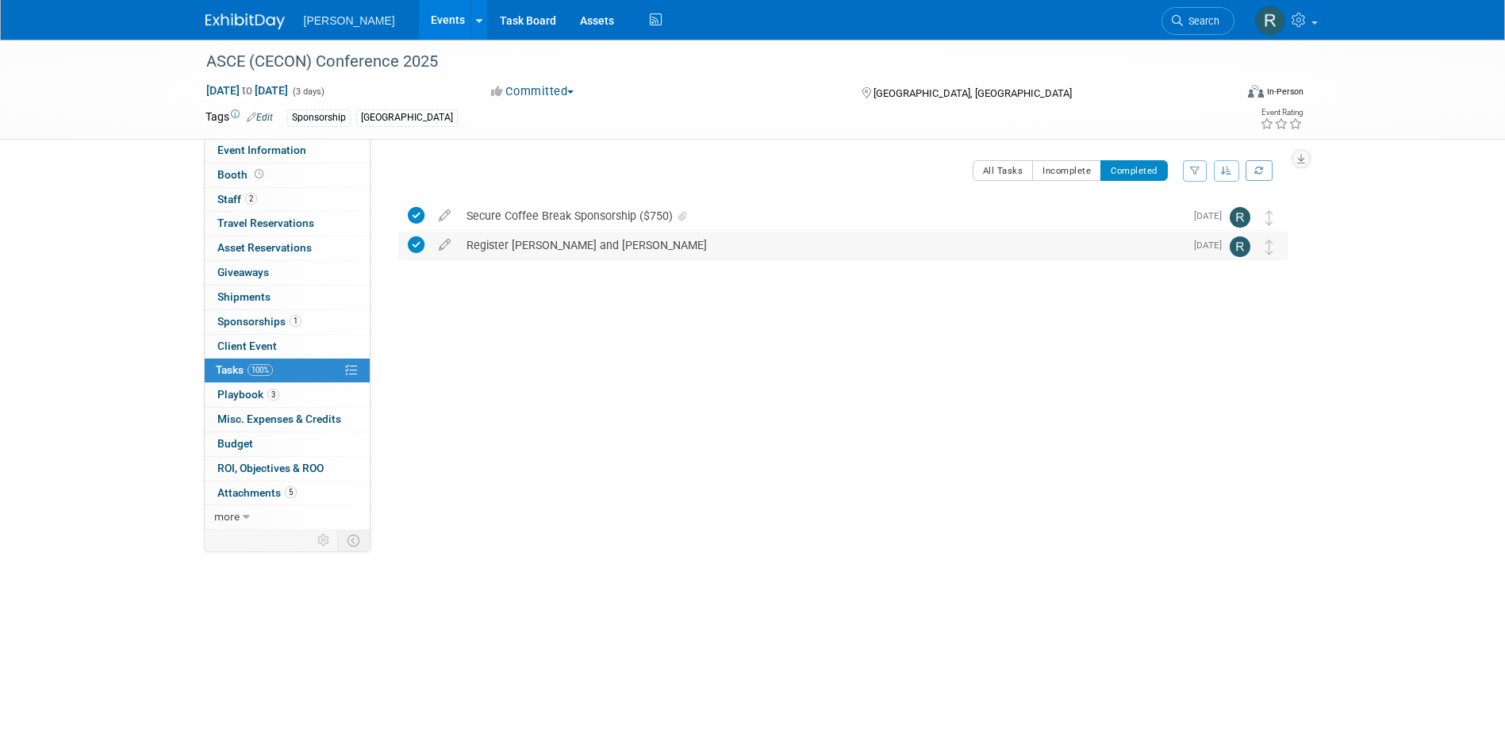
click at [562, 248] on div "Register [PERSON_NAME] and [PERSON_NAME]" at bounding box center [822, 245] width 726 height 27
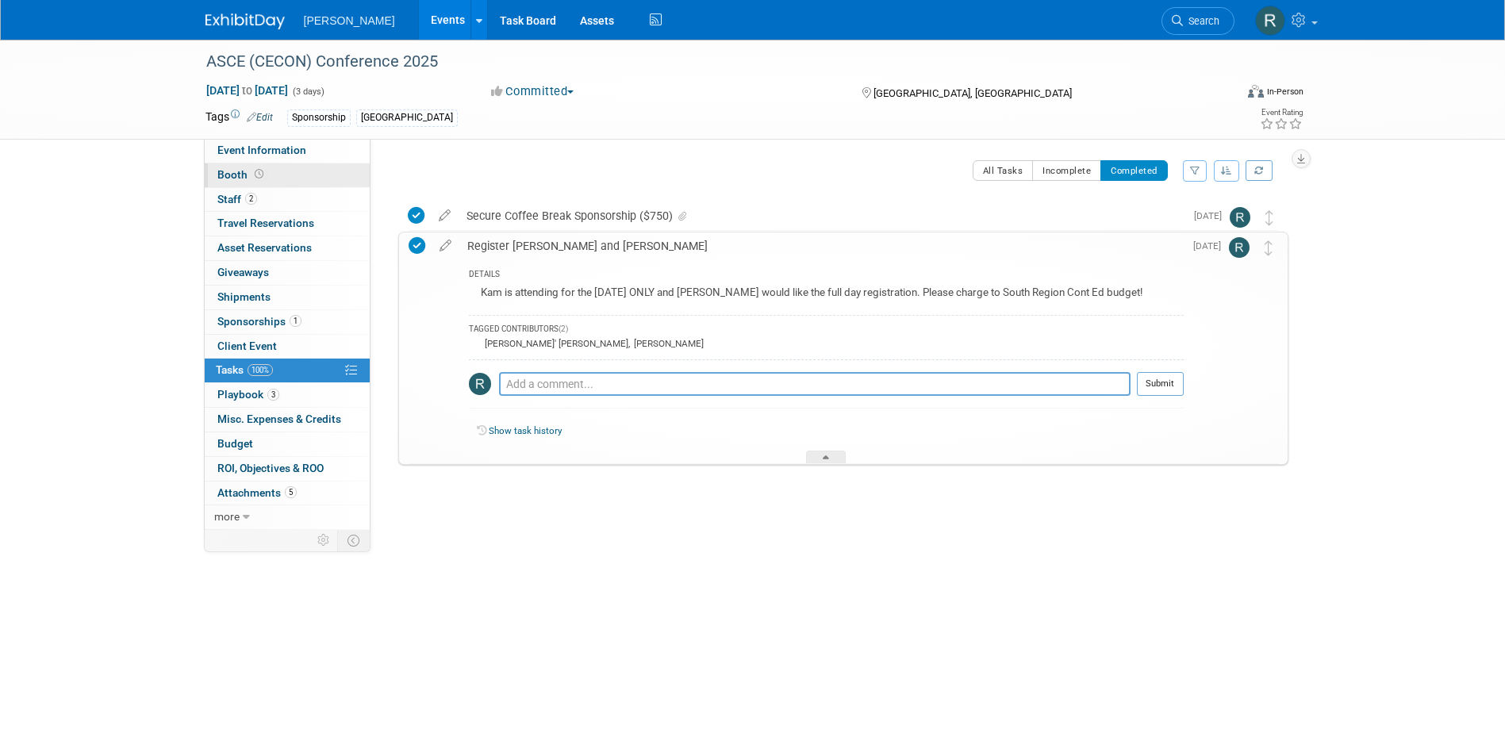
drag, startPoint x: 242, startPoint y: 155, endPoint x: 242, endPoint y: 166, distance: 10.3
click at [242, 155] on span "Event Information" at bounding box center [261, 150] width 89 height 13
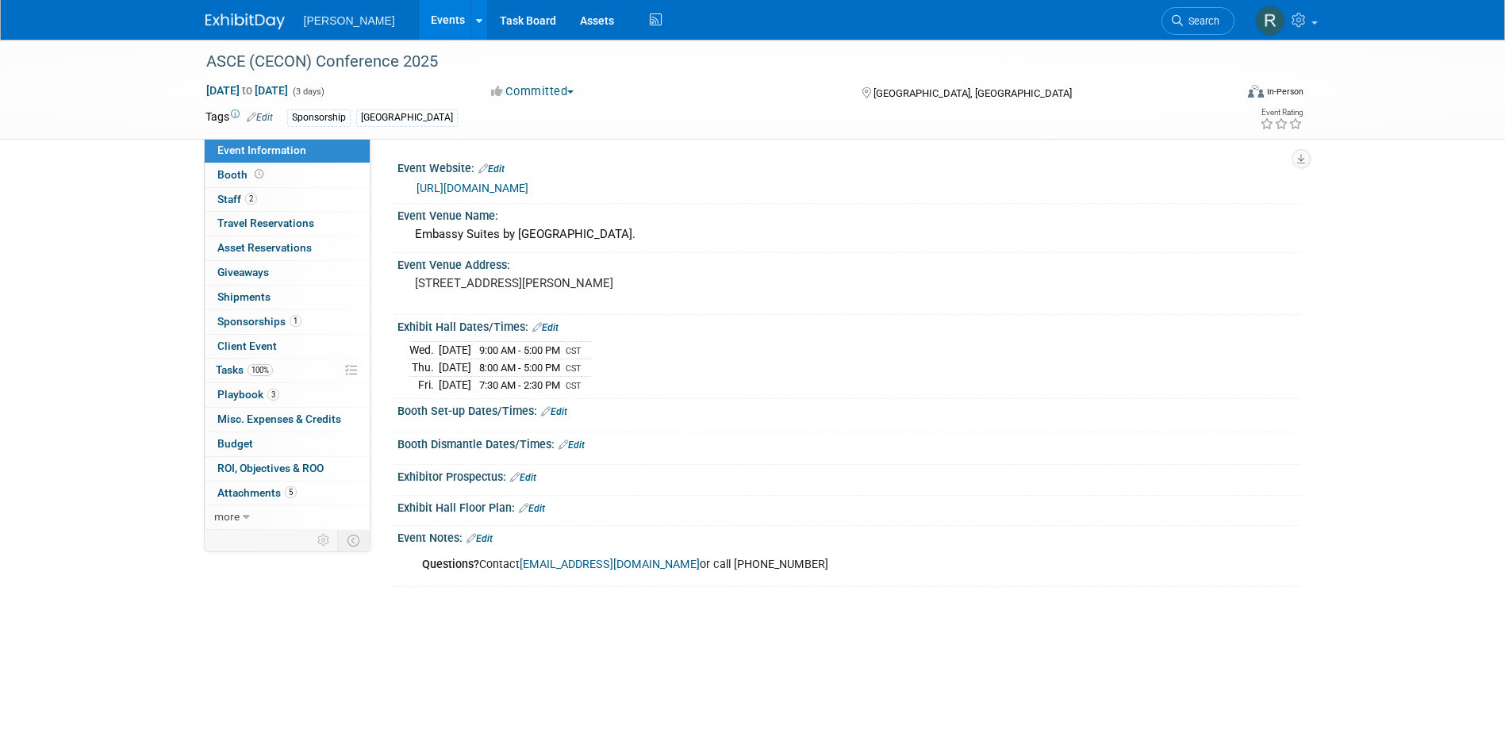
drag, startPoint x: 1192, startPoint y: 18, endPoint x: 1183, endPoint y: 18, distance: 9.5
click at [1192, 18] on span "Search" at bounding box center [1201, 21] width 36 height 12
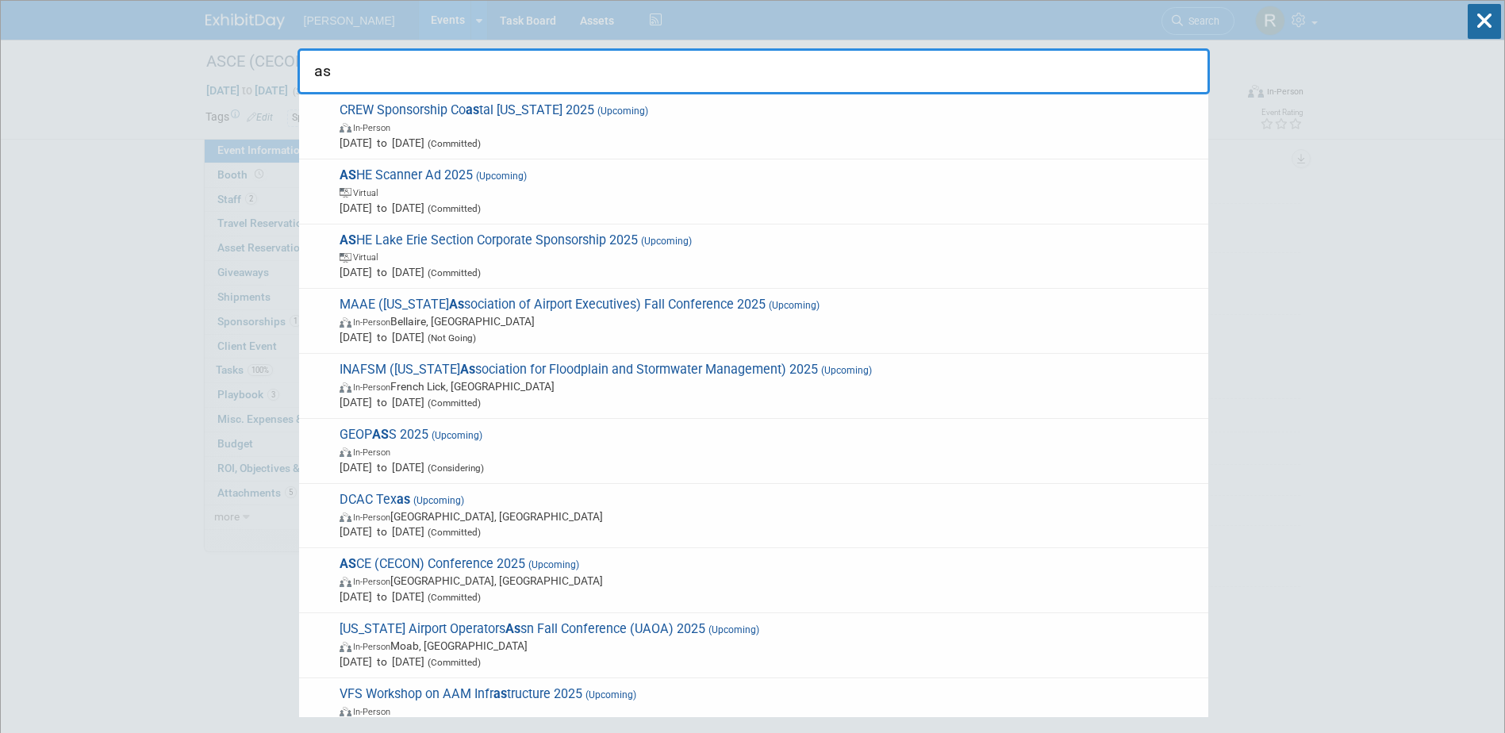
click at [340, 74] on input "as" at bounding box center [754, 71] width 912 height 46
type input "a"
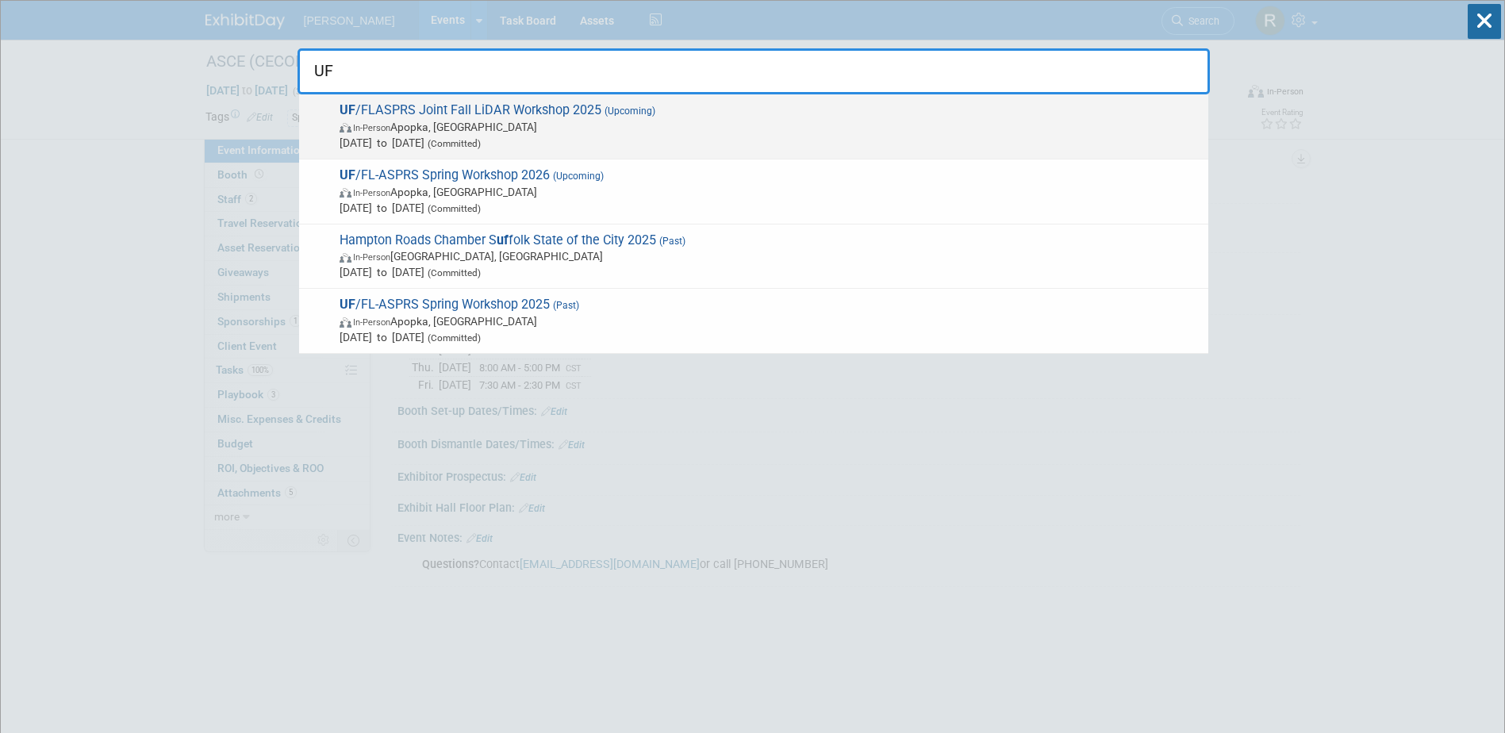
type input "UF"
click at [390, 140] on span "[DATE] to [DATE] (Committed)" at bounding box center [770, 143] width 861 height 16
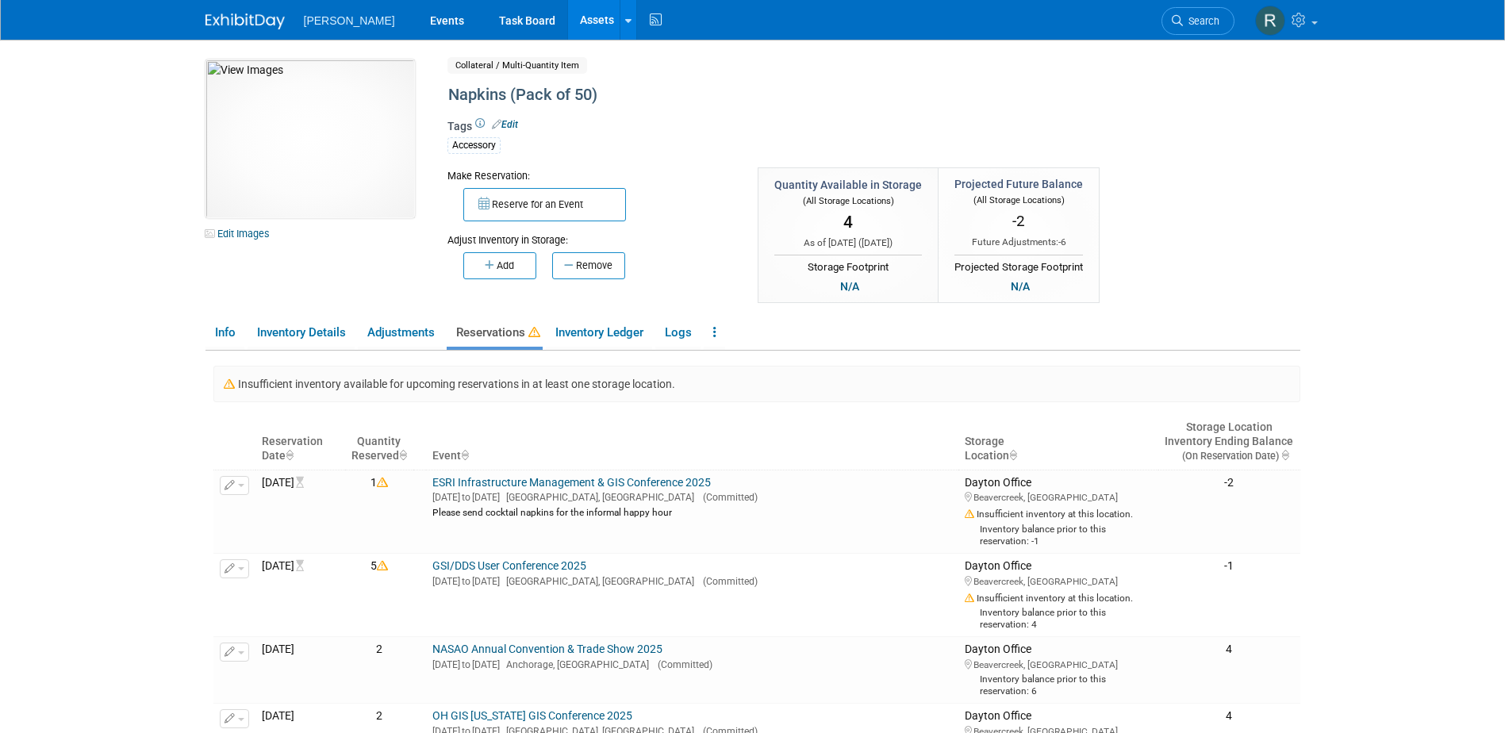
drag, startPoint x: 1191, startPoint y: 22, endPoint x: 1178, endPoint y: 25, distance: 13.1
click at [1191, 22] on span "Search" at bounding box center [1201, 21] width 36 height 12
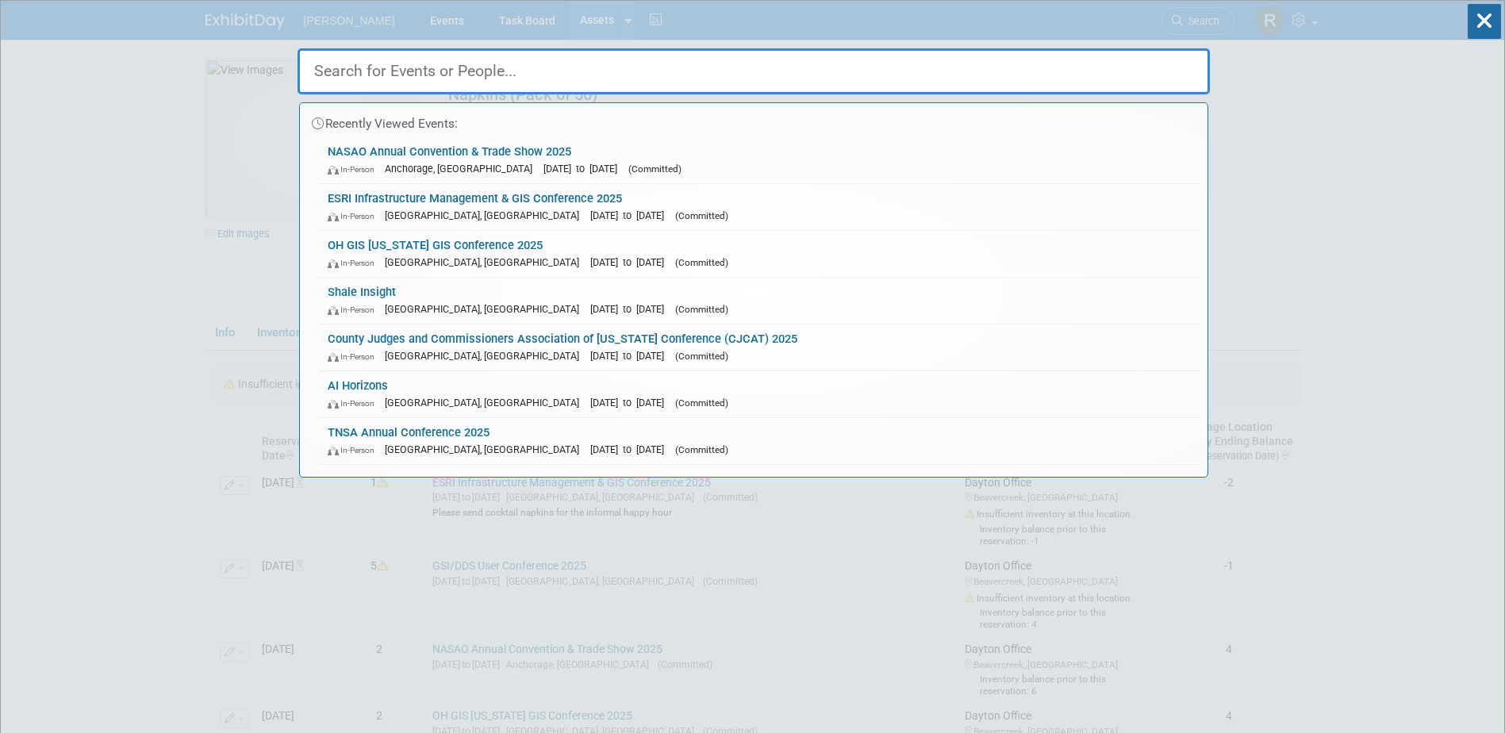
type input "s"
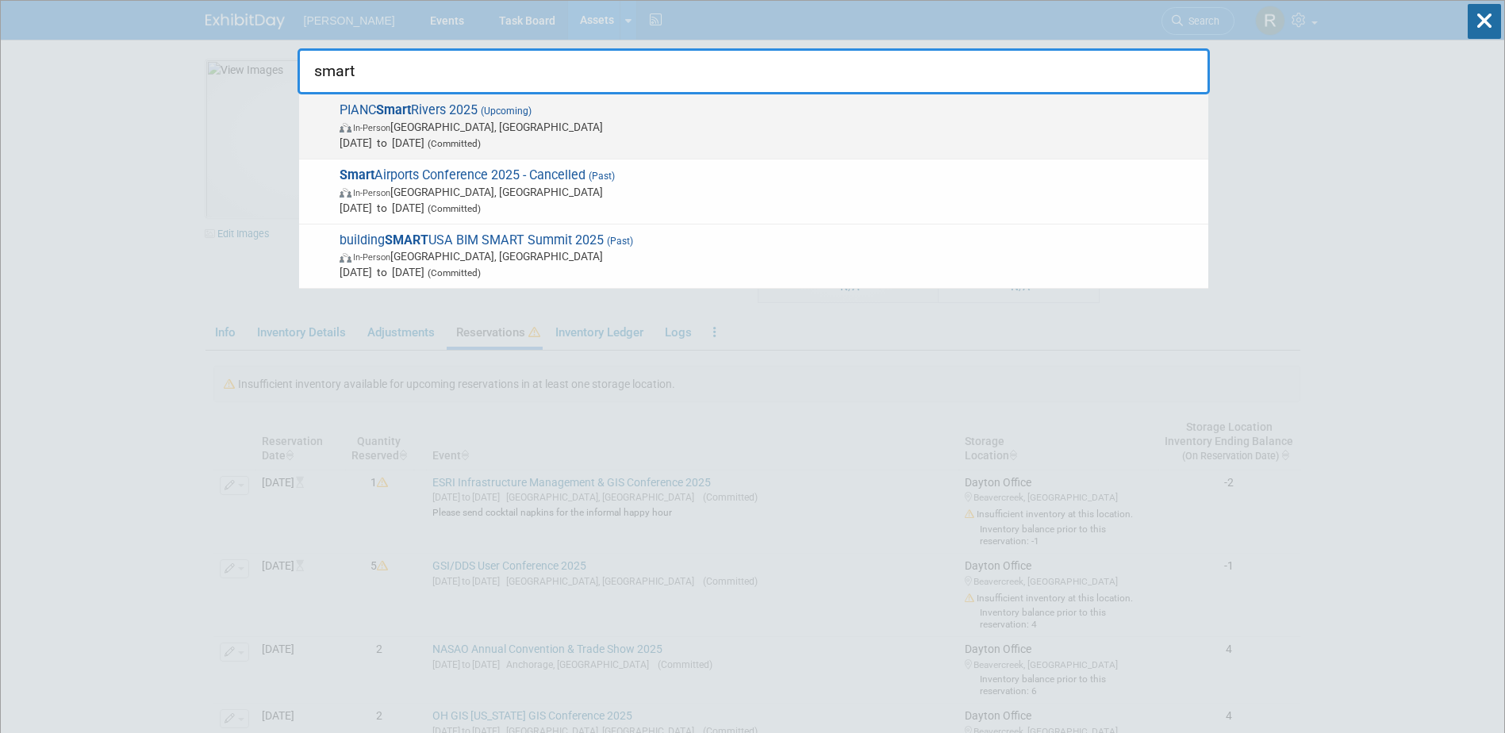
type input "smart"
click at [555, 124] on span "In-Person Memphis, TN" at bounding box center [770, 127] width 861 height 16
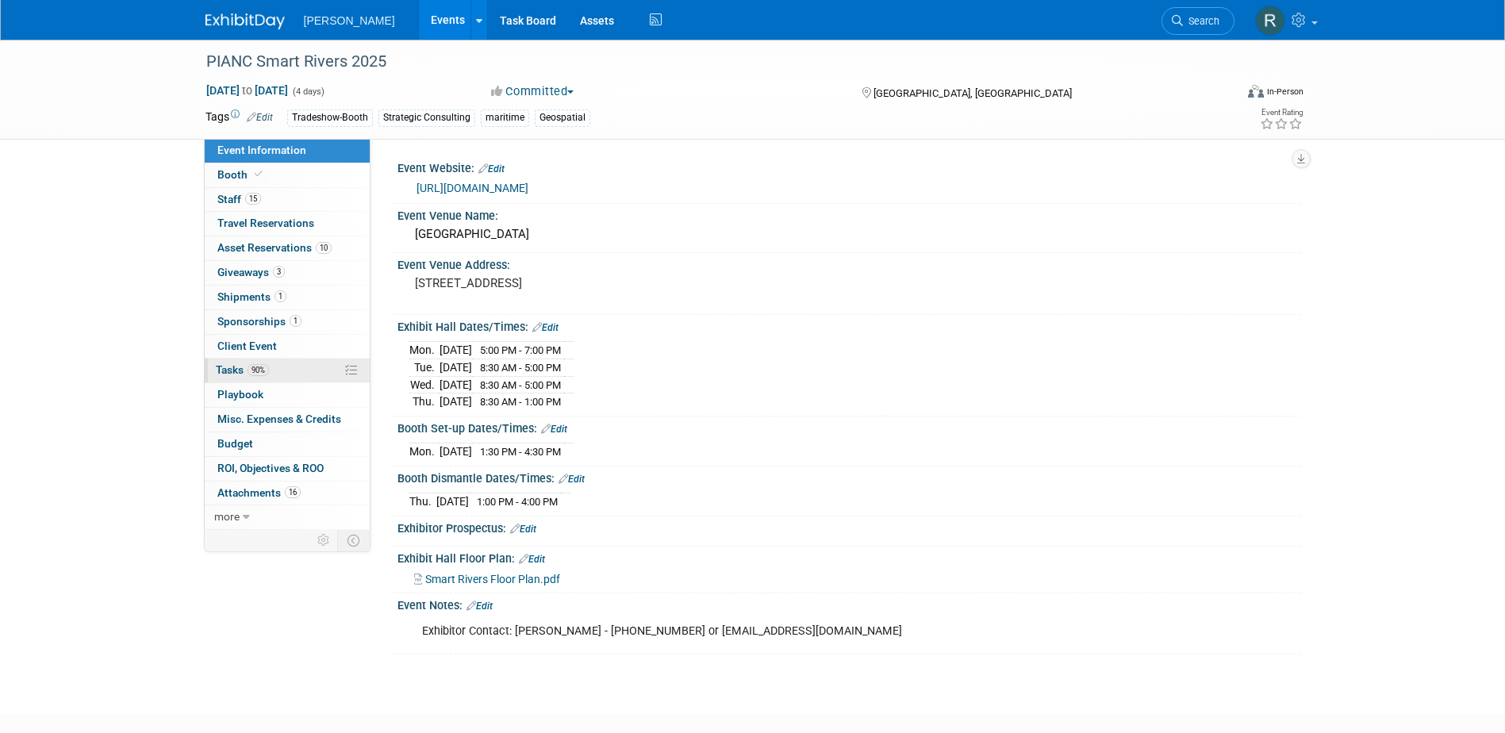
click at [244, 368] on span "Tasks 90%" at bounding box center [242, 369] width 53 height 13
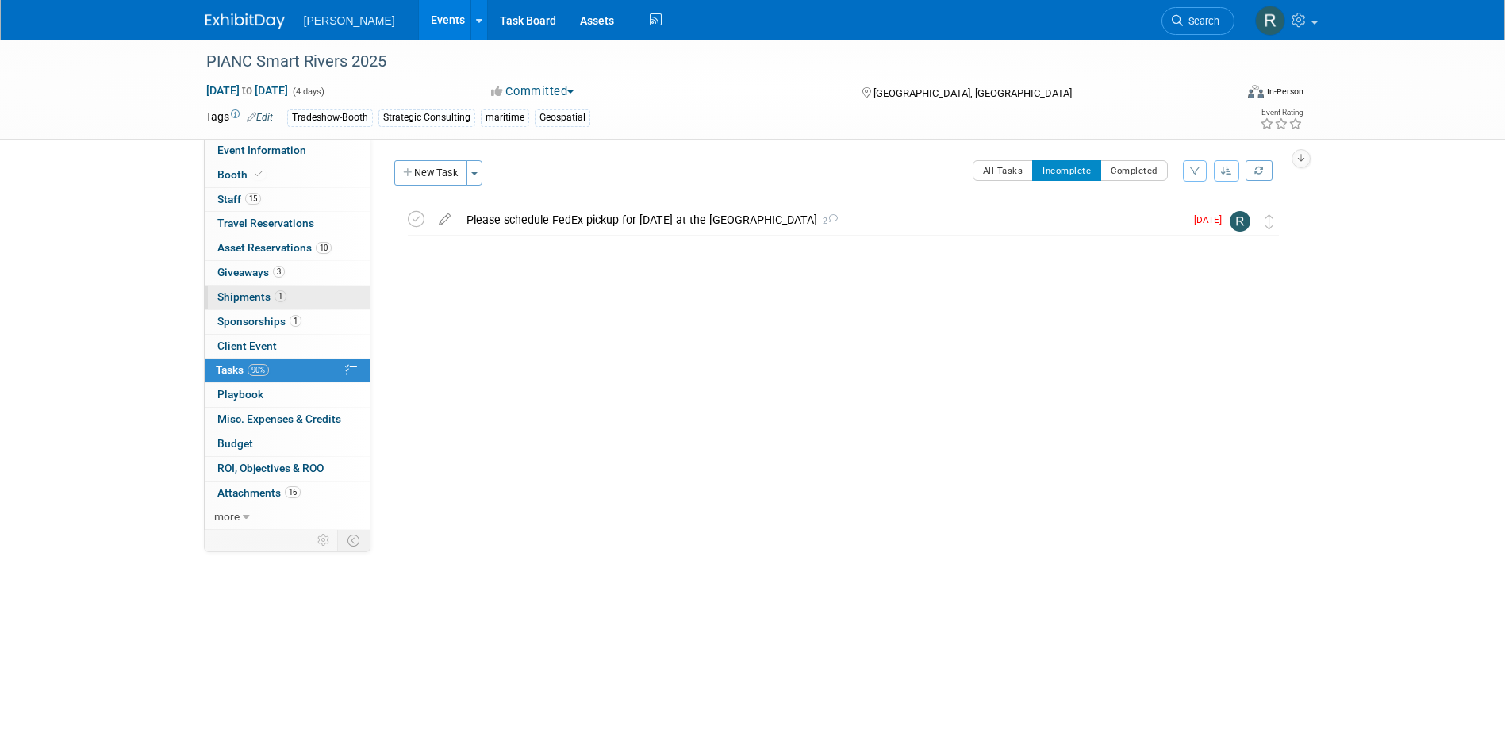
click at [242, 298] on span "Shipments 1" at bounding box center [251, 296] width 69 height 13
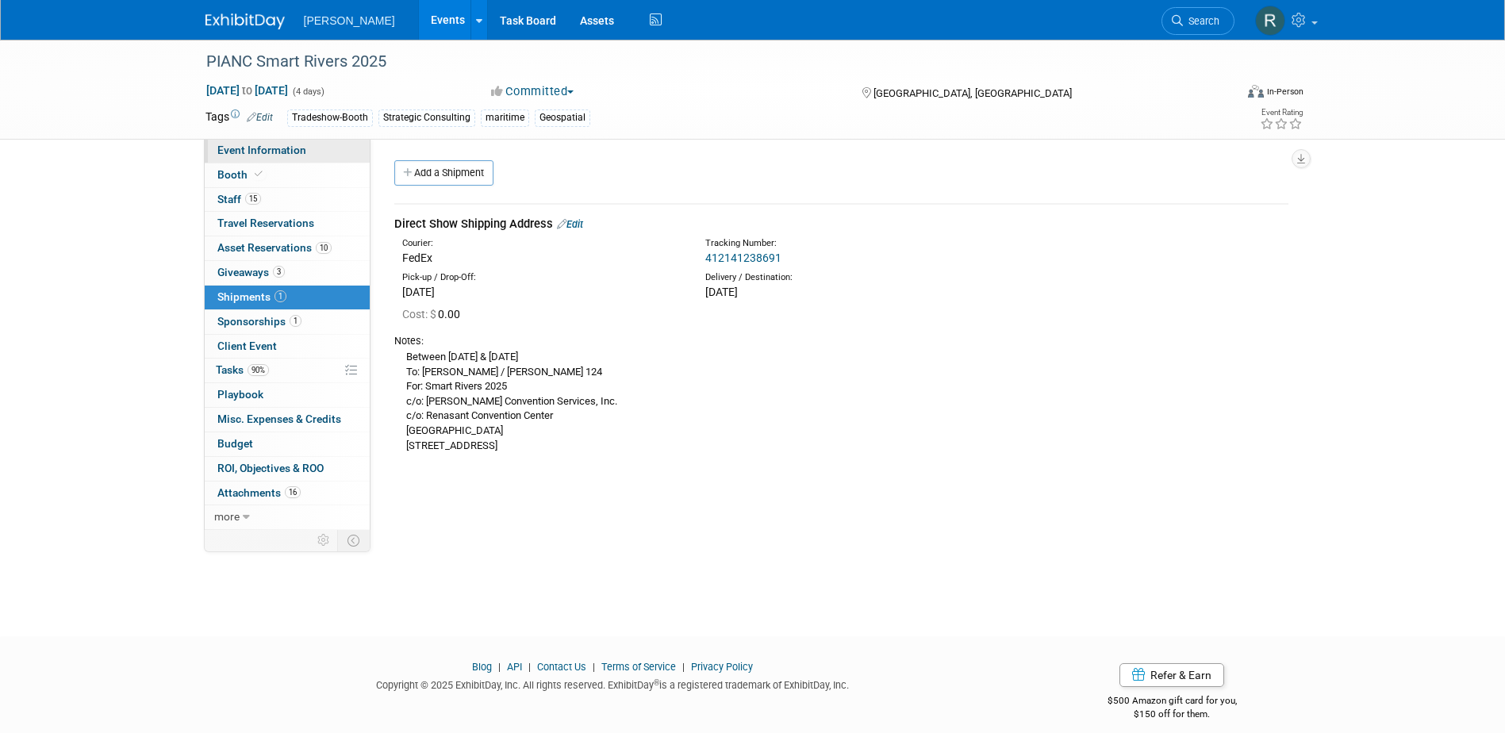
click at [261, 144] on span "Event Information" at bounding box center [261, 150] width 89 height 13
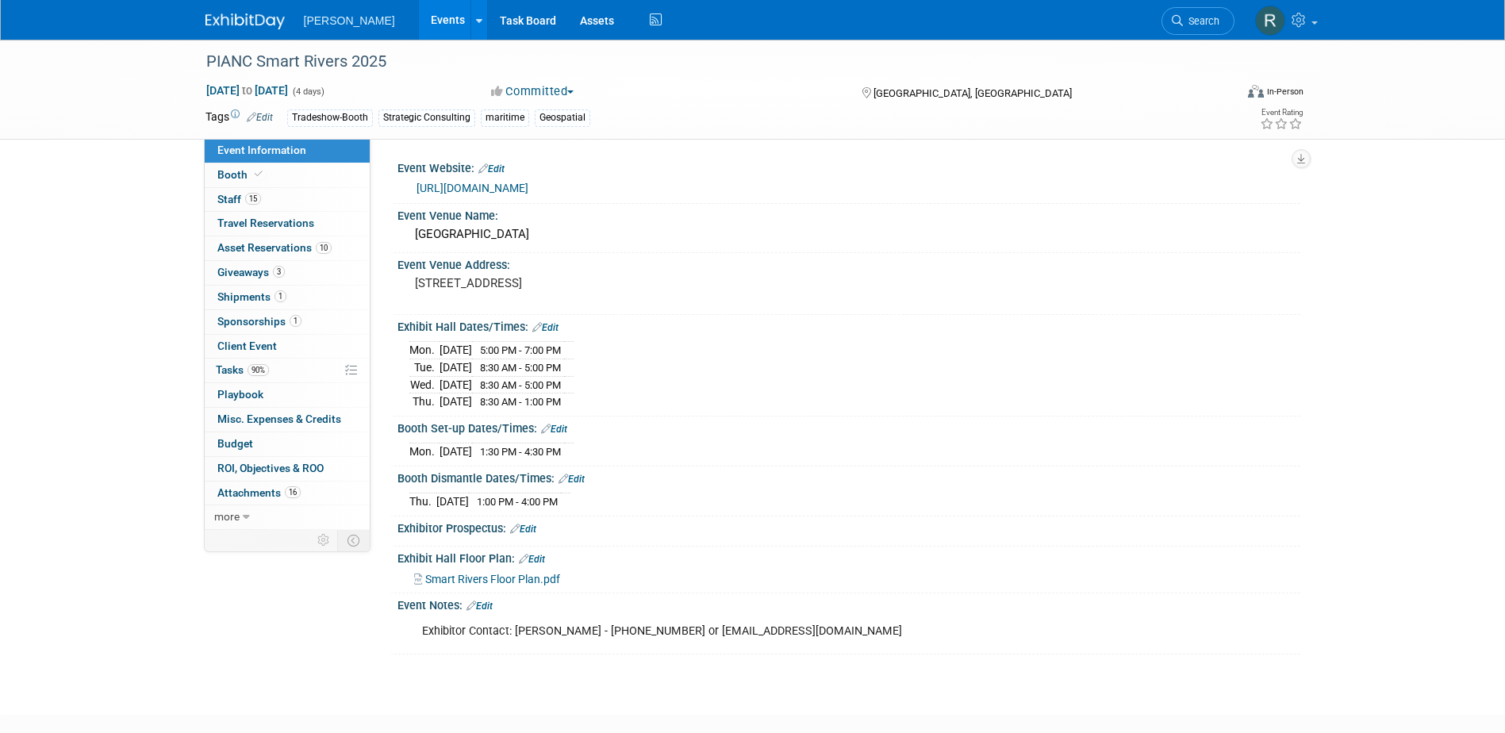
click at [462, 578] on span "Smart Rivers Floor Plan.pdf" at bounding box center [492, 579] width 135 height 13
click at [274, 489] on span "Attachments 16" at bounding box center [258, 492] width 83 height 13
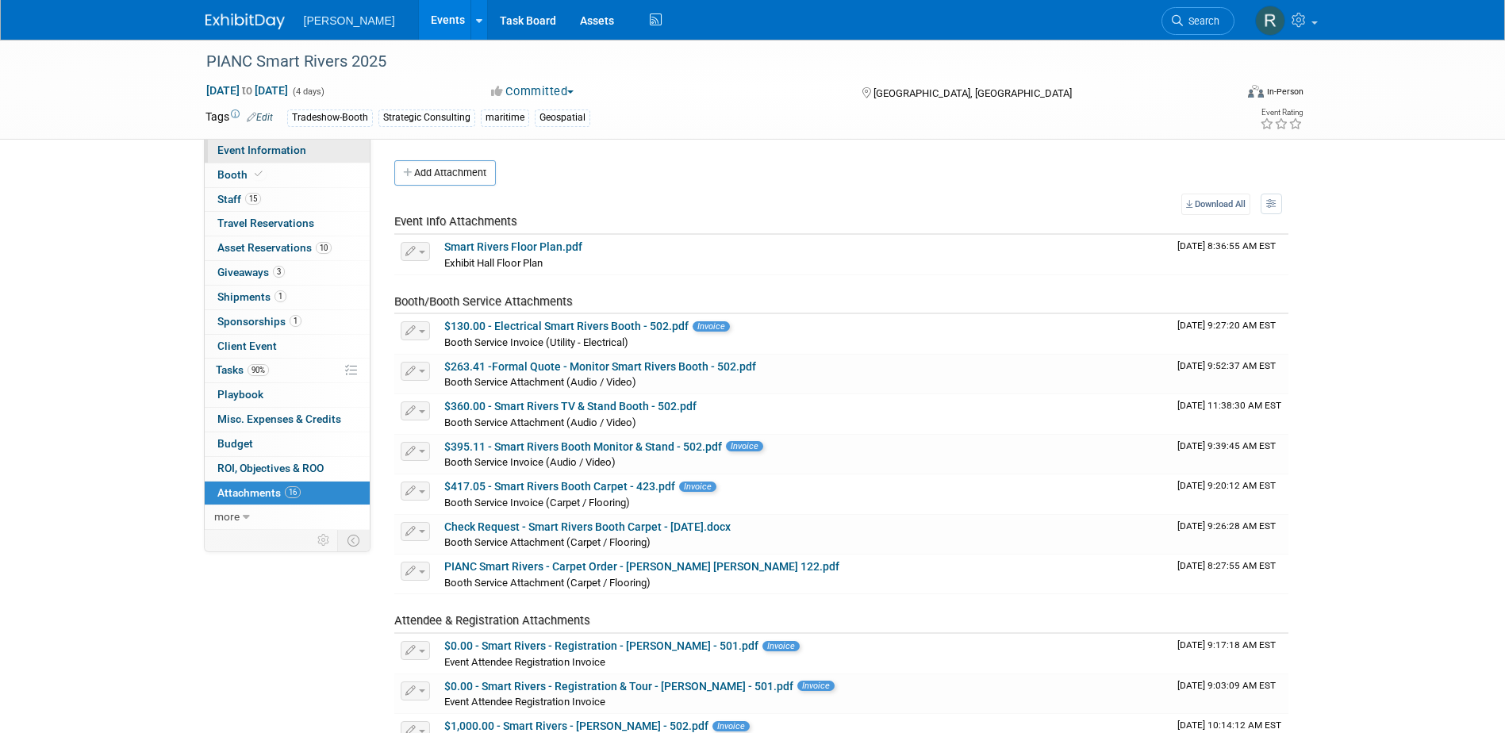
click at [280, 146] on span "Event Information" at bounding box center [261, 150] width 89 height 13
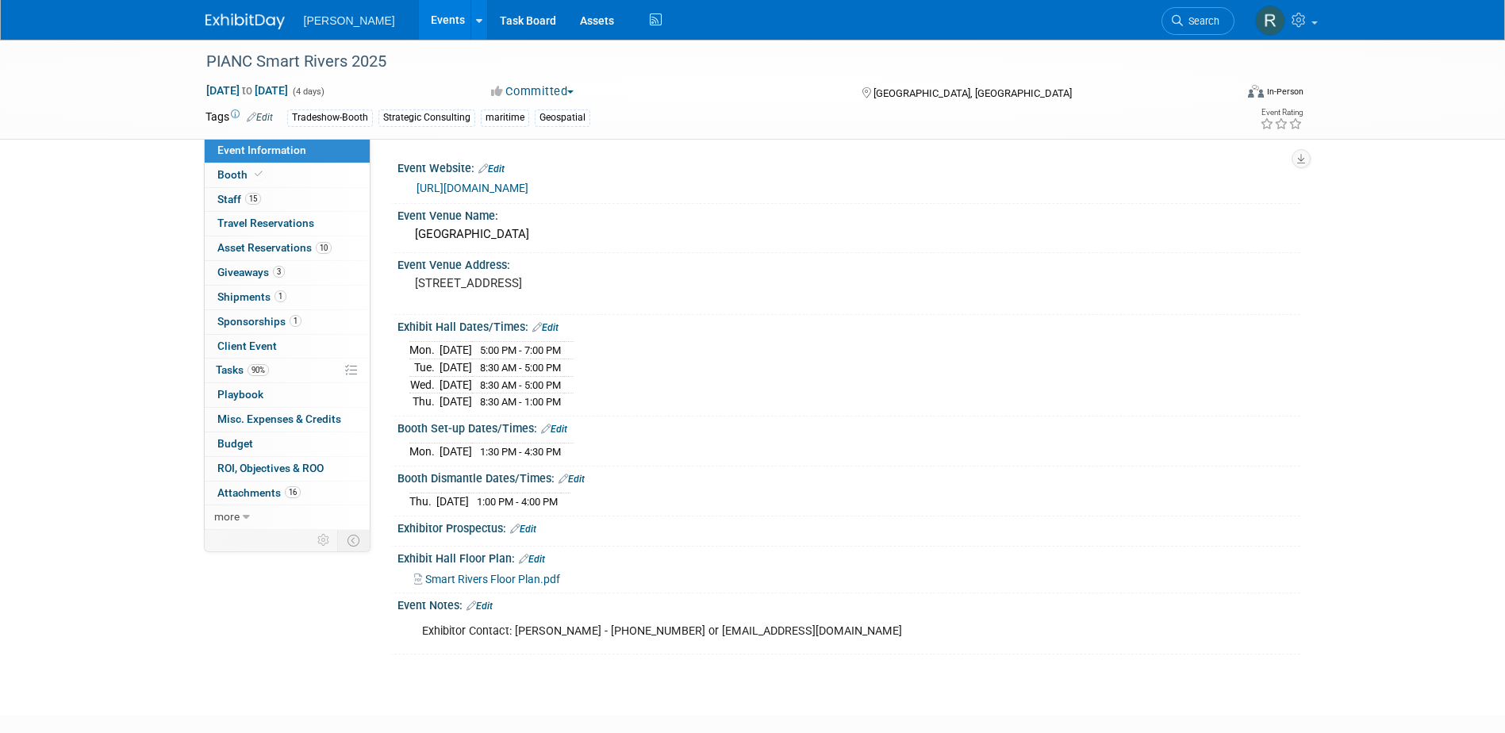
click at [461, 185] on link "https://smartrivers2025.com/" at bounding box center [473, 188] width 112 height 13
click at [1192, 14] on link "Search" at bounding box center [1197, 21] width 73 height 28
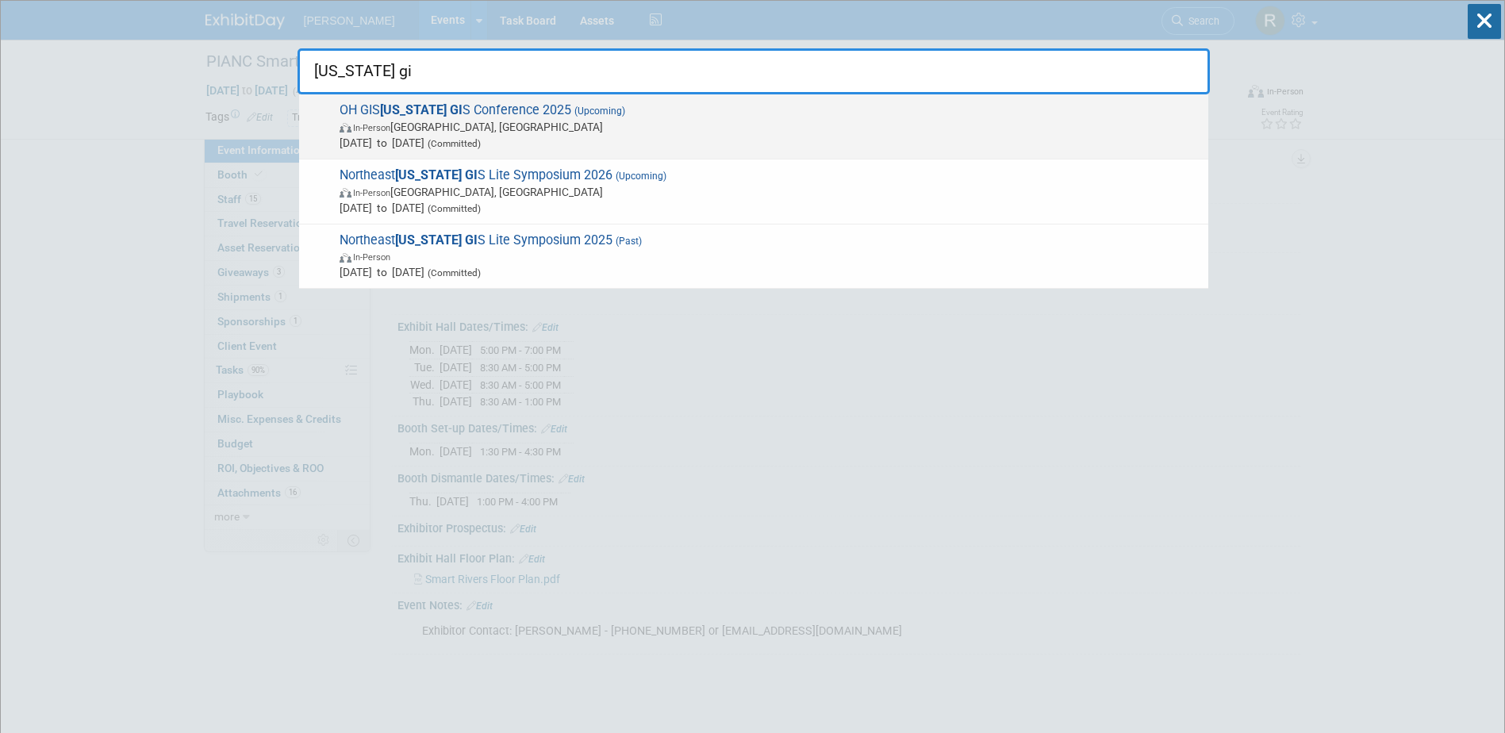
type input "ohio gi"
click at [799, 119] on span "In-Person Columbus, OH" at bounding box center [770, 127] width 861 height 16
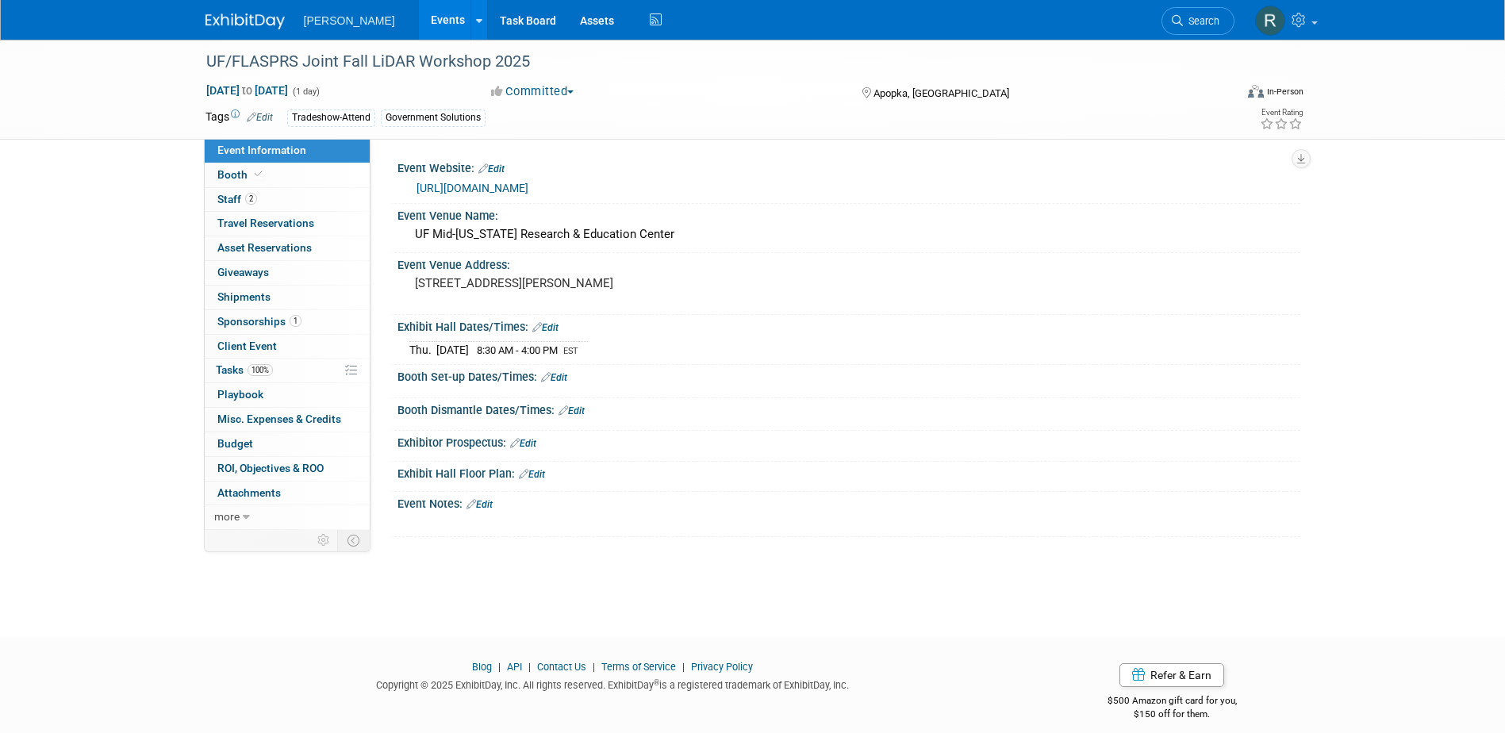
click at [476, 186] on link "https://my.asprs.org/ASPRSMember/ASPRSMember/Events/Event_Display.aspx?EventKey…" at bounding box center [473, 188] width 112 height 13
click at [247, 362] on link "100% Tasks 100%" at bounding box center [287, 371] width 165 height 24
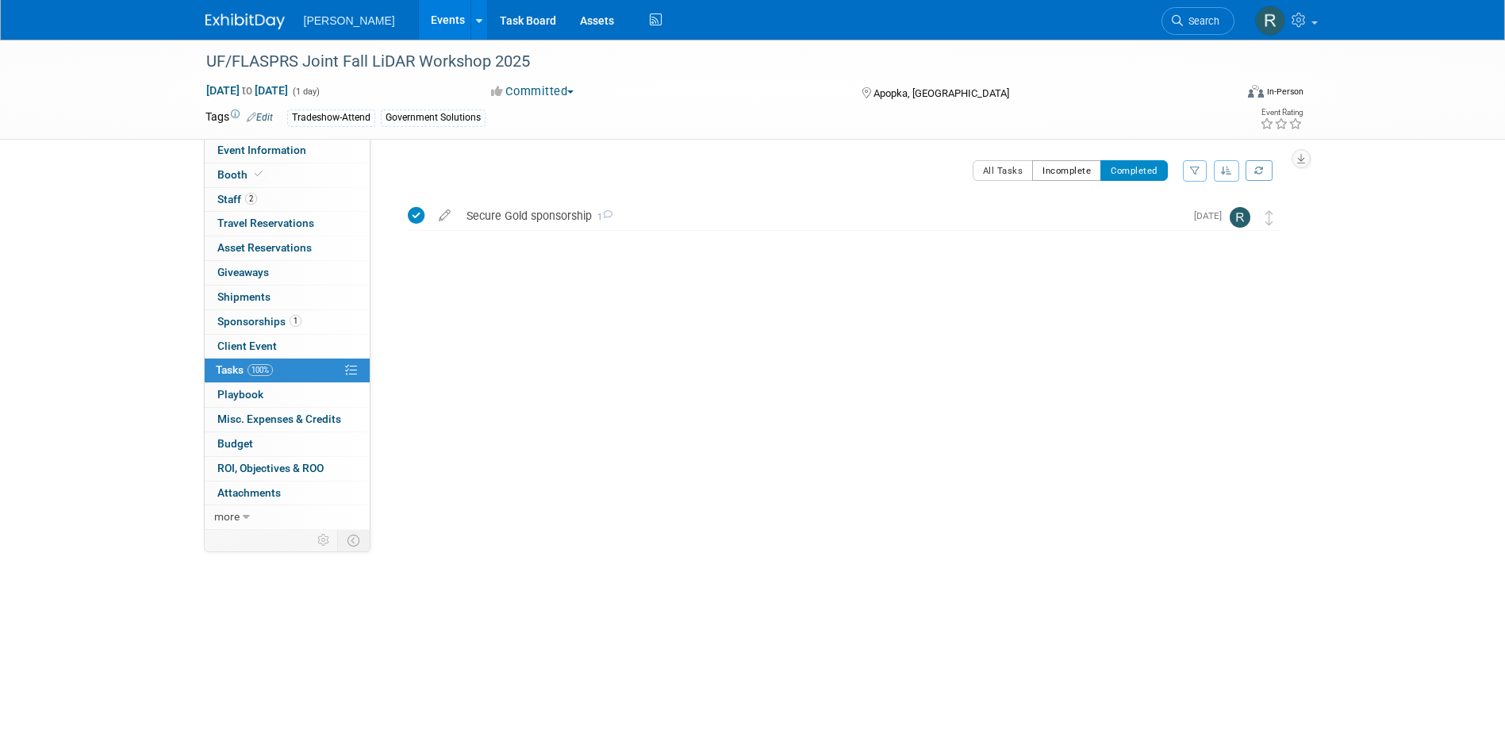
click at [1062, 164] on button "Incomplete" at bounding box center [1066, 170] width 69 height 21
click at [1190, 13] on link "Search" at bounding box center [1197, 21] width 73 height 28
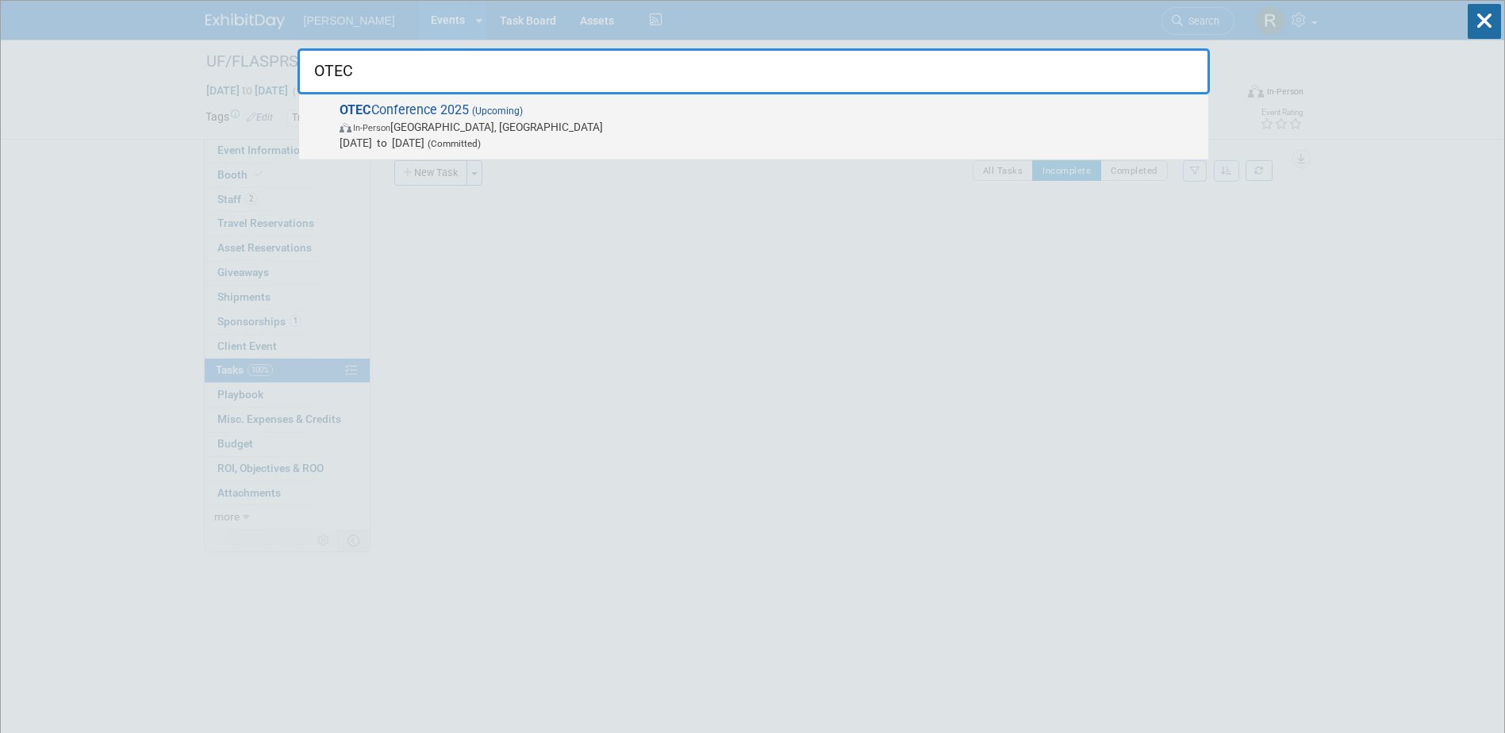
type input "OTEC"
click at [599, 113] on span "OTEC Conference 2025 (Upcoming) In-Person Columbus, OH Oct 14, 2025 to Oct 15, …" at bounding box center [768, 126] width 866 height 48
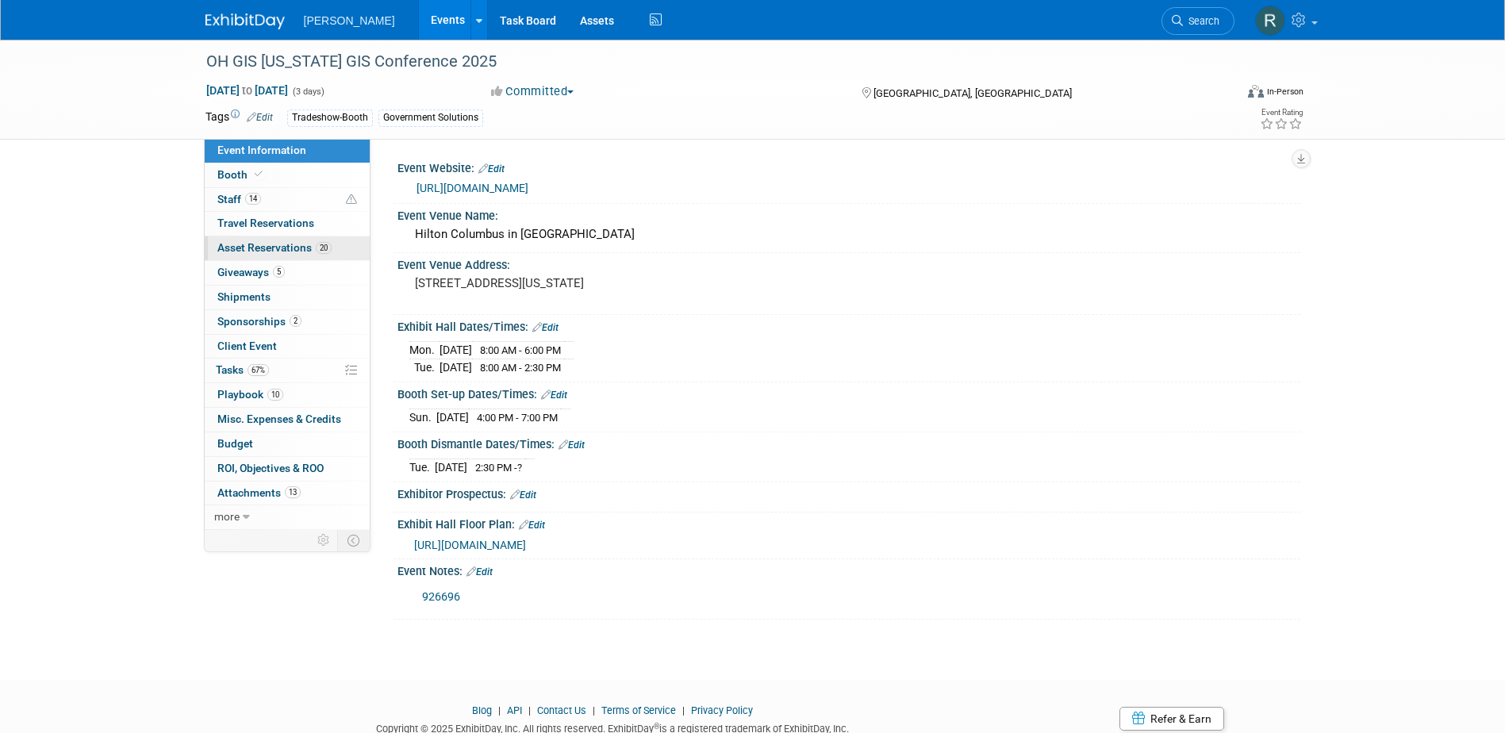
click at [272, 240] on link "20 Asset Reservations 20" at bounding box center [287, 248] width 165 height 24
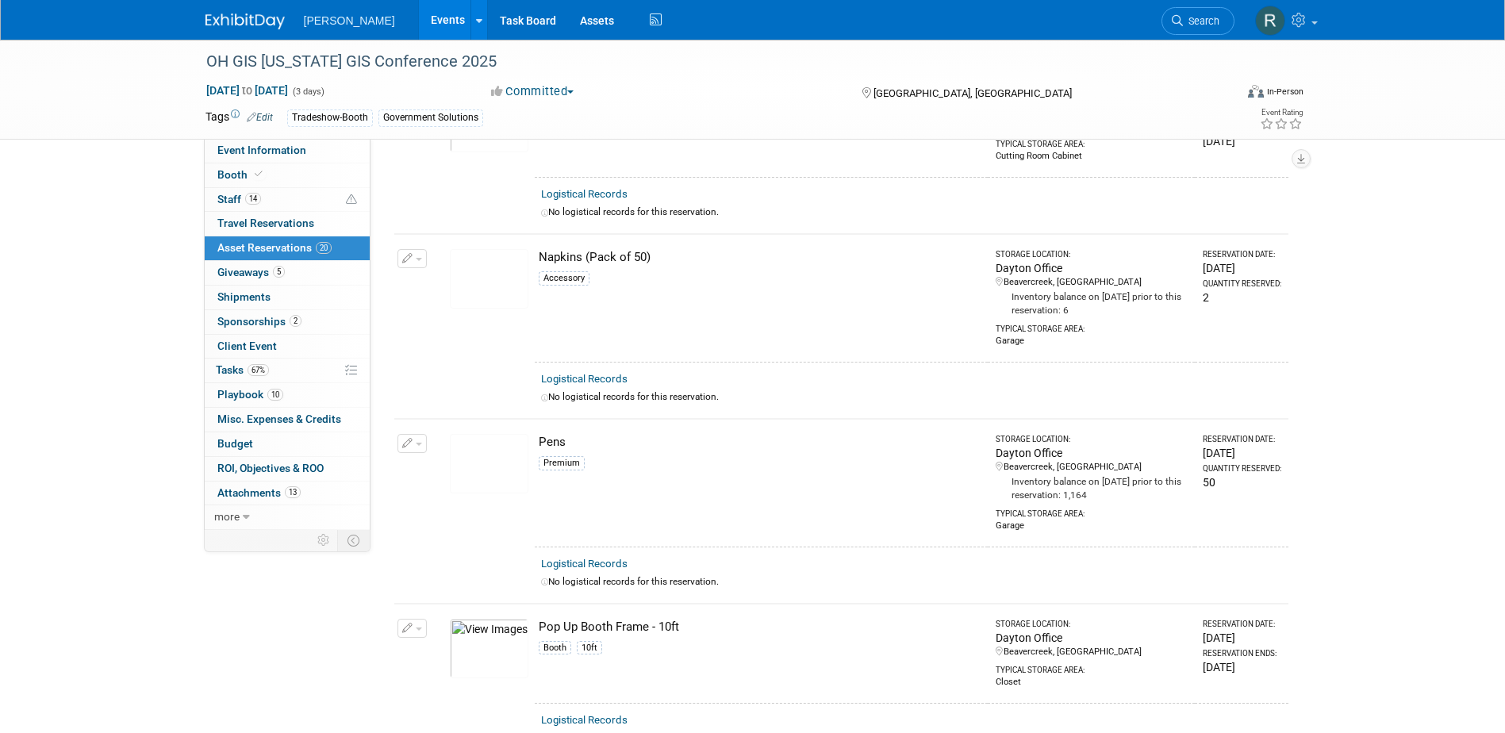
scroll to position [2856, 0]
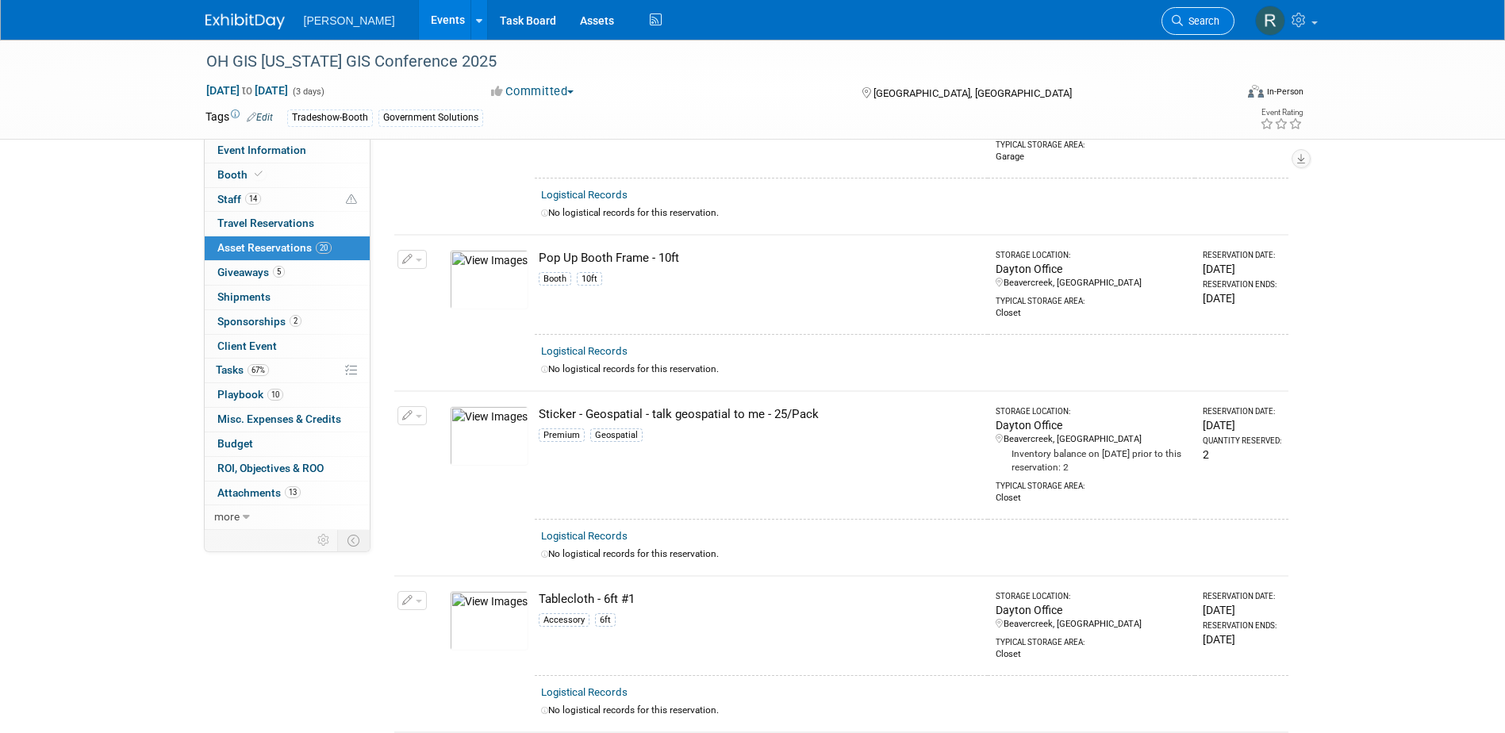
click at [1208, 28] on link "Search" at bounding box center [1197, 21] width 73 height 28
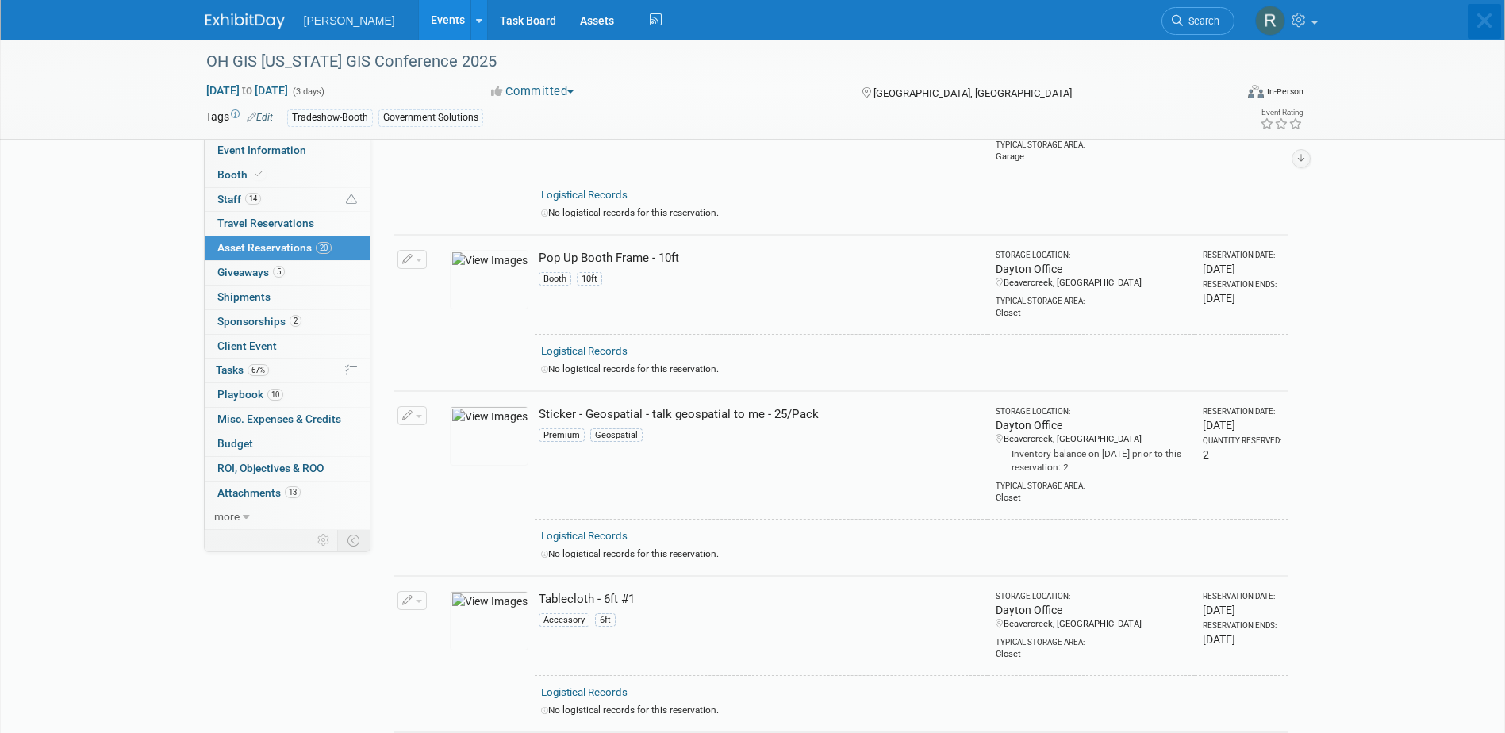
scroll to position [0, 0]
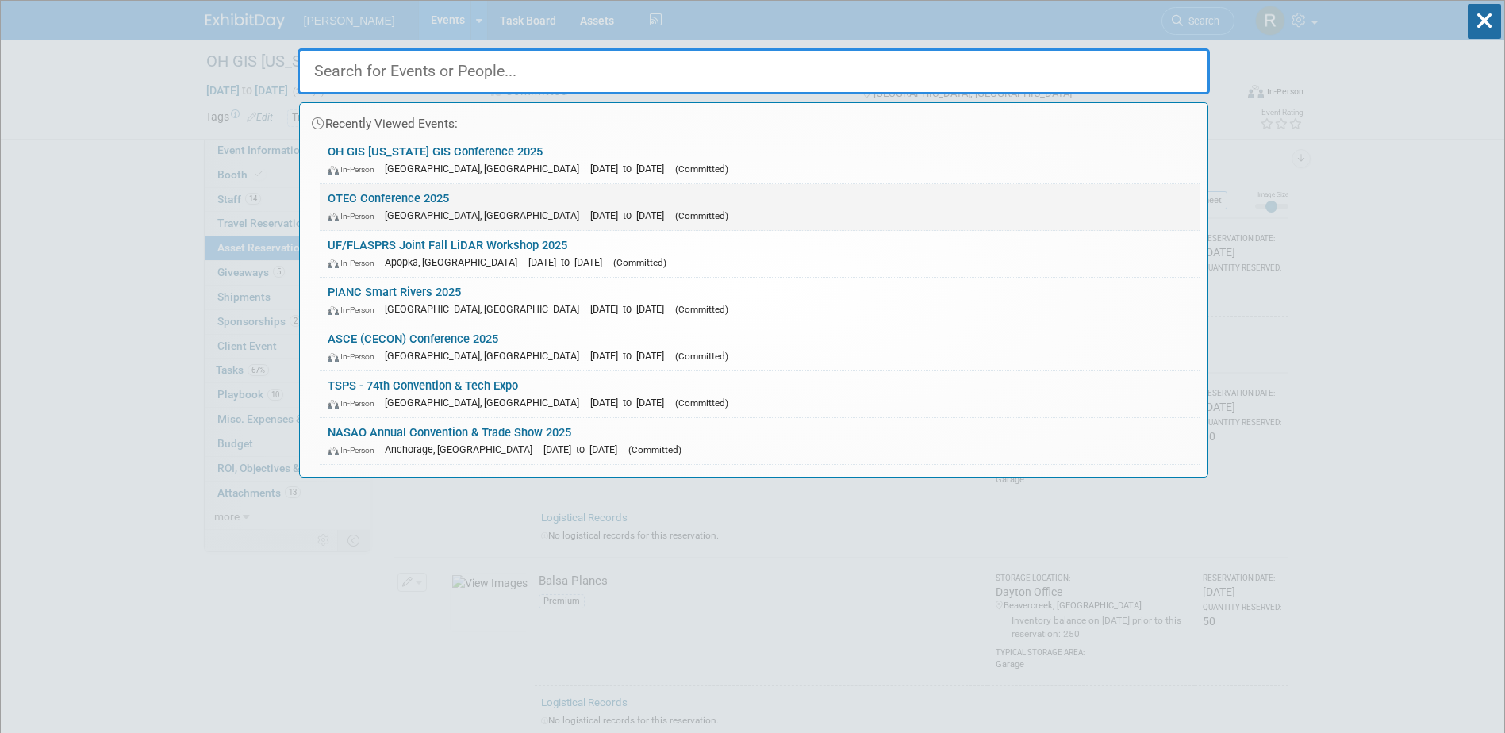
click at [418, 208] on div "In-Person Columbus, OH Oct 14, 2025 to Oct 15, 2025 (Committed)" at bounding box center [760, 215] width 864 height 17
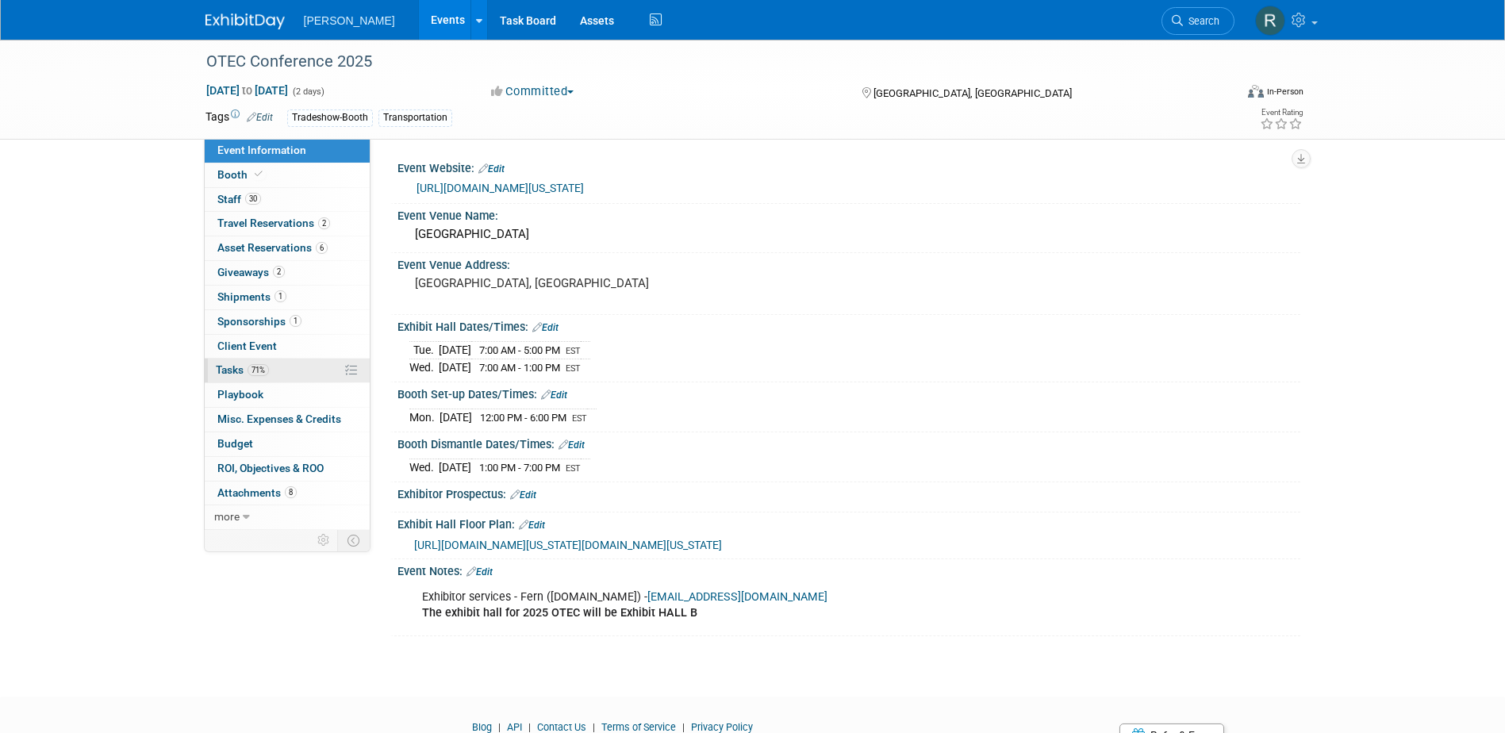
click at [251, 365] on span "71%" at bounding box center [258, 370] width 21 height 12
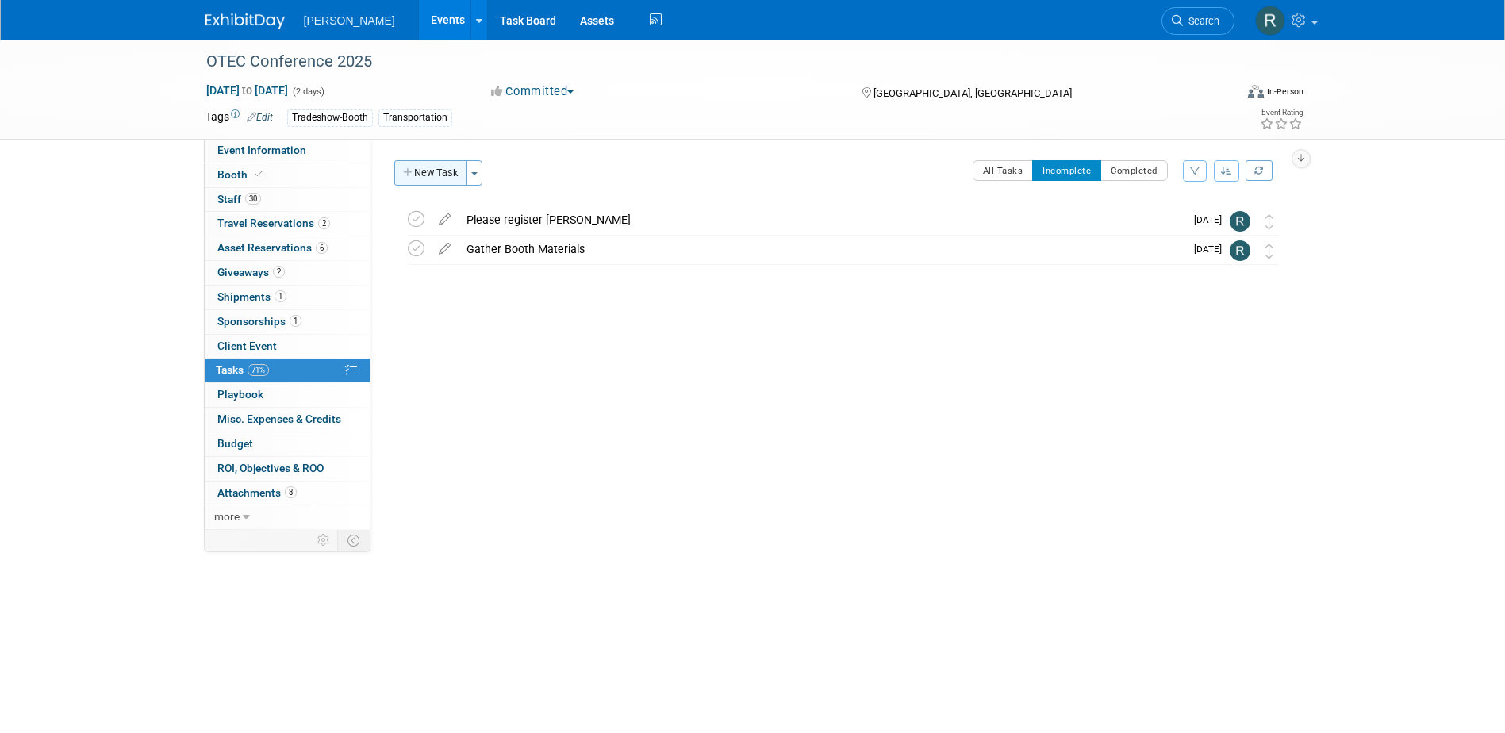
click at [434, 178] on button "New Task" at bounding box center [430, 172] width 73 height 25
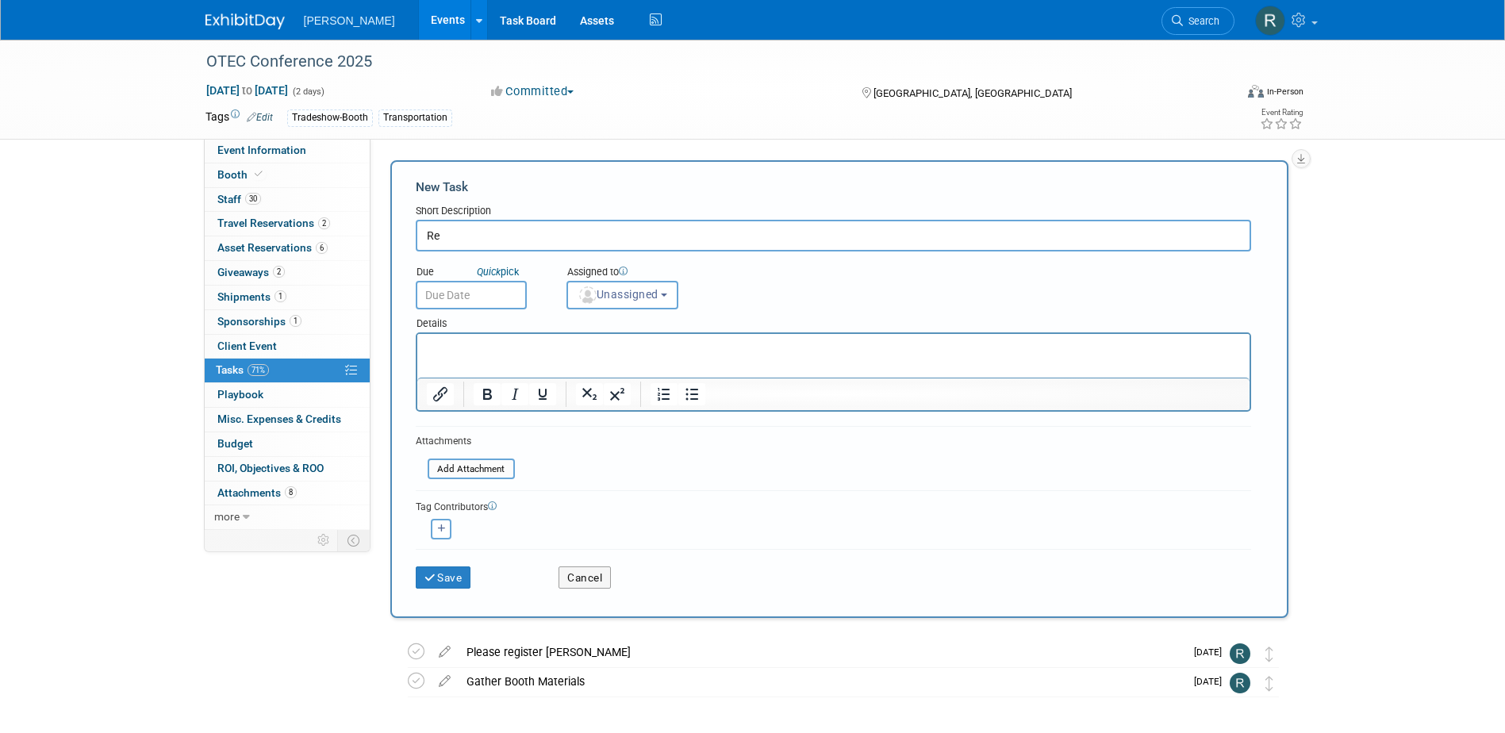
type input "R"
type input "Moderator Refund for David"
click at [513, 344] on p "Rich Text Area. Press ALT-0 for help." at bounding box center [833, 348] width 814 height 16
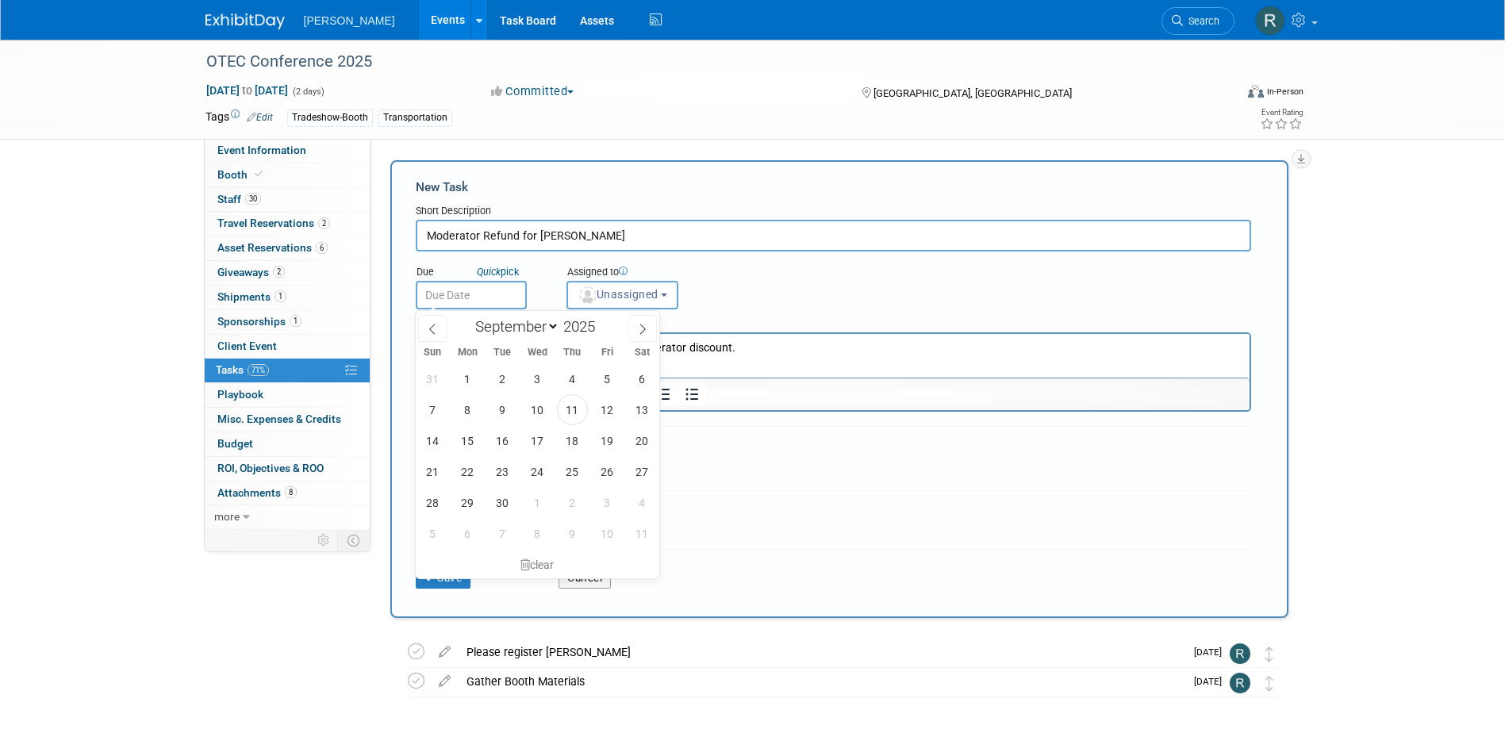
click at [501, 298] on input "text" at bounding box center [471, 295] width 111 height 29
click at [604, 479] on span "26" at bounding box center [607, 471] width 31 height 31
type input "Sep 26, 2025"
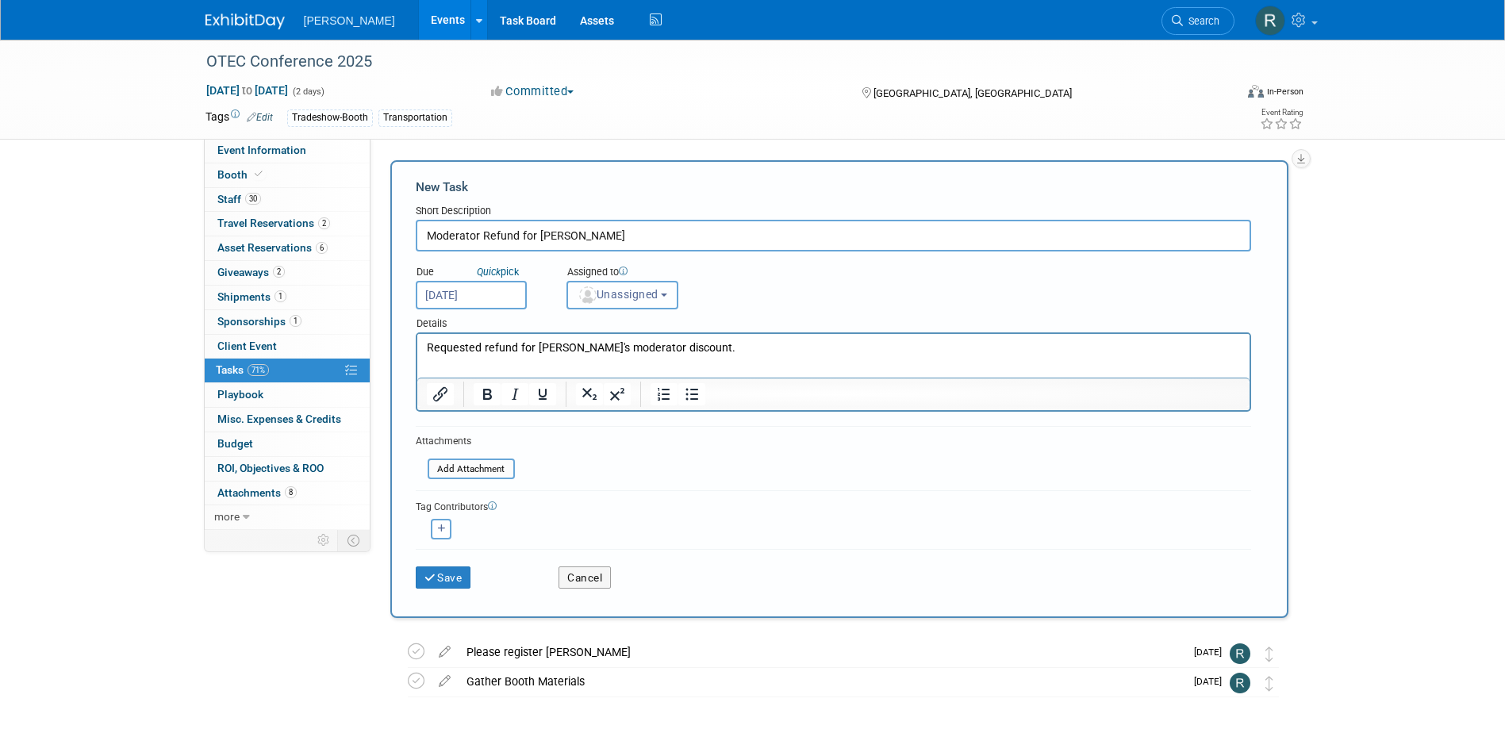
click at [658, 301] on button "Unassigned" at bounding box center [622, 295] width 113 height 29
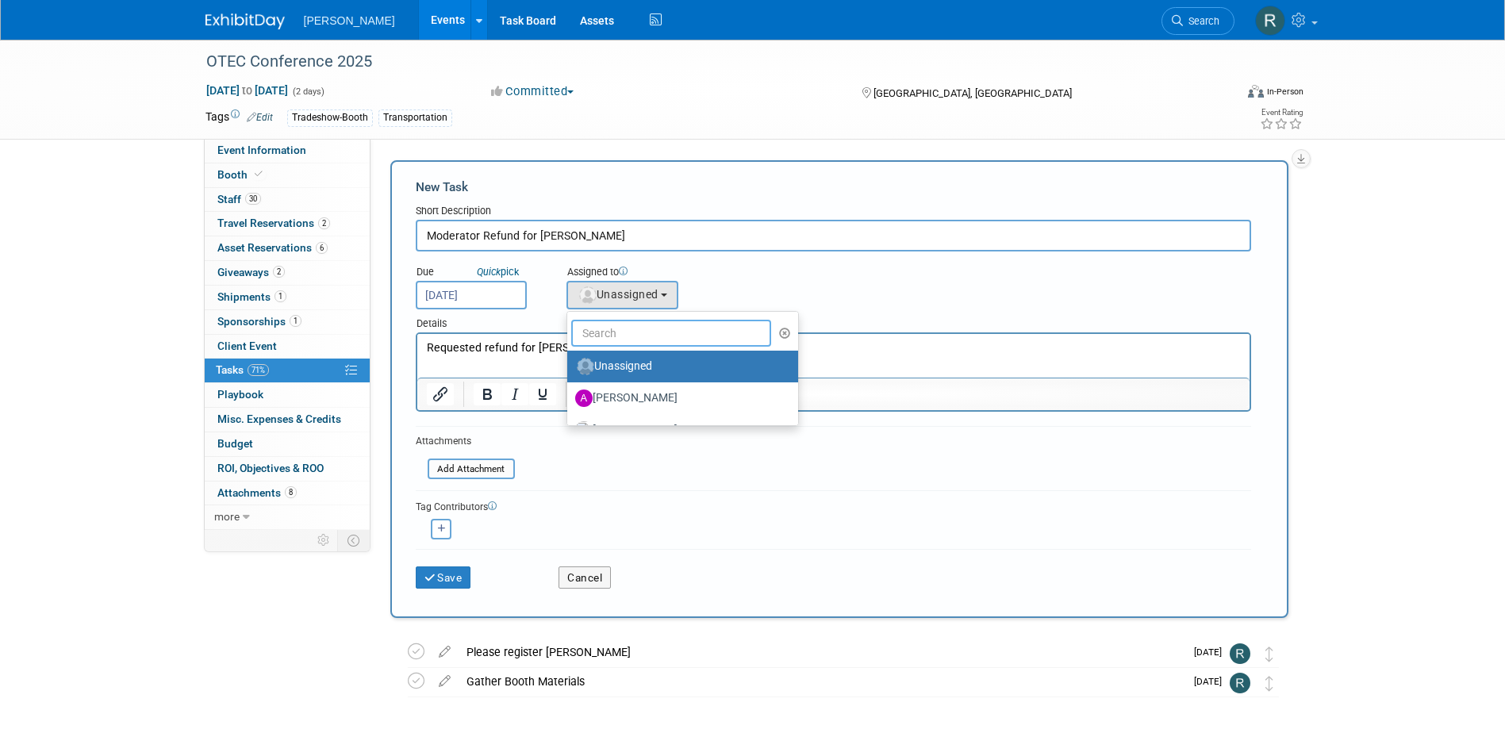
click at [641, 328] on input "text" at bounding box center [671, 333] width 201 height 27
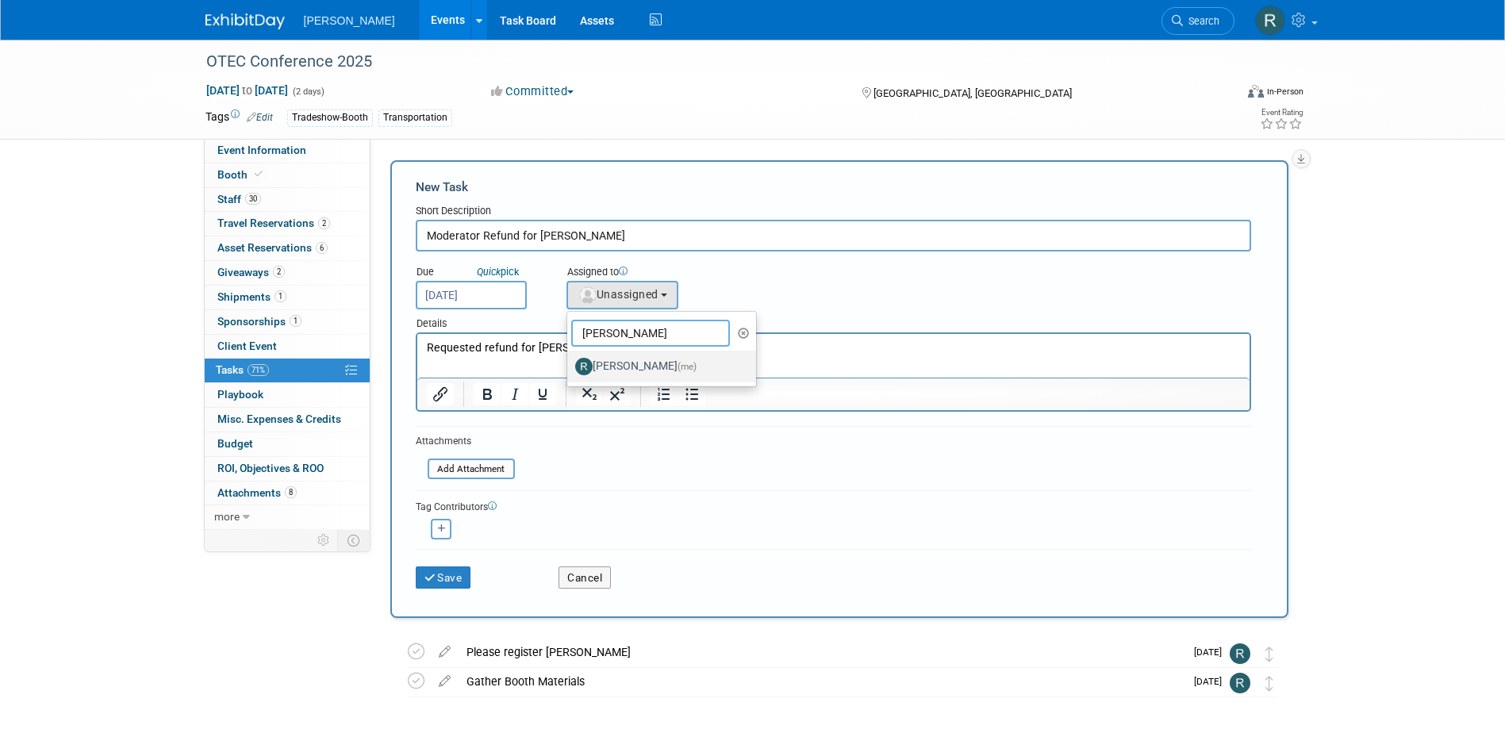
type input "Rebecca"
click at [635, 360] on label "Rebecca Deis (me)" at bounding box center [658, 366] width 166 height 25
click at [570, 360] on input "Rebecca Deis (me)" at bounding box center [564, 364] width 10 height 10
select select "844a177d-a181-44ff-a72a-5731d68e4351"
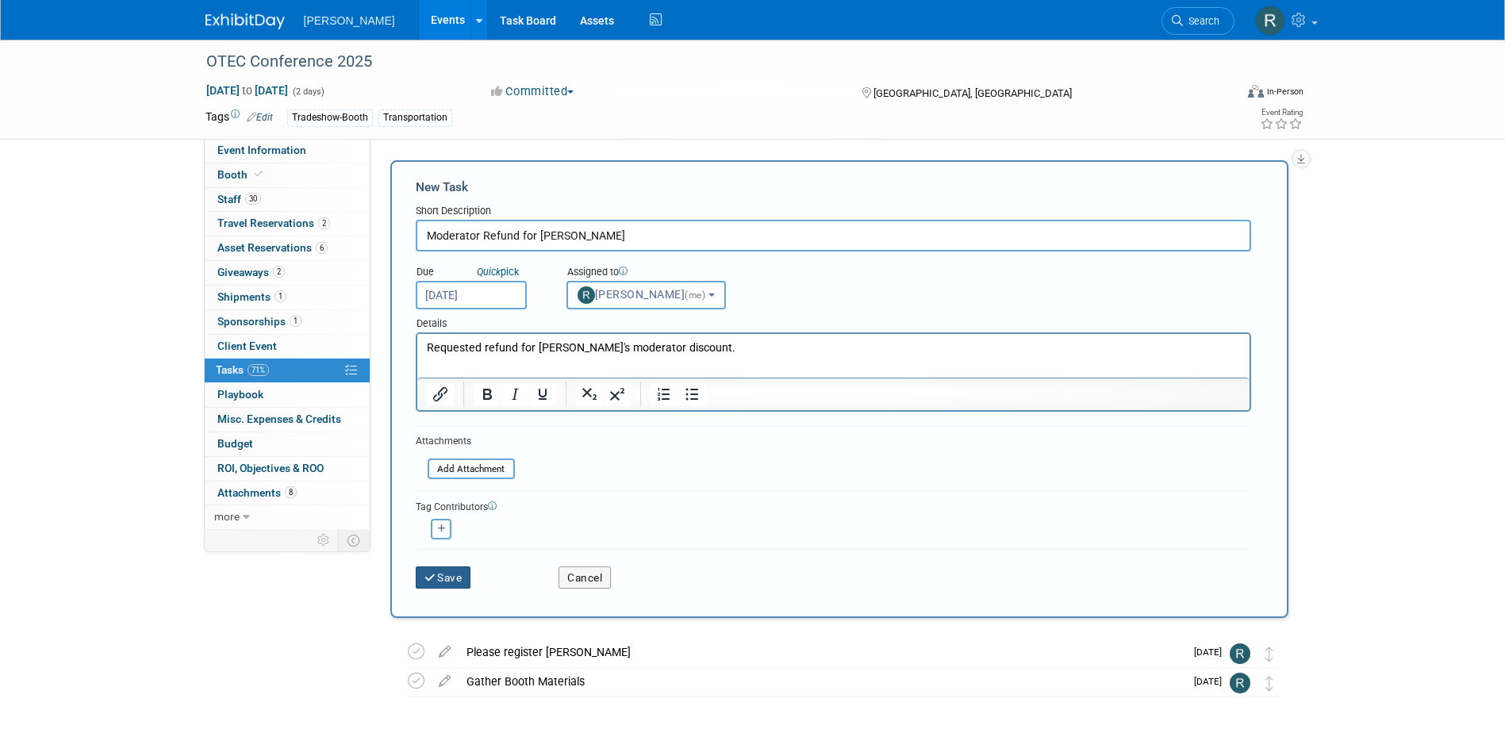
click at [457, 572] on button "Save" at bounding box center [444, 577] width 56 height 22
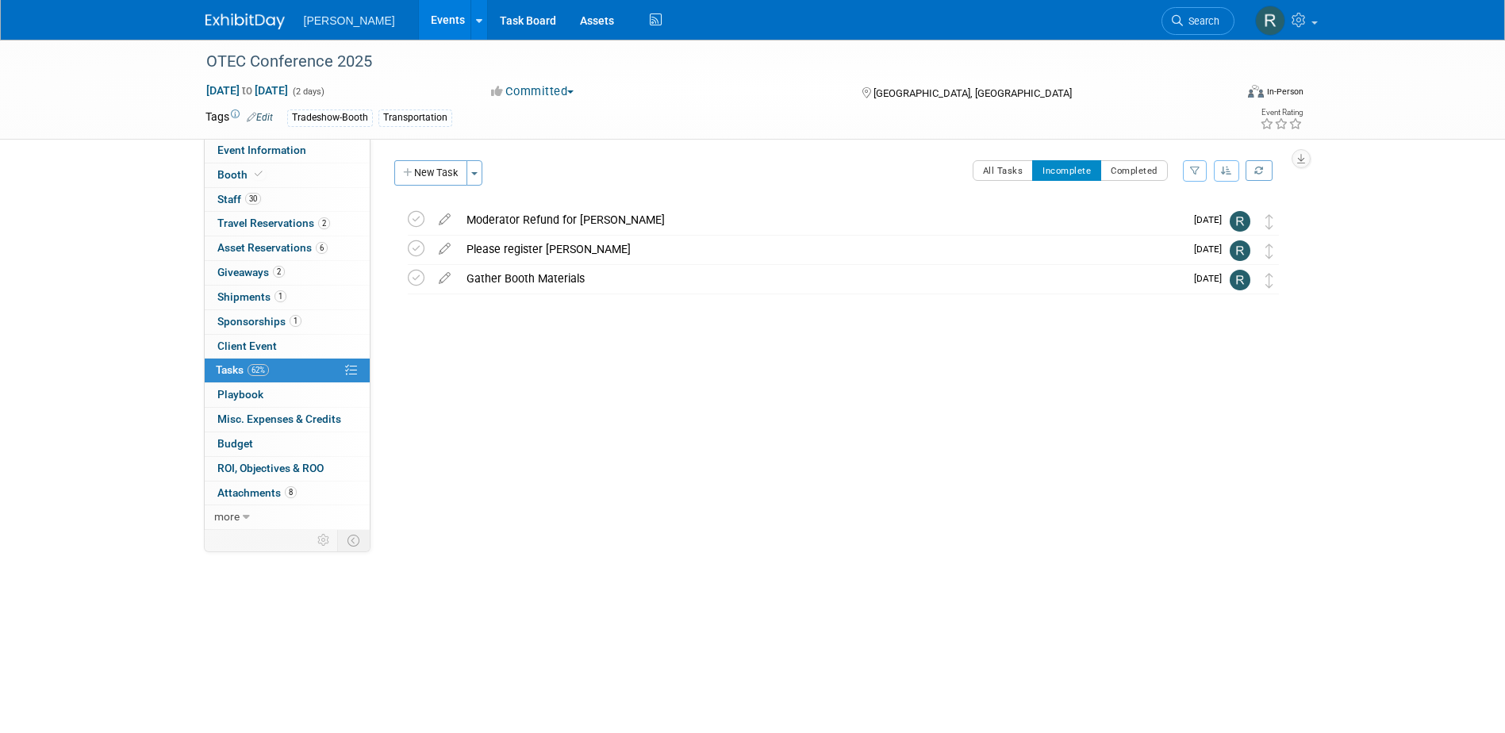
drag, startPoint x: 1196, startPoint y: 27, endPoint x: 1170, endPoint y: 25, distance: 25.4
click at [1196, 27] on link "Search" at bounding box center [1197, 21] width 73 height 28
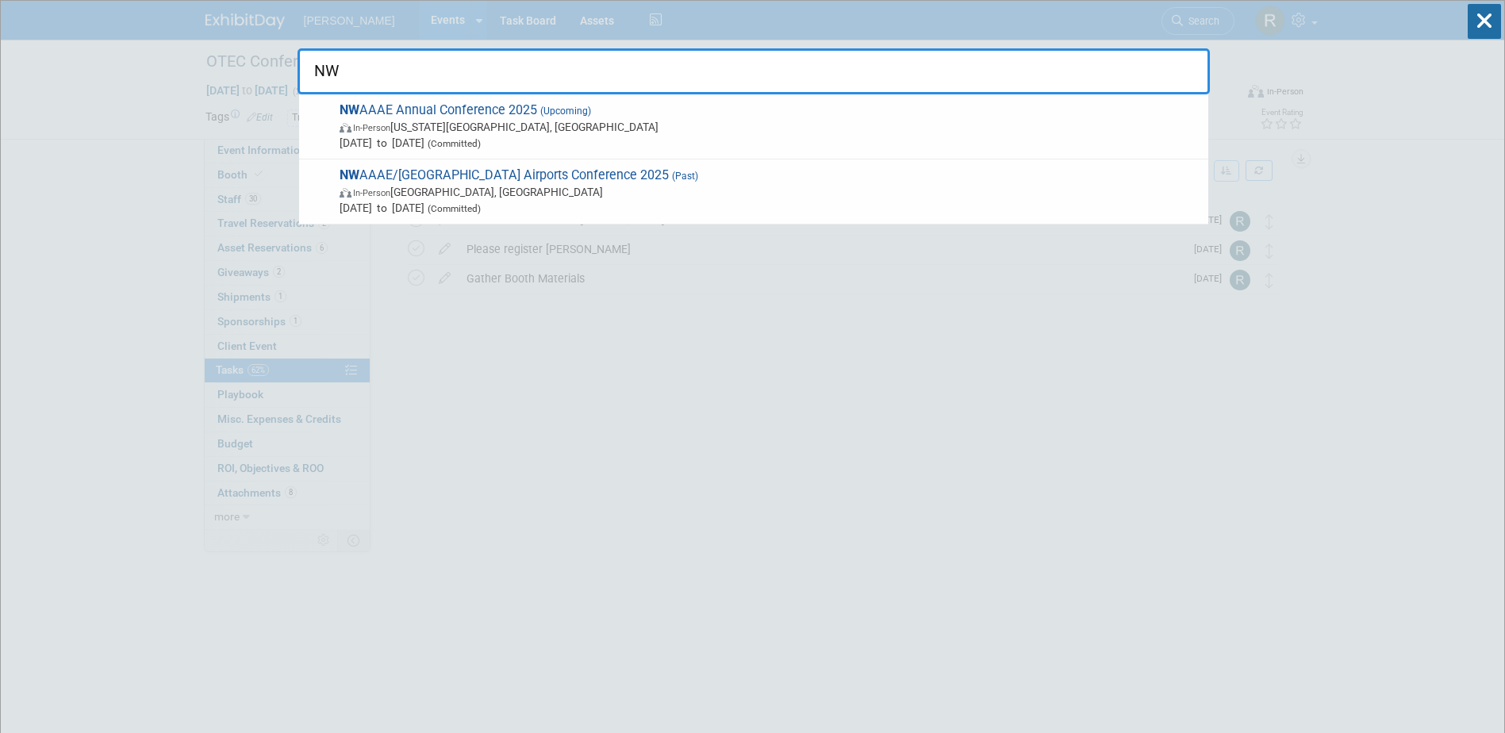
drag, startPoint x: 386, startPoint y: 79, endPoint x: 287, endPoint y: 82, distance: 98.4
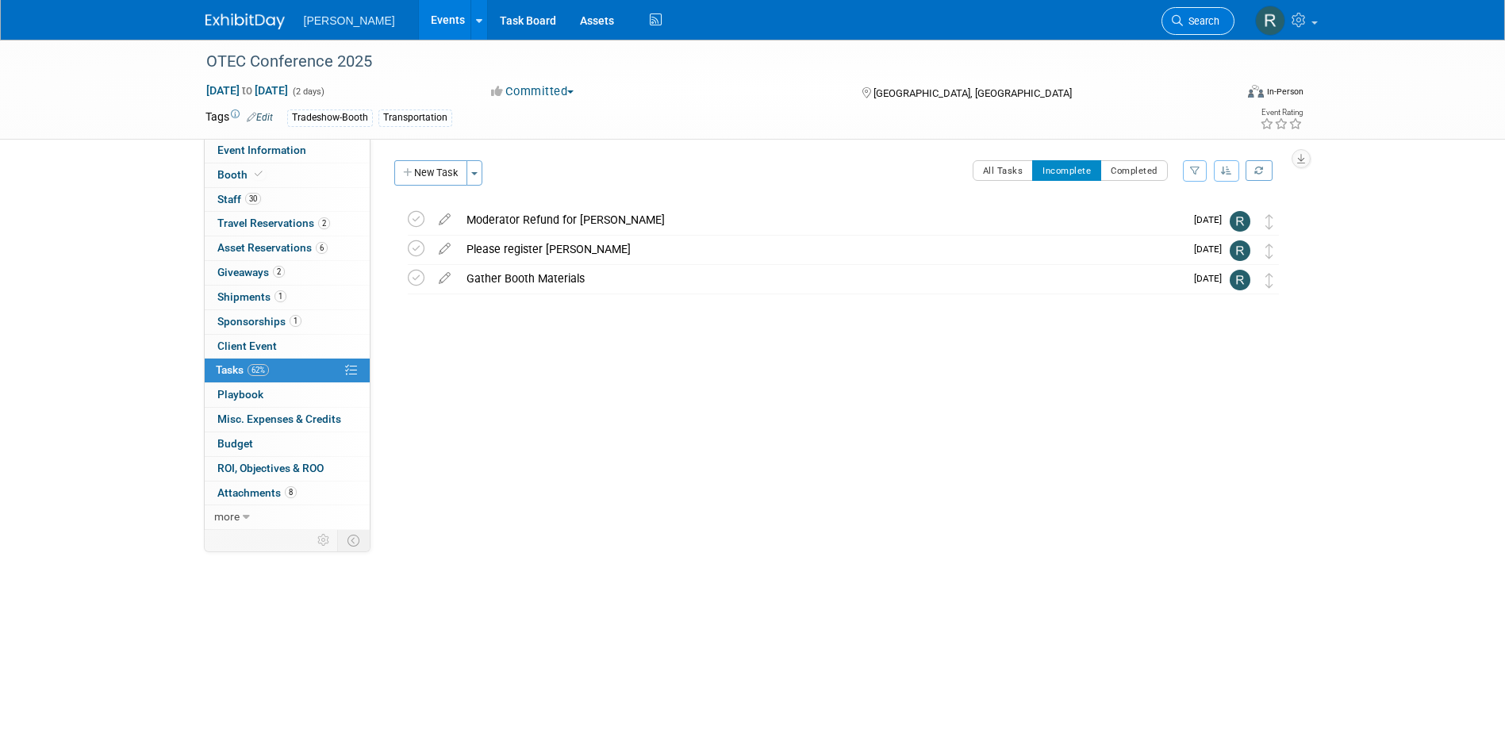
click at [1170, 25] on link "Search" at bounding box center [1197, 21] width 73 height 28
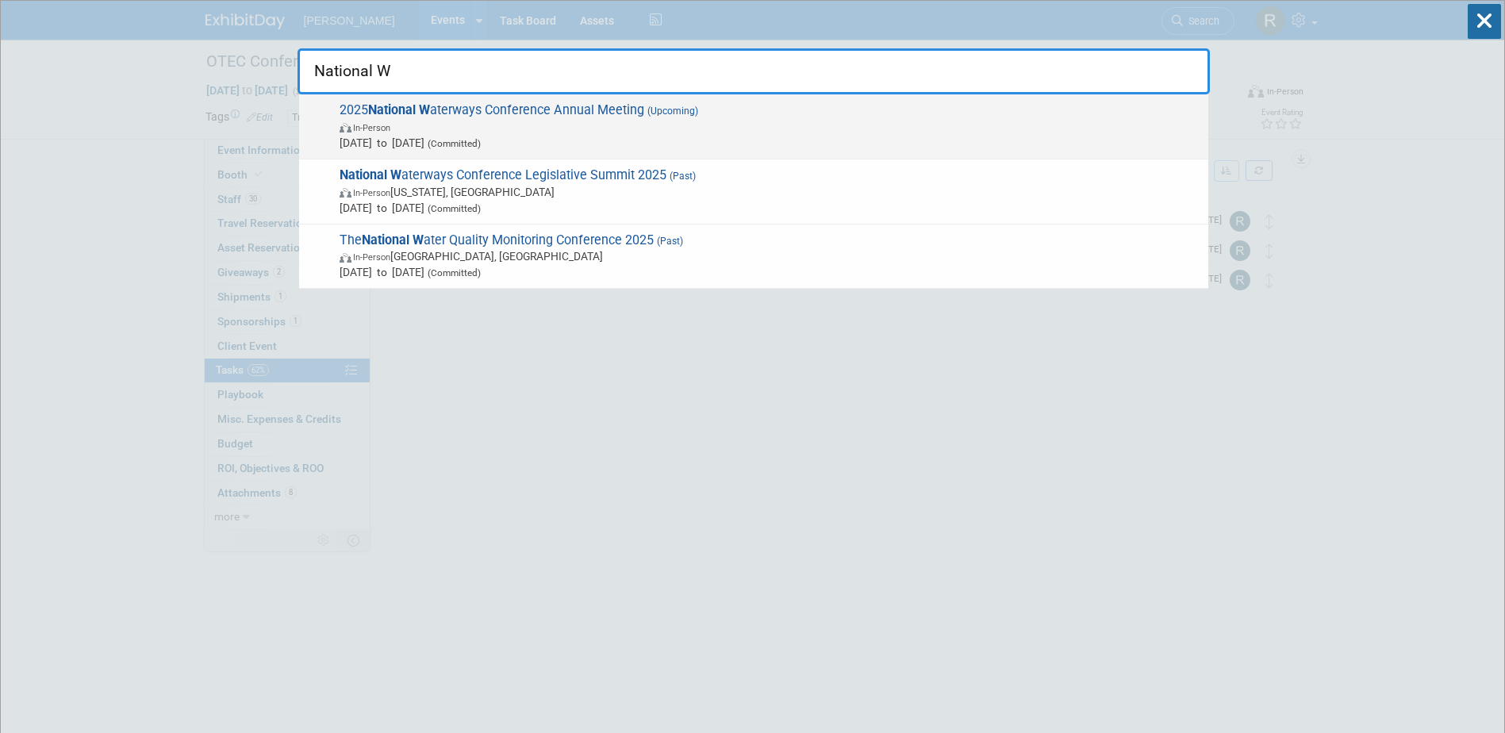
type input "National W"
click at [539, 116] on span "2025 National W aterways Conference Annual Meeting (Upcoming) In-Person Sep 23,…" at bounding box center [768, 126] width 866 height 48
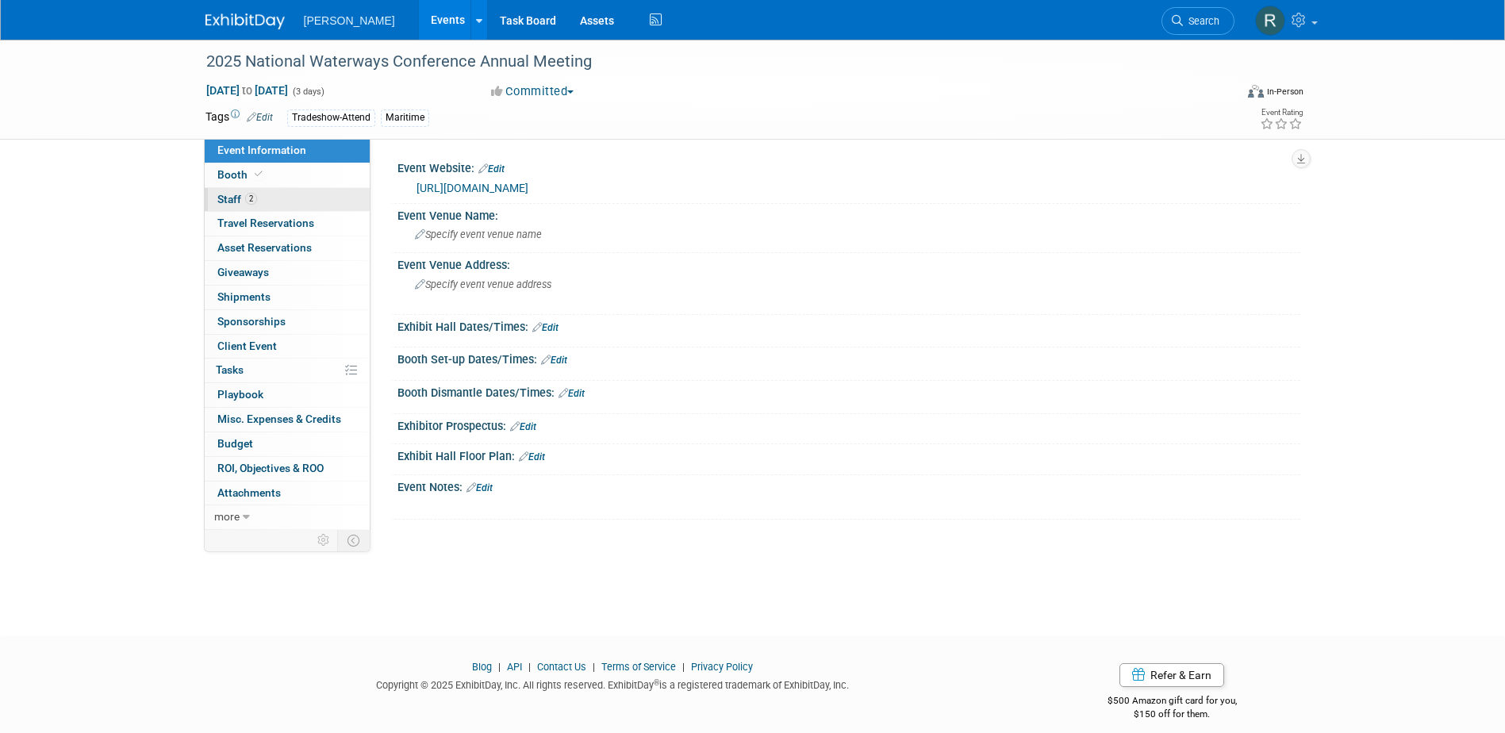
click at [253, 207] on link "2 Staff 2" at bounding box center [287, 200] width 165 height 24
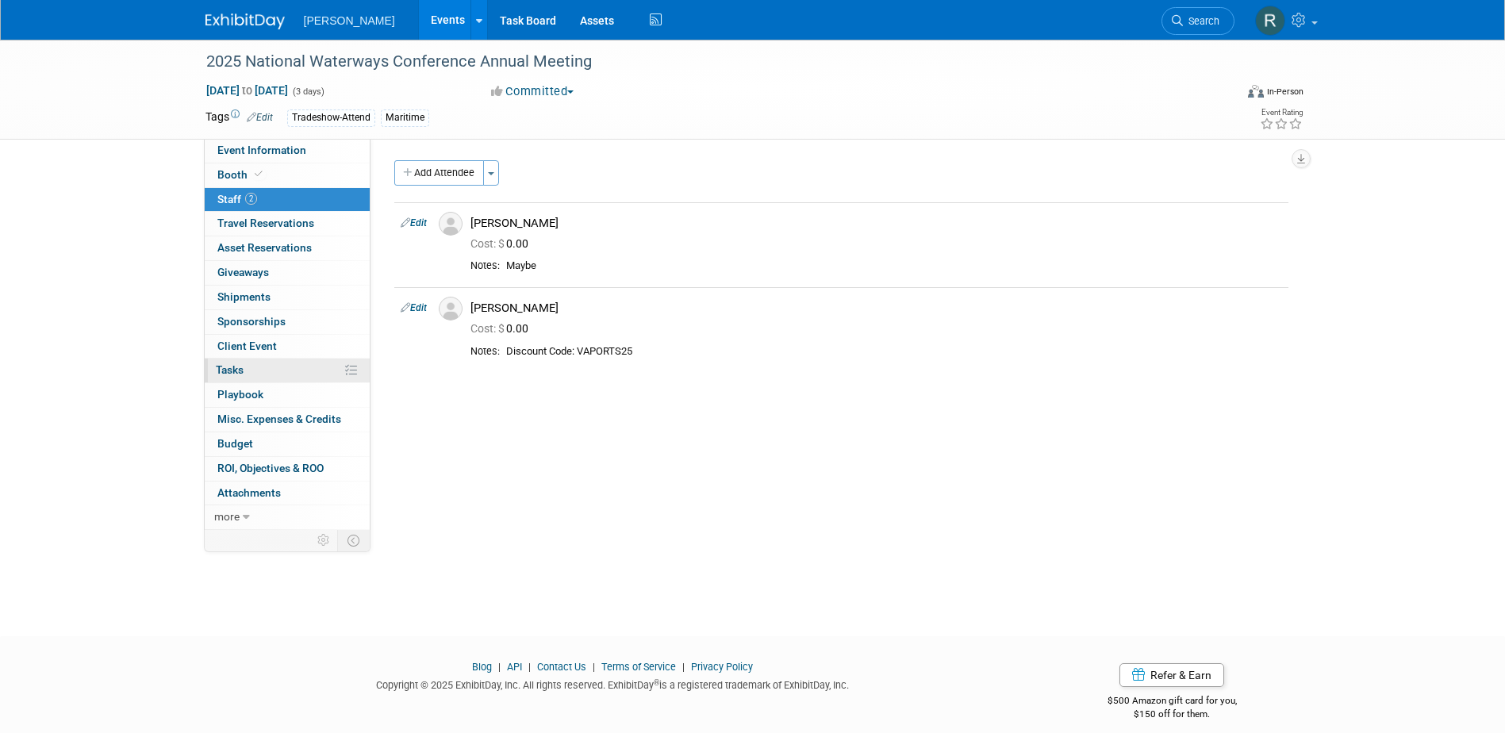
click at [251, 376] on link "0% Tasks 0%" at bounding box center [287, 371] width 165 height 24
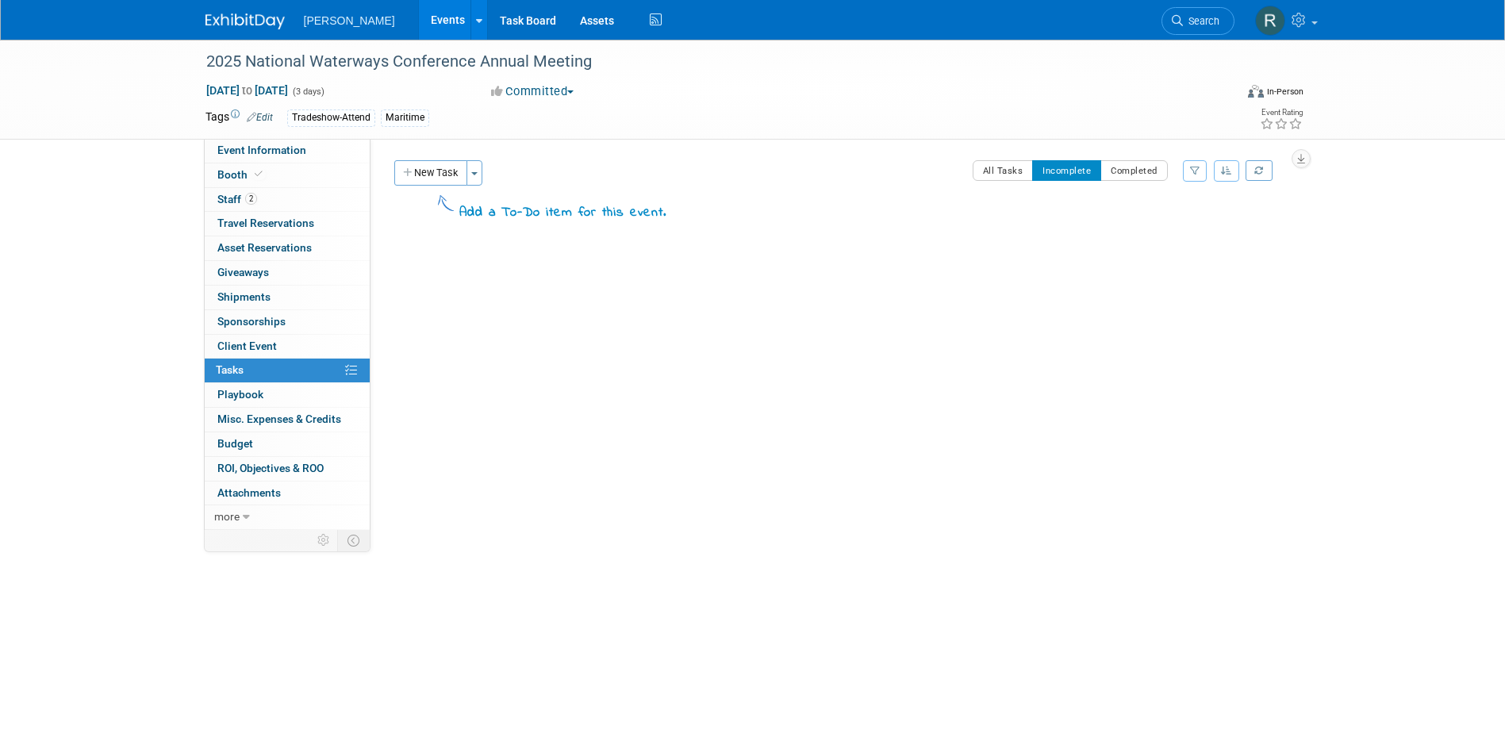
click at [1145, 156] on div "Event Website: Edit [URL][DOMAIN_NAME] Event Venue Name: Specify event venue na…" at bounding box center [835, 334] width 930 height 391
click at [1144, 167] on button "Completed" at bounding box center [1133, 170] width 67 height 21
click at [1041, 177] on button "Incomplete" at bounding box center [1066, 170] width 69 height 21
drag, startPoint x: 263, startPoint y: 205, endPoint x: 299, endPoint y: 206, distance: 35.7
click at [263, 205] on link "2 Staff 2" at bounding box center [287, 200] width 165 height 24
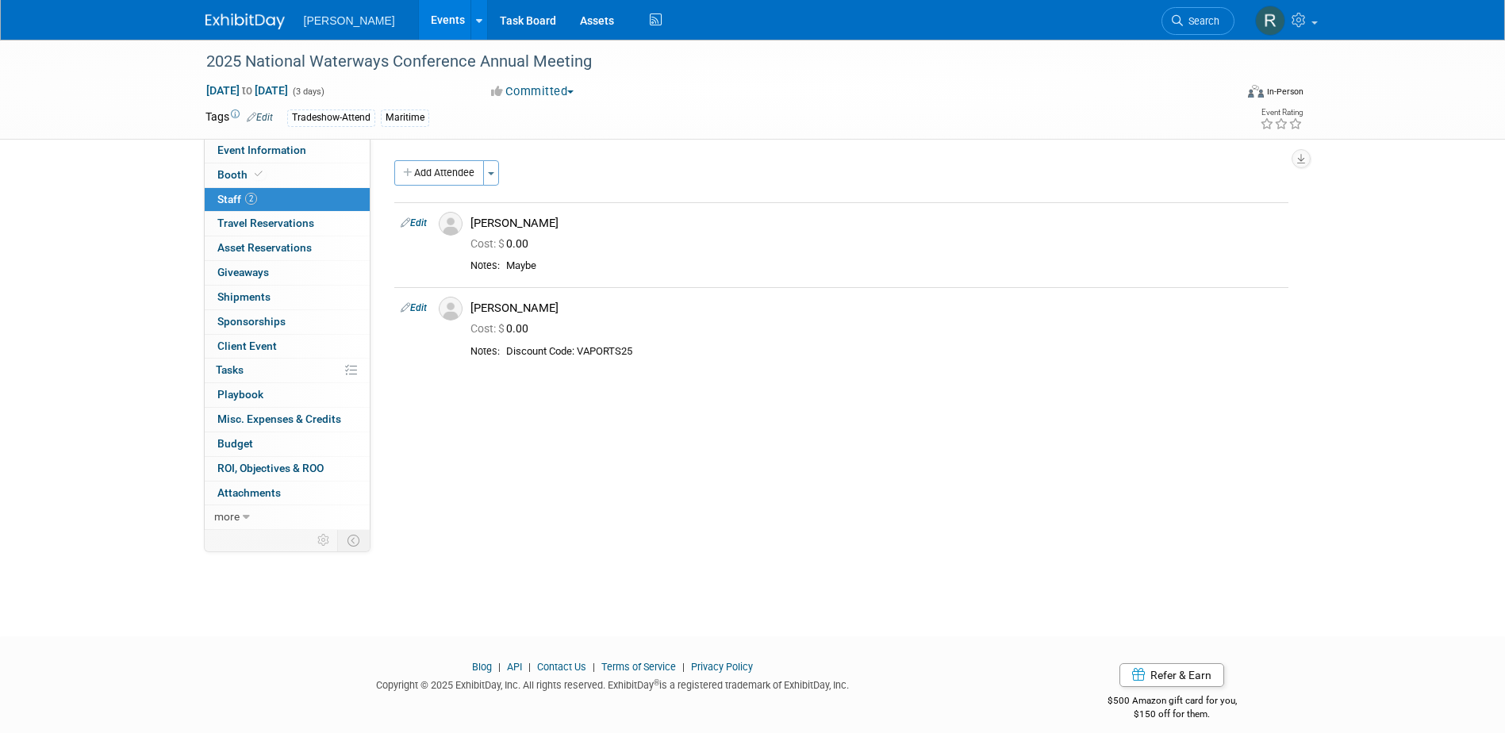
click at [423, 306] on link "Edit" at bounding box center [414, 307] width 26 height 11
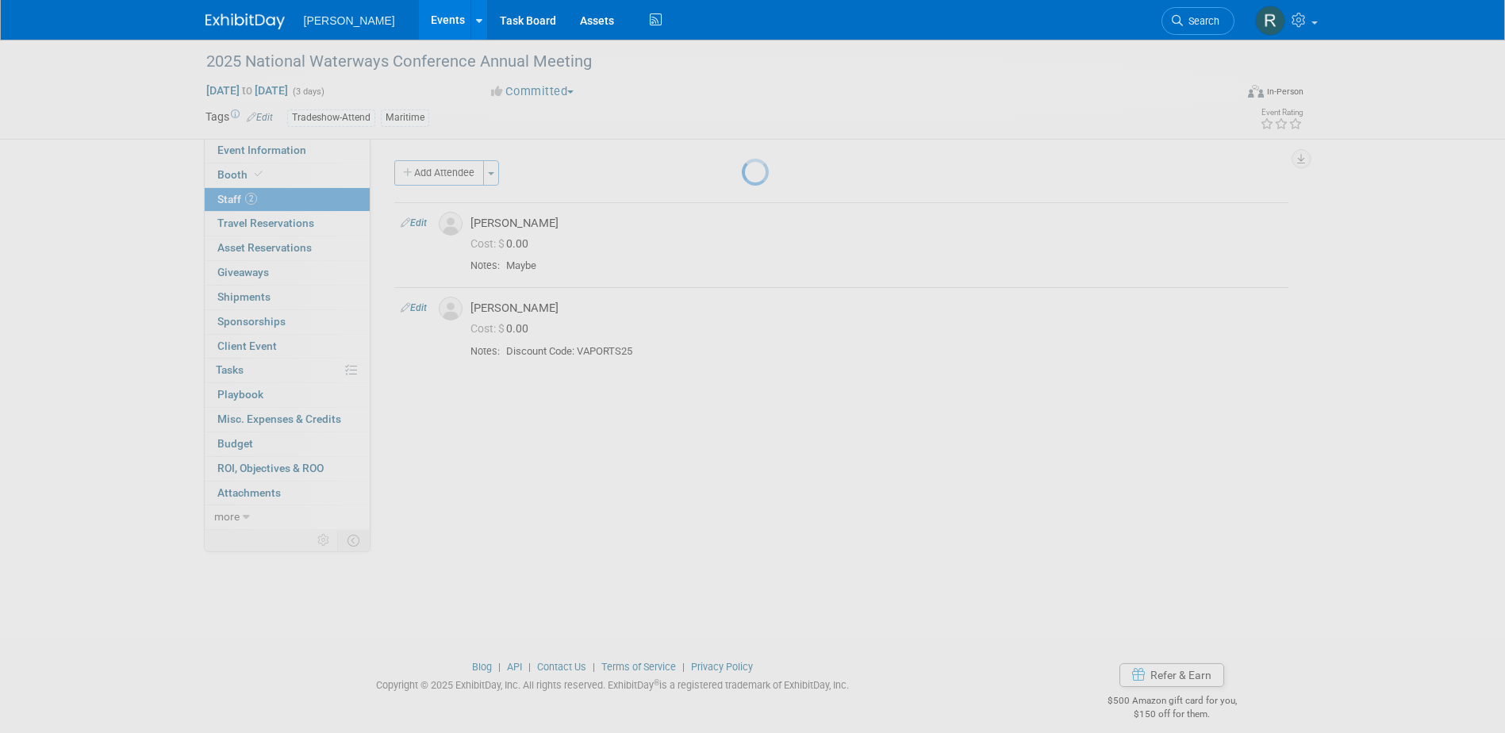
select select "c934cb2b-5aab-4e1b-bfa9-1fe0368eb100"
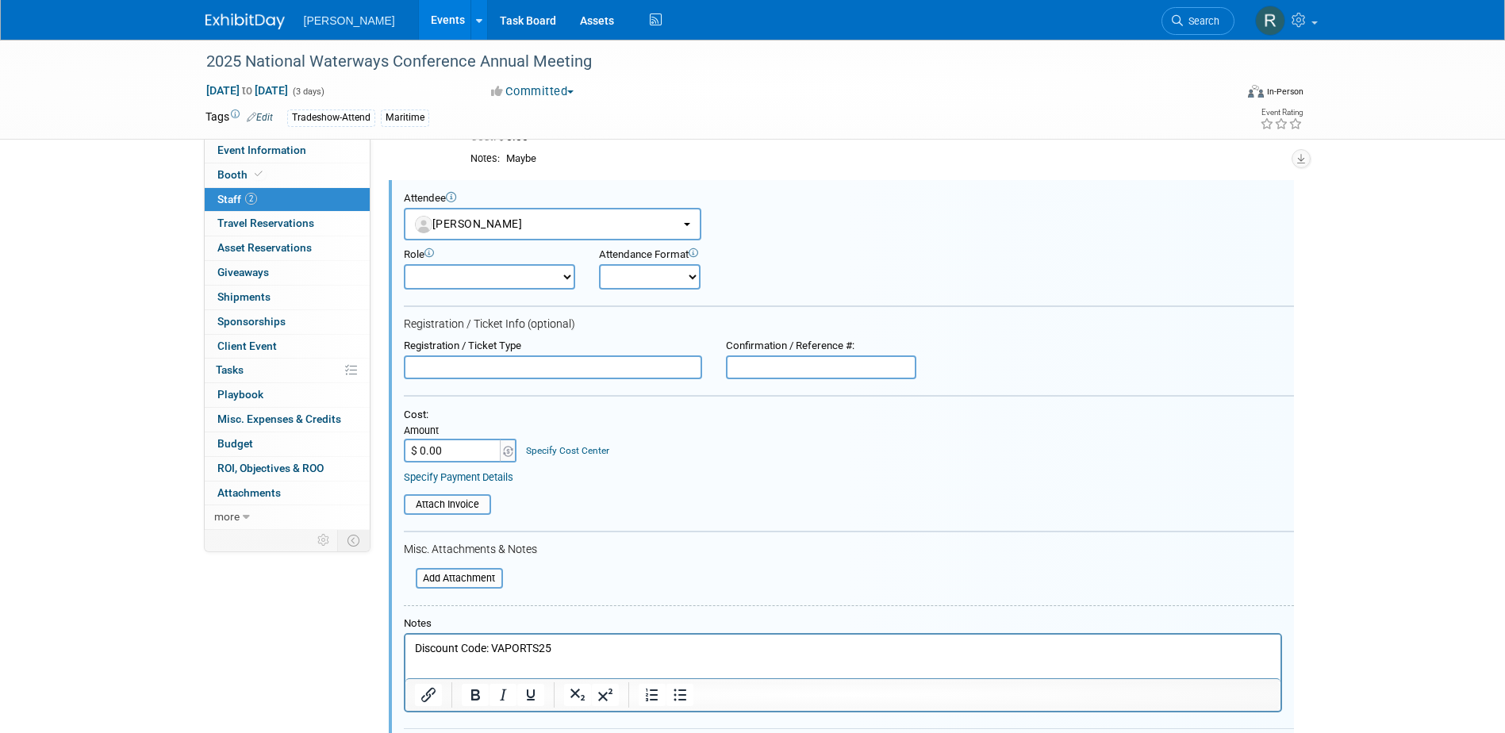
click at [543, 451] on link "Specify Cost Center" at bounding box center [567, 450] width 83 height 11
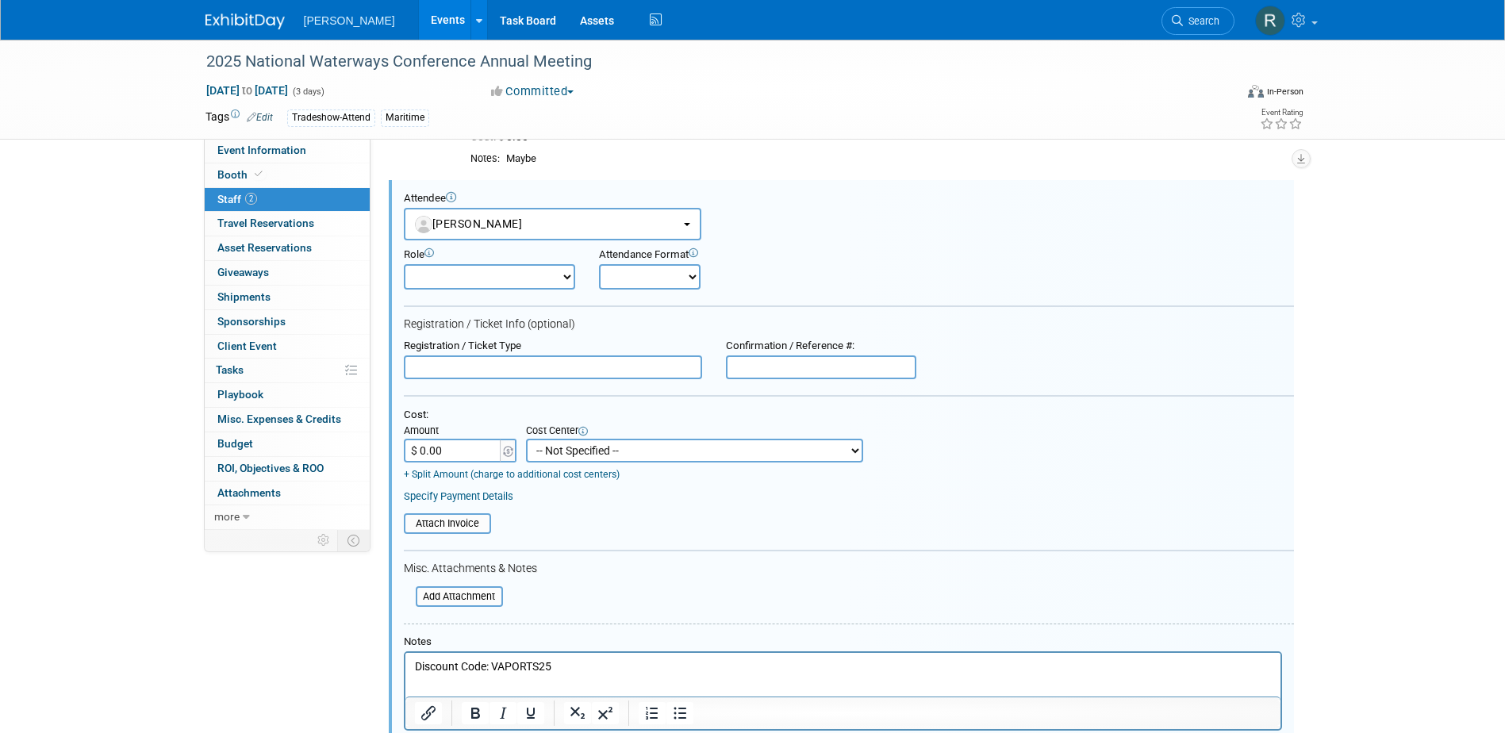
click at [566, 454] on select "-- Not Specified -- Advisory Services - Expenses_1001.502 Aerial Acquisition - …" at bounding box center [694, 451] width 337 height 24
select select "18966249"
click at [526, 440] on select "-- Not Specified -- Advisory Services - Expenses_1001.502 Aerial Acquisition - …" at bounding box center [694, 451] width 337 height 24
click at [463, 453] on input "$ 0.00" at bounding box center [453, 451] width 99 height 24
type input "$ 725.00"
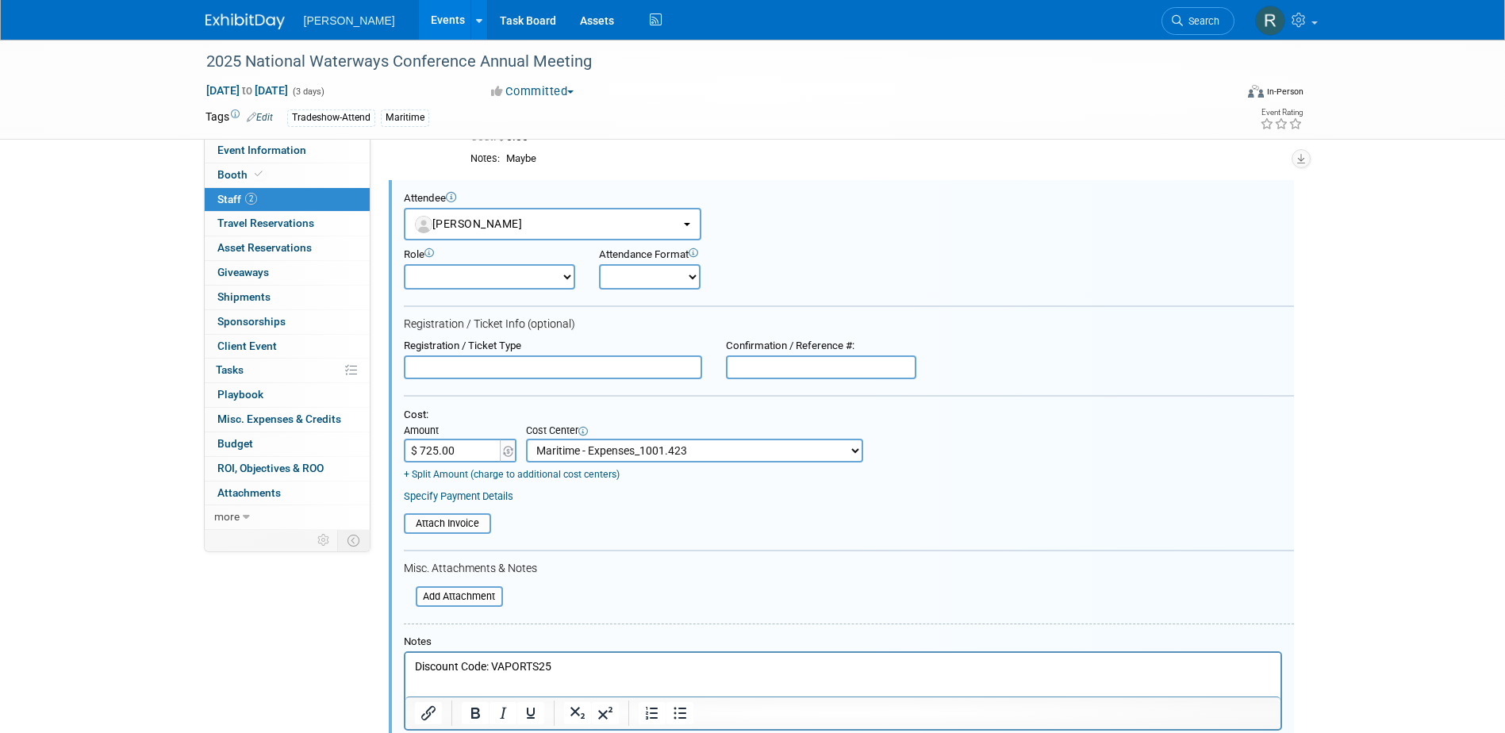
click at [471, 494] on link "Specify Payment Details" at bounding box center [458, 496] width 109 height 12
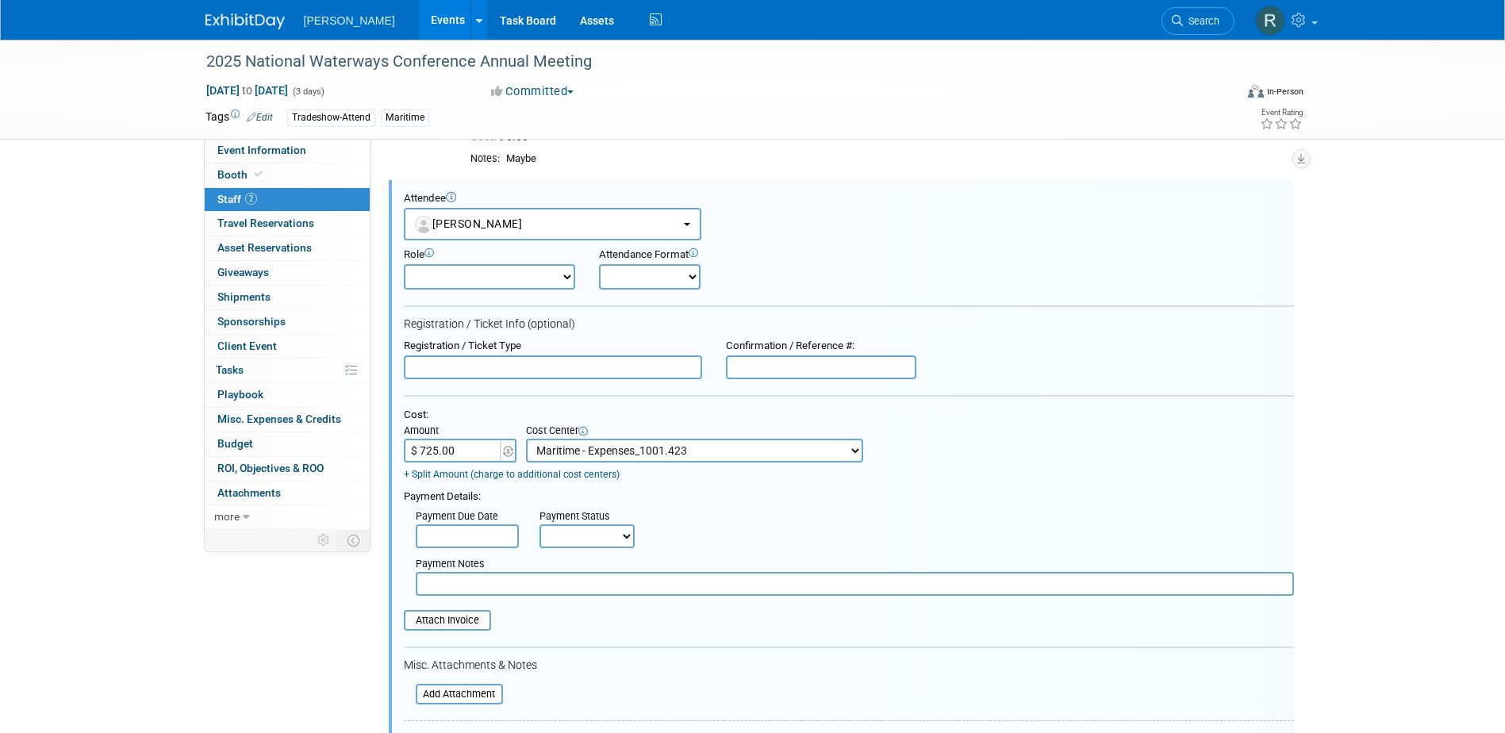
click at [486, 543] on input "text" at bounding box center [467, 536] width 103 height 24
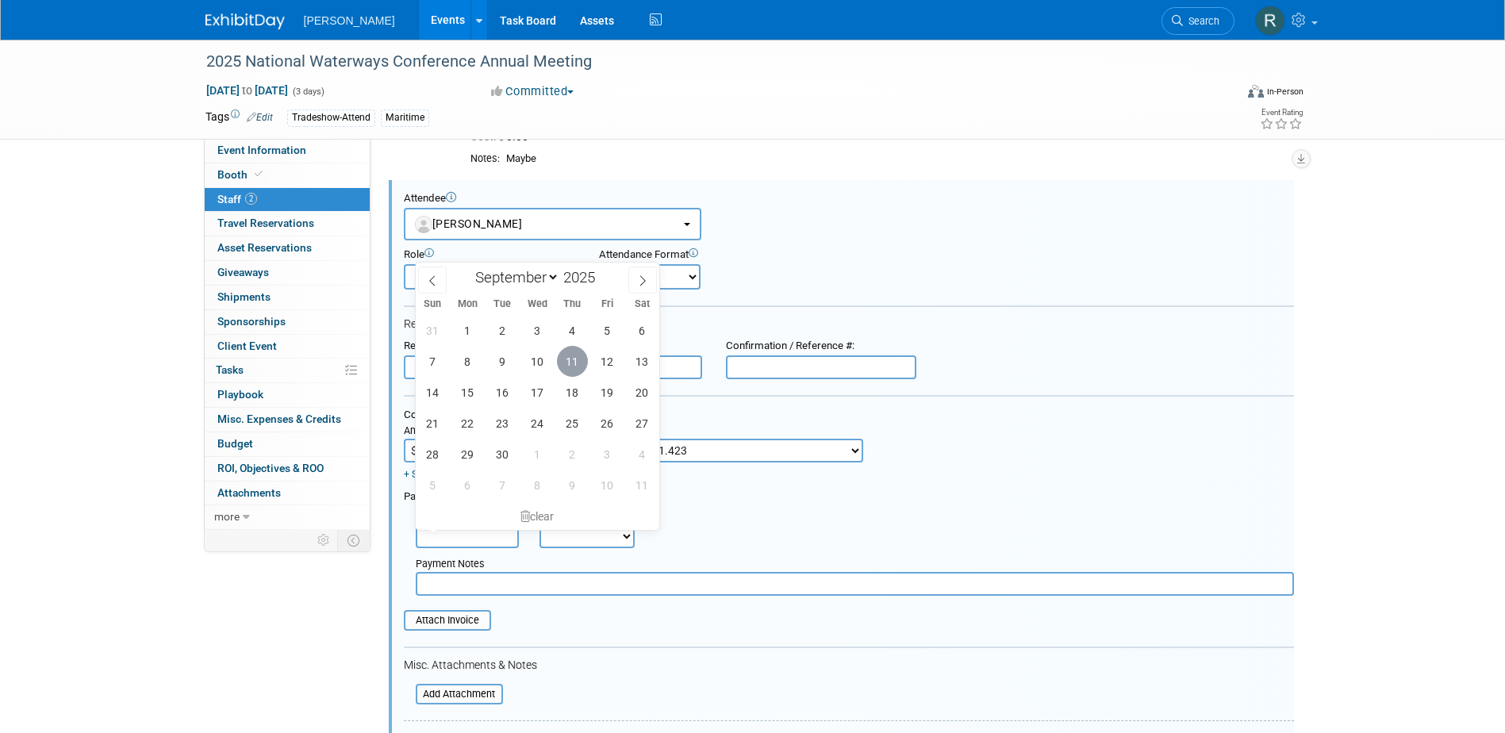
click at [570, 360] on span "11" at bounding box center [572, 361] width 31 height 31
type input "[DATE]"
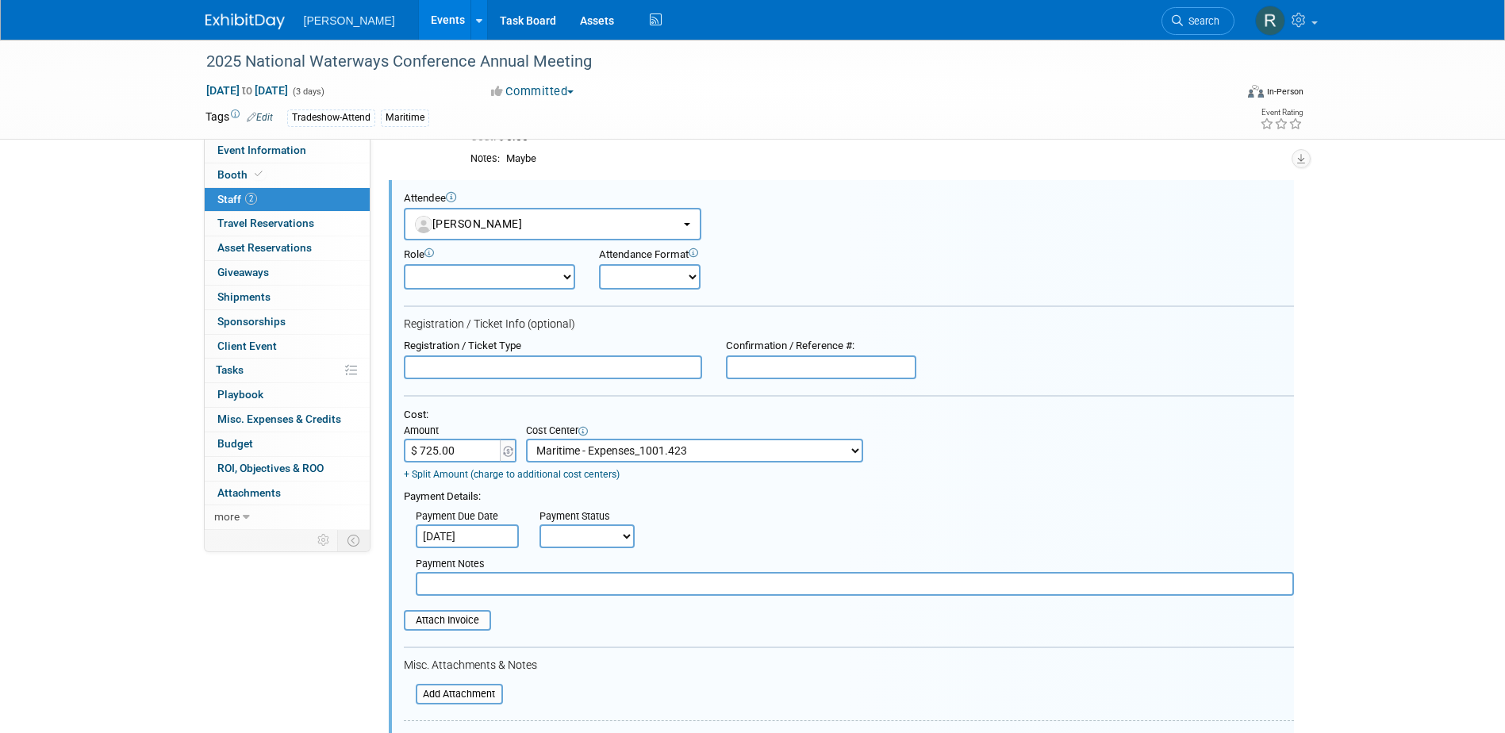
click at [581, 544] on select "Not Paid Yet Partially Paid Paid in Full" at bounding box center [586, 536] width 95 height 24
select select "1"
click at [539, 525] on select "Not Paid Yet Partially Paid Paid in Full" at bounding box center [586, 536] width 95 height 24
click at [581, 585] on input "text" at bounding box center [855, 584] width 878 height 24
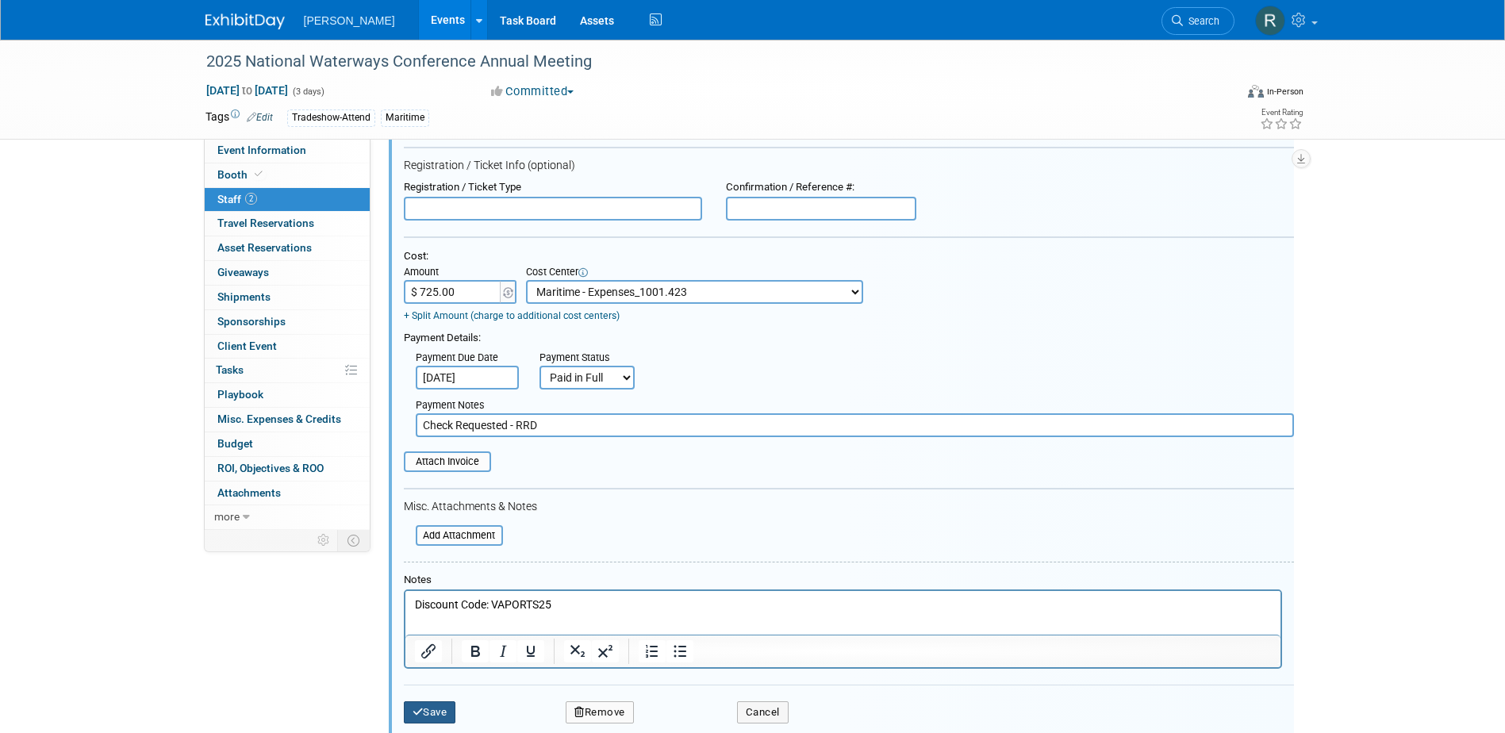
type input "Check Requested - RRD"
click at [429, 715] on button "Save" at bounding box center [430, 712] width 52 height 22
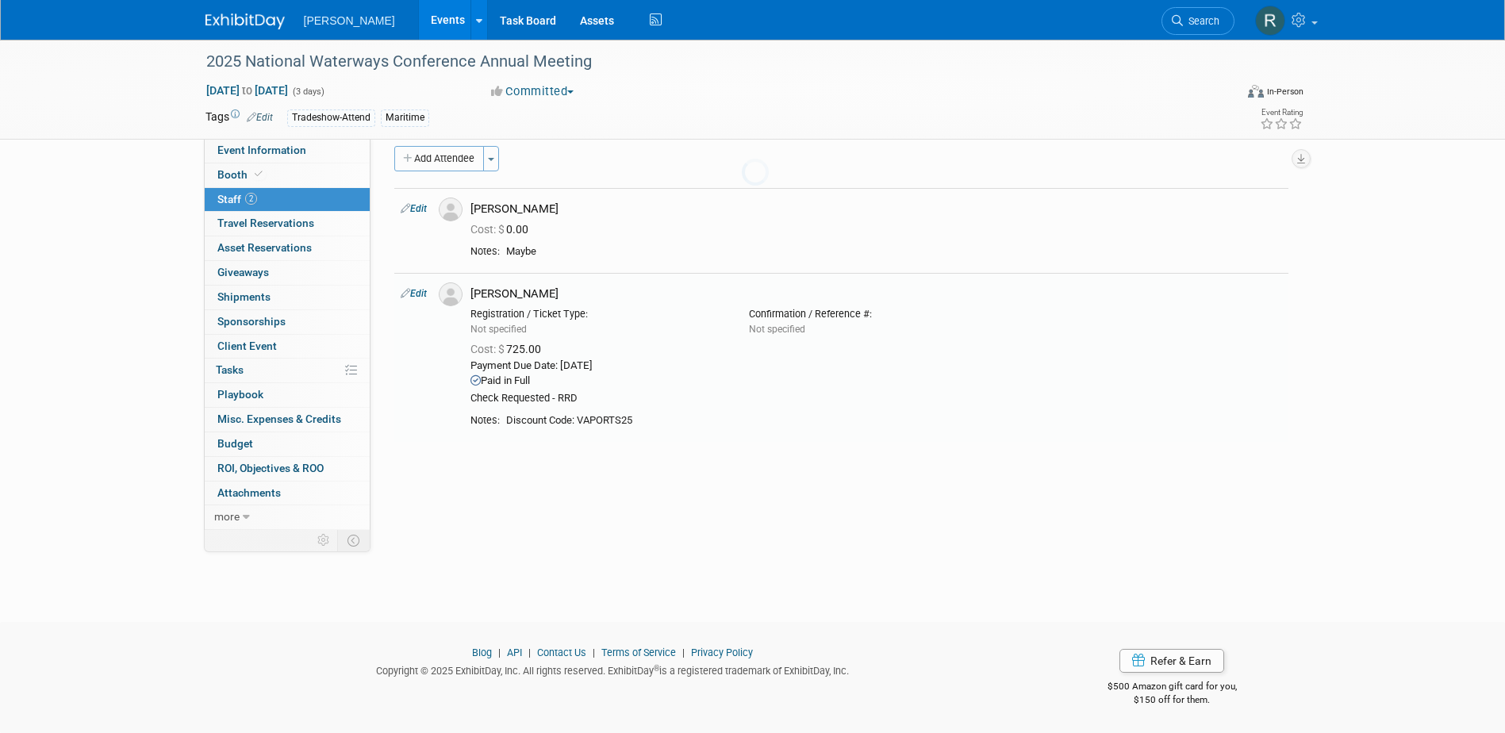
scroll to position [14, 0]
click at [420, 294] on link "Edit" at bounding box center [414, 293] width 26 height 11
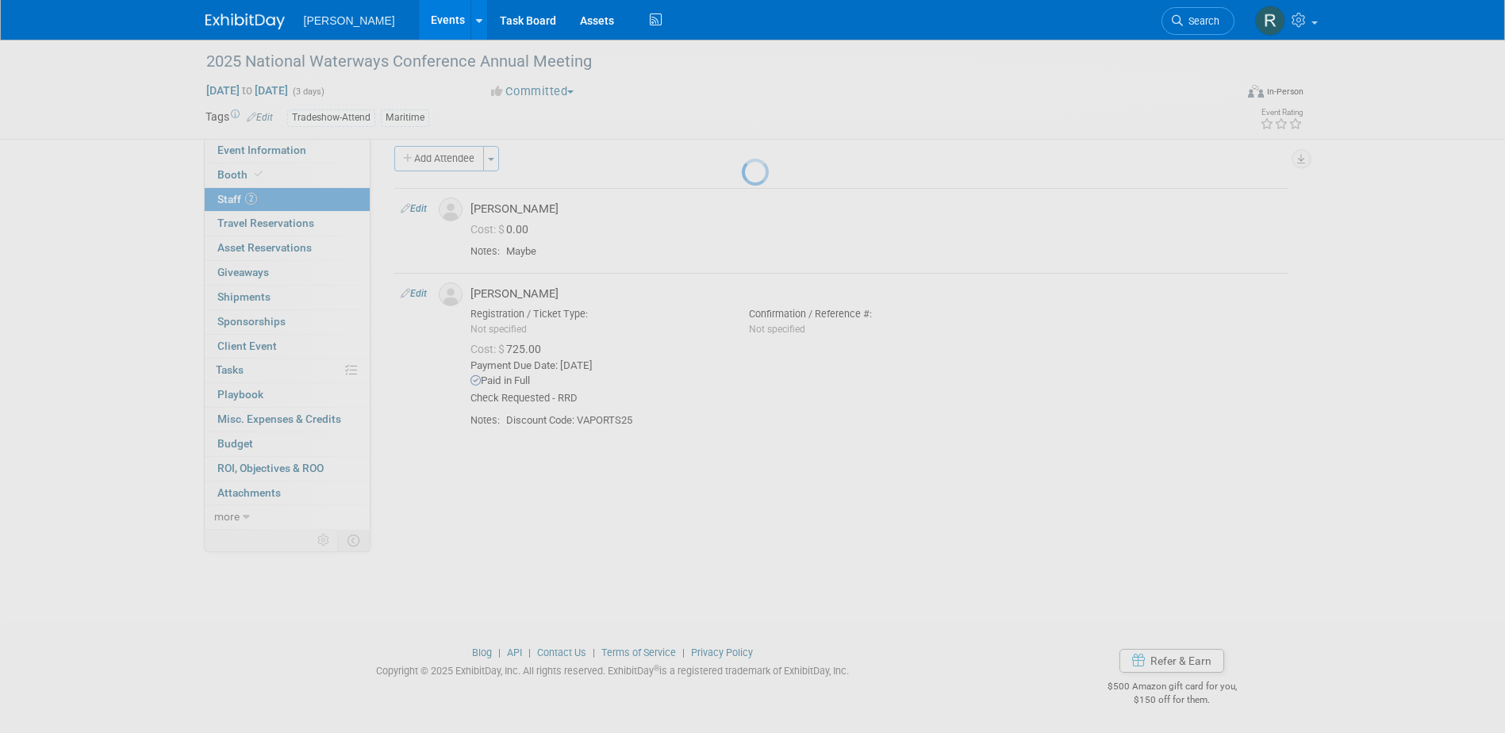
select select "c934cb2b-5aab-4e1b-bfa9-1fe0368eb100"
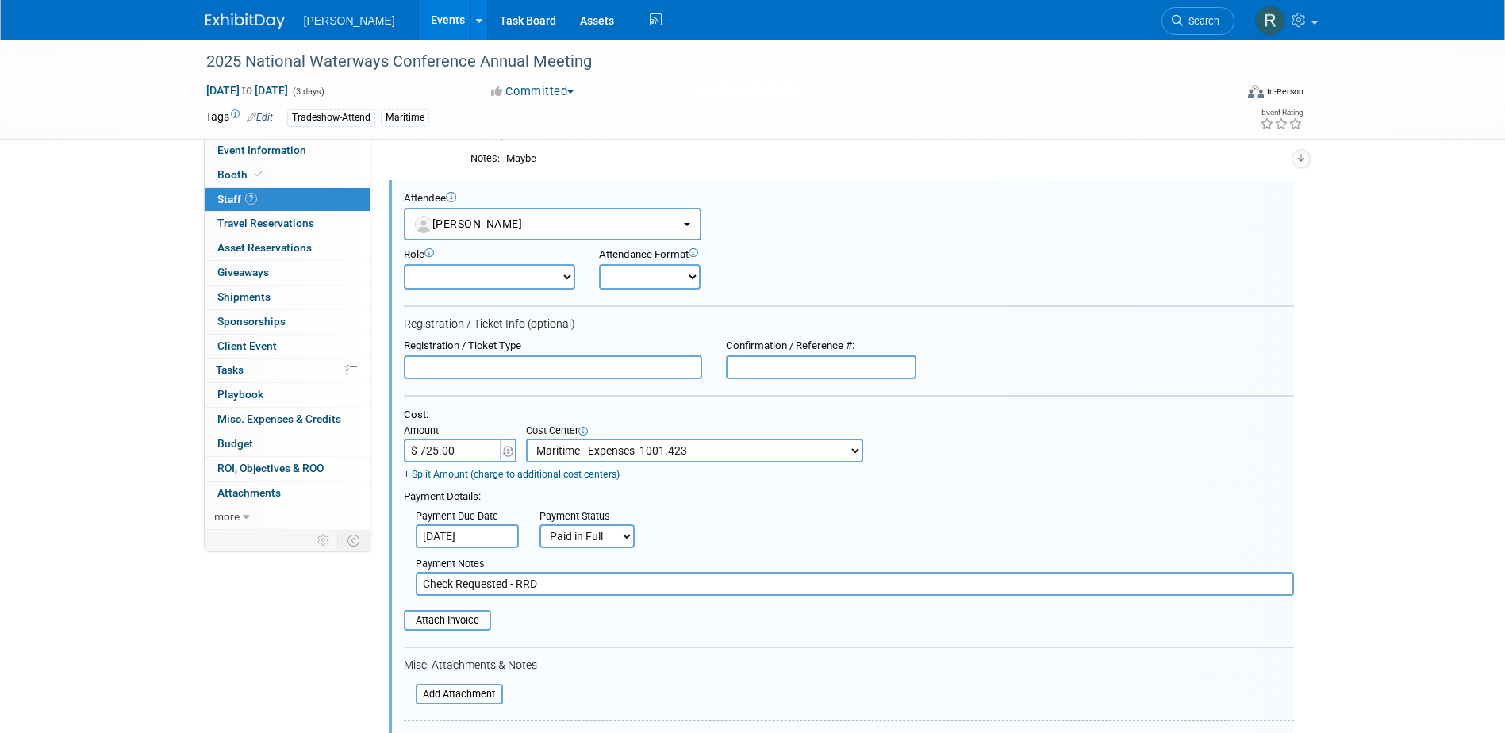
scroll to position [0, 0]
click at [502, 363] on input "text" at bounding box center [553, 367] width 298 height 24
click at [464, 369] on input "text" at bounding box center [553, 367] width 298 height 24
type input "Discounted Non-Member Full Conference"
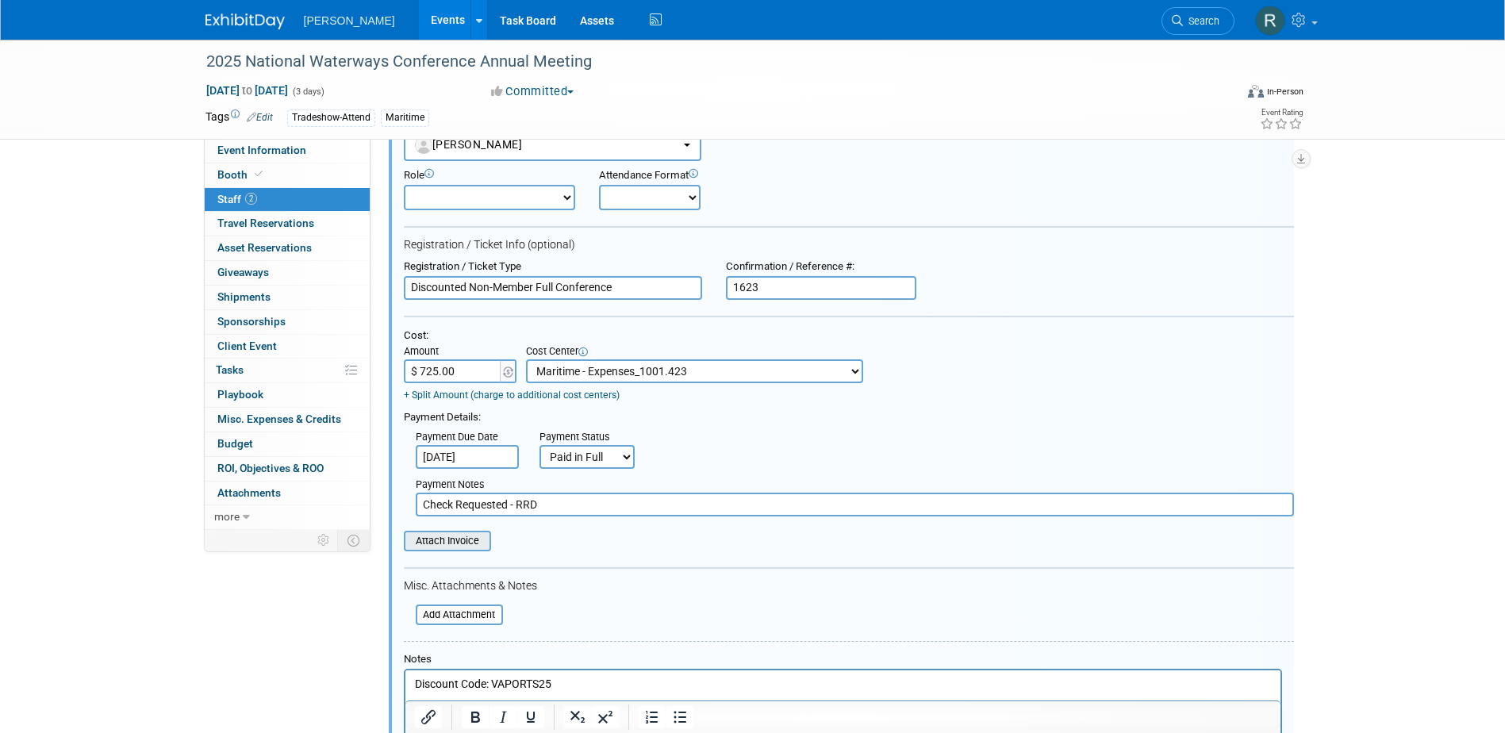
type input "1623"
click at [467, 550] on input "file" at bounding box center [395, 540] width 189 height 17
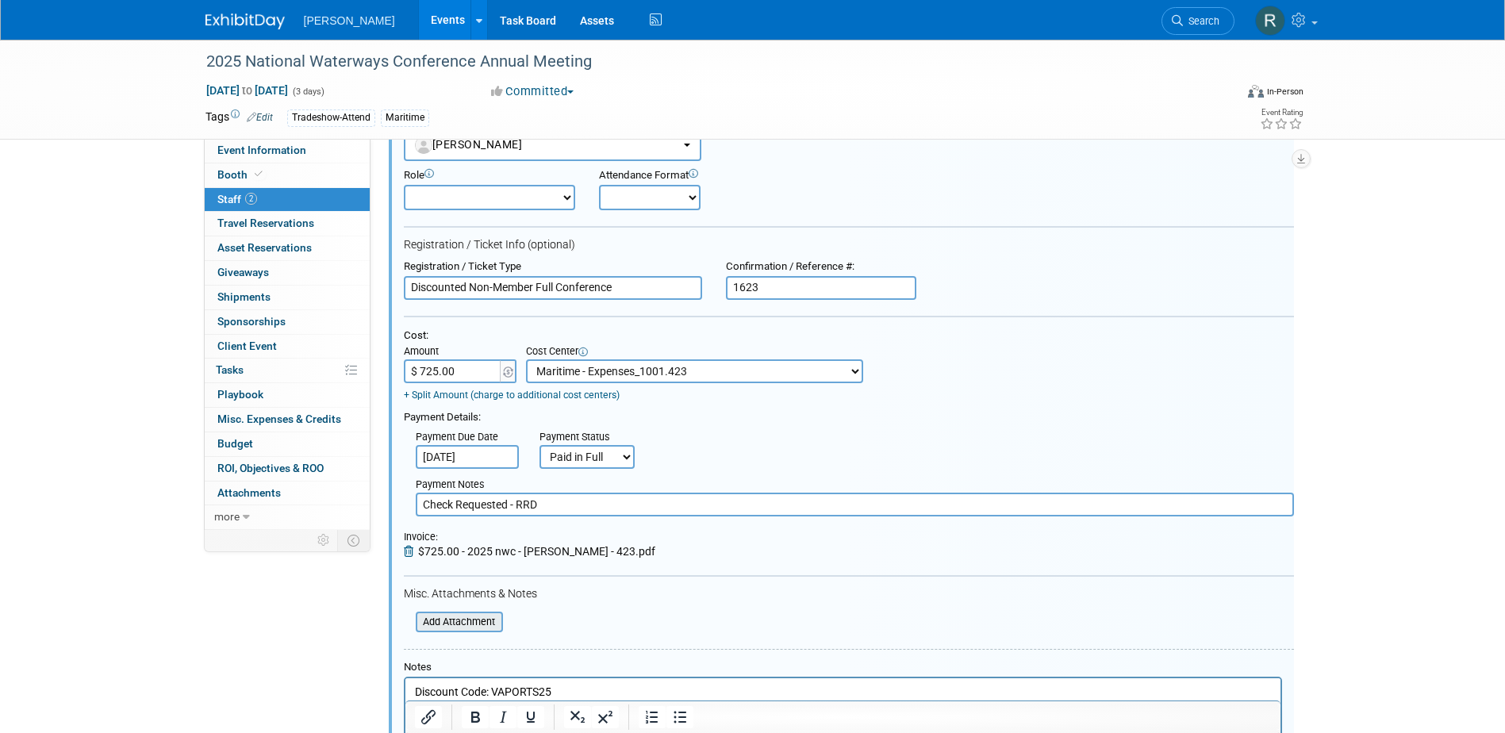
click at [478, 624] on input "file" at bounding box center [407, 621] width 189 height 17
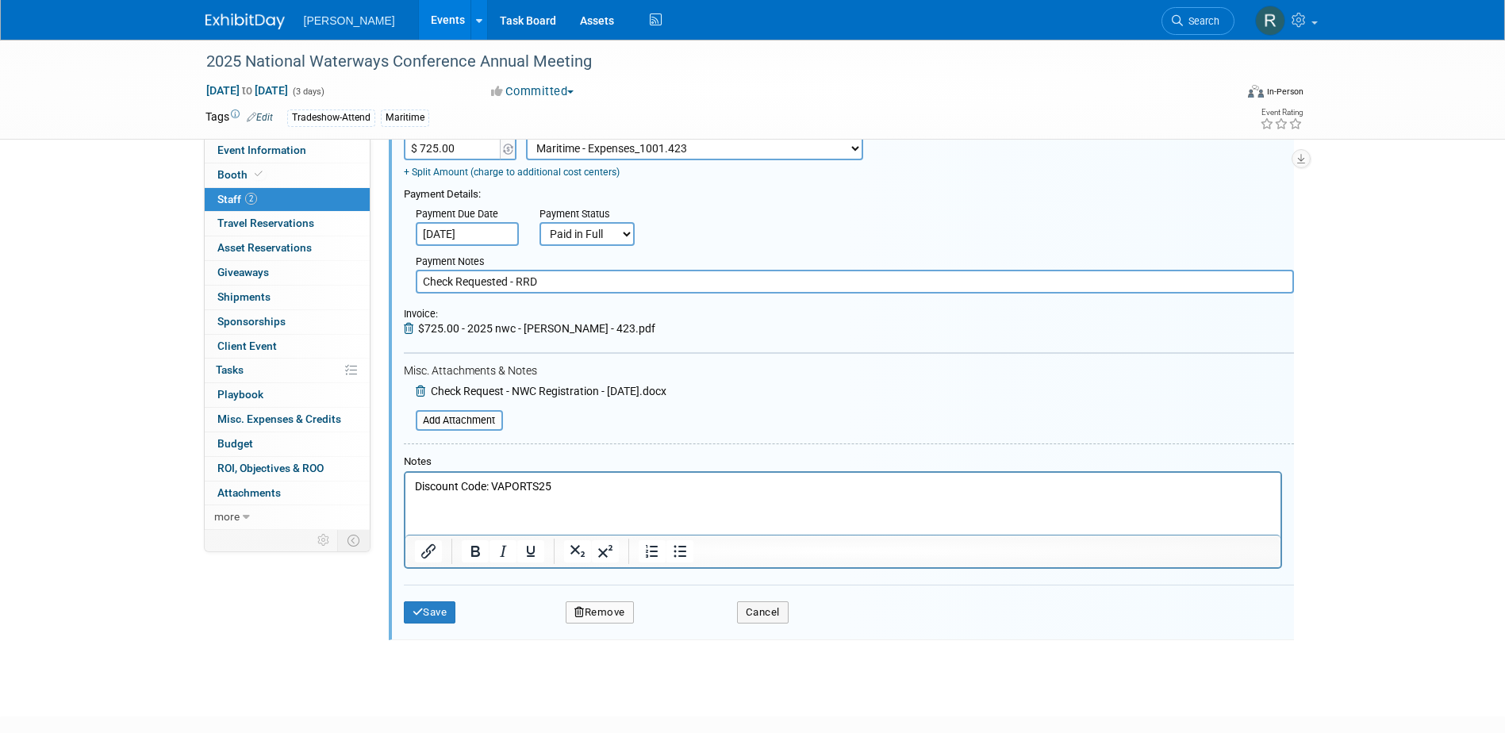
scroll to position [424, 0]
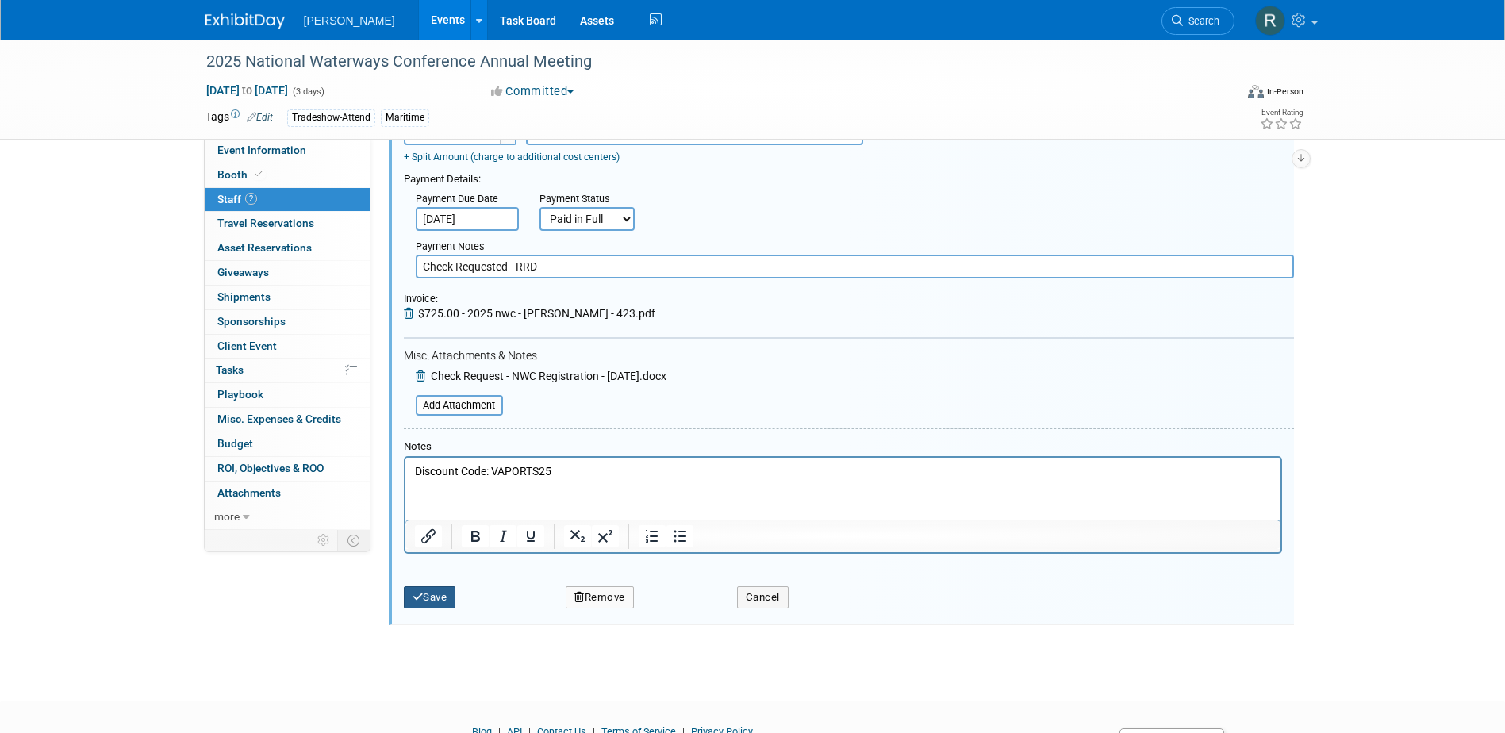
click at [435, 597] on button "Save" at bounding box center [430, 597] width 52 height 22
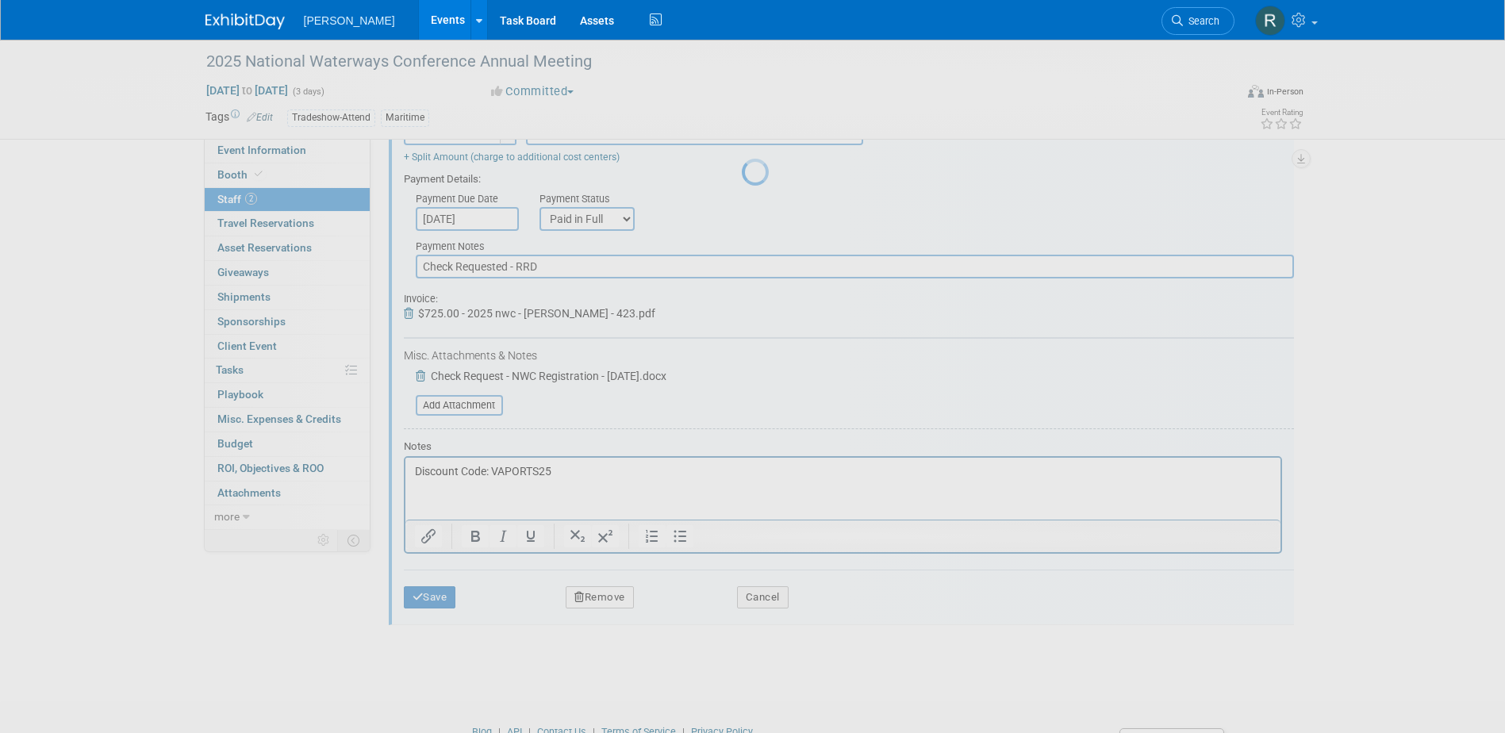
scroll to position [14, 0]
